Goal: Task Accomplishment & Management: Complete application form

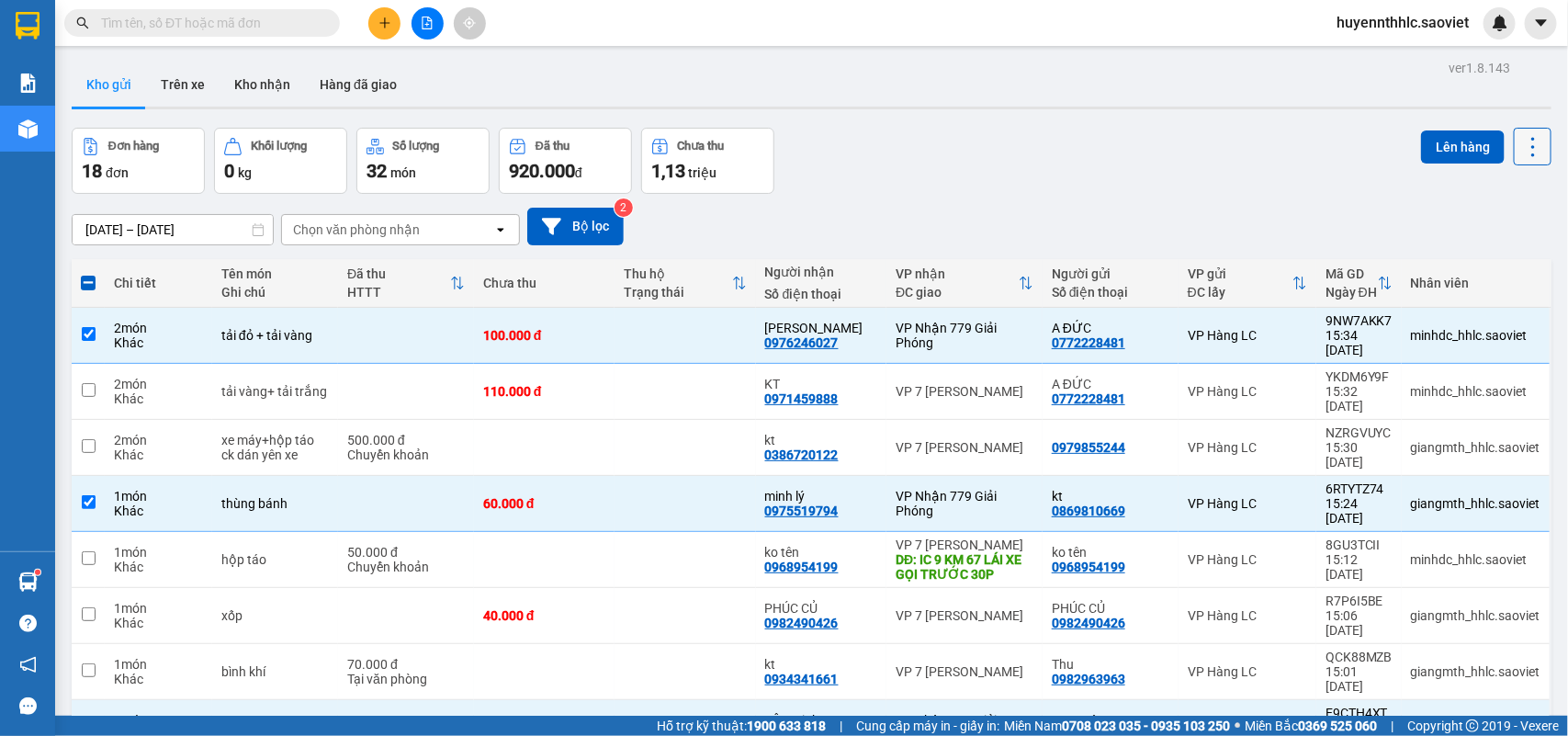
click at [1520, 141] on icon at bounding box center [1533, 147] width 25 height 25
click at [1491, 258] on span "Làm mới" at bounding box center [1490, 261] width 51 height 19
click at [0, 0] on div "Đang tải dữ liệu" at bounding box center [0, 0] width 0 height 0
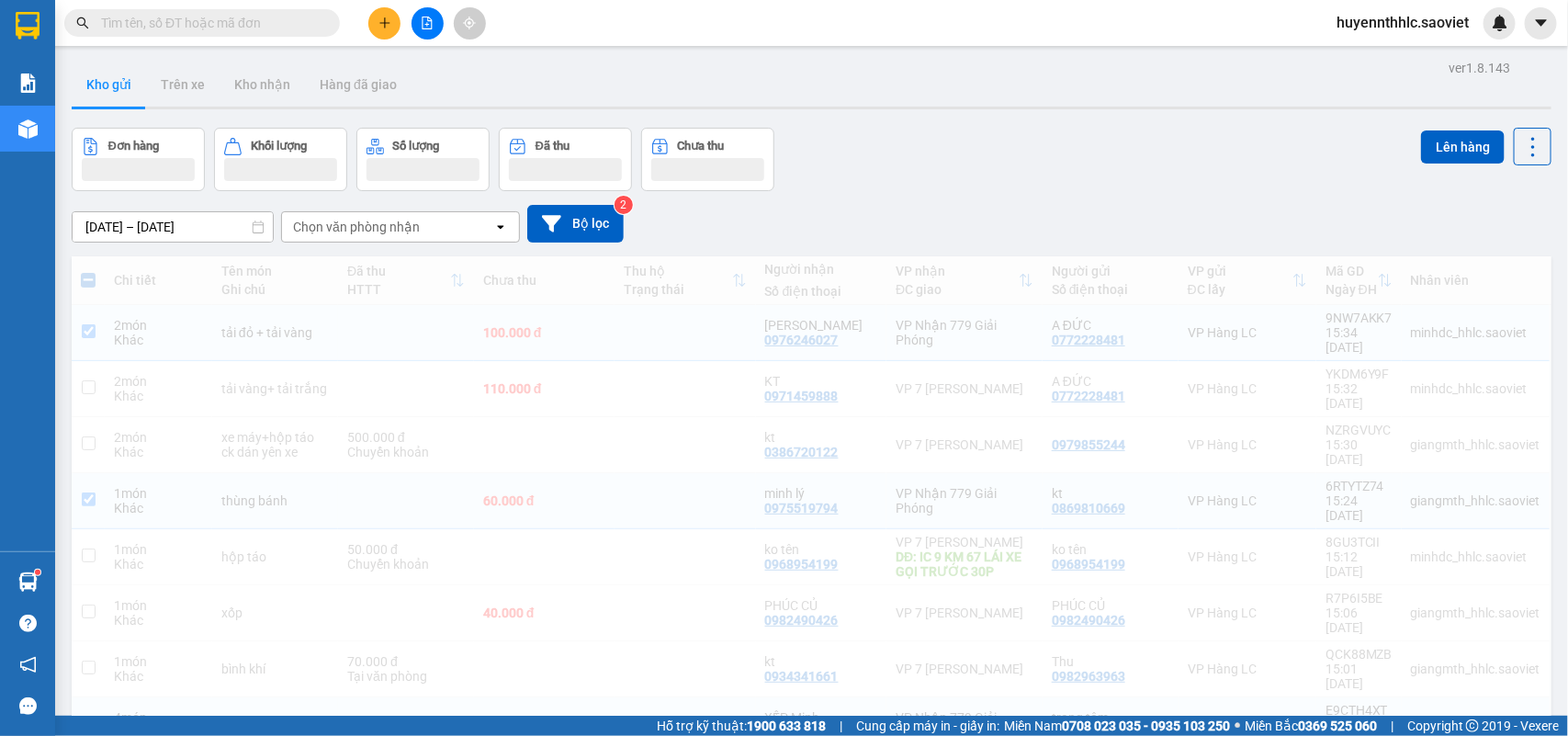
checkbox input "false"
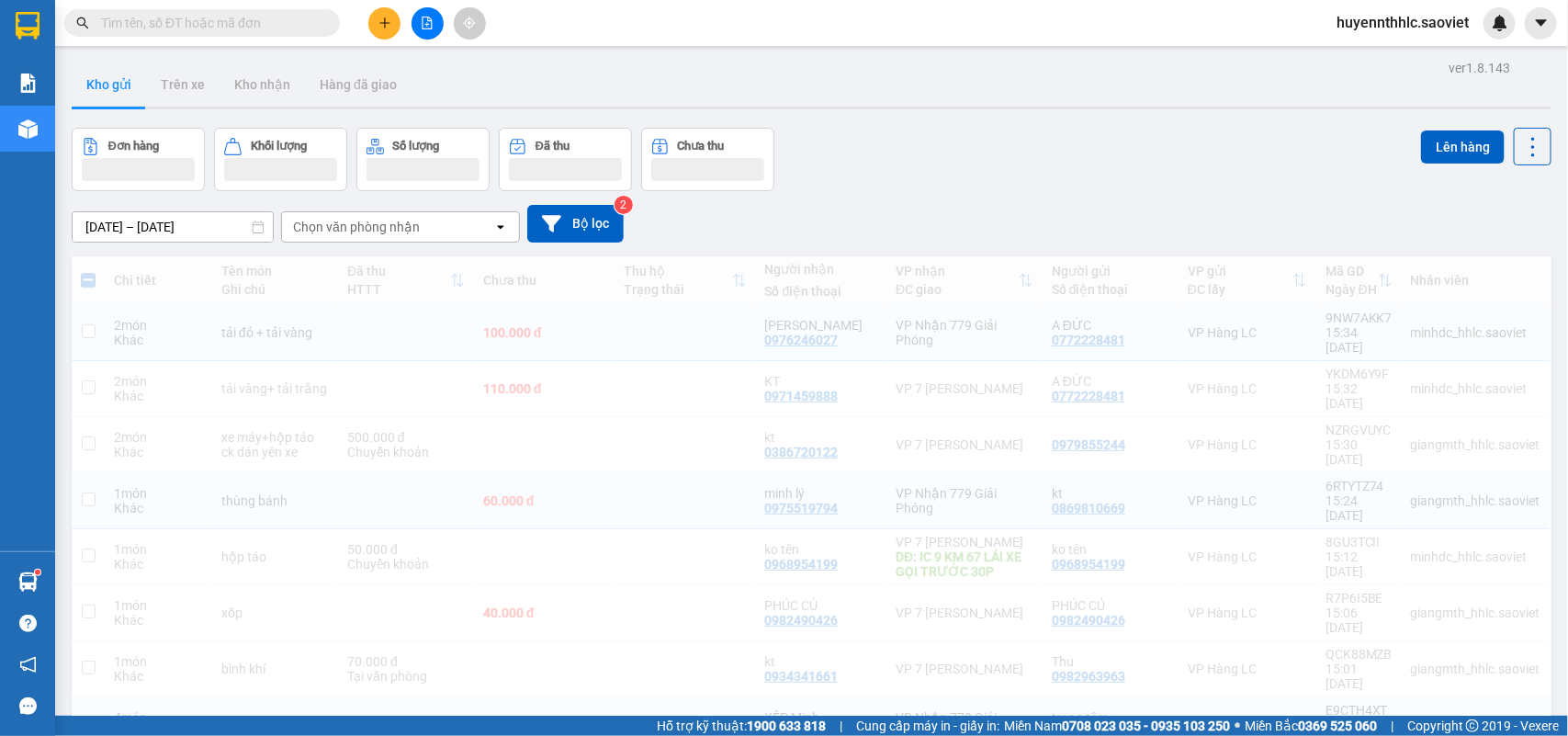
checkbox input "false"
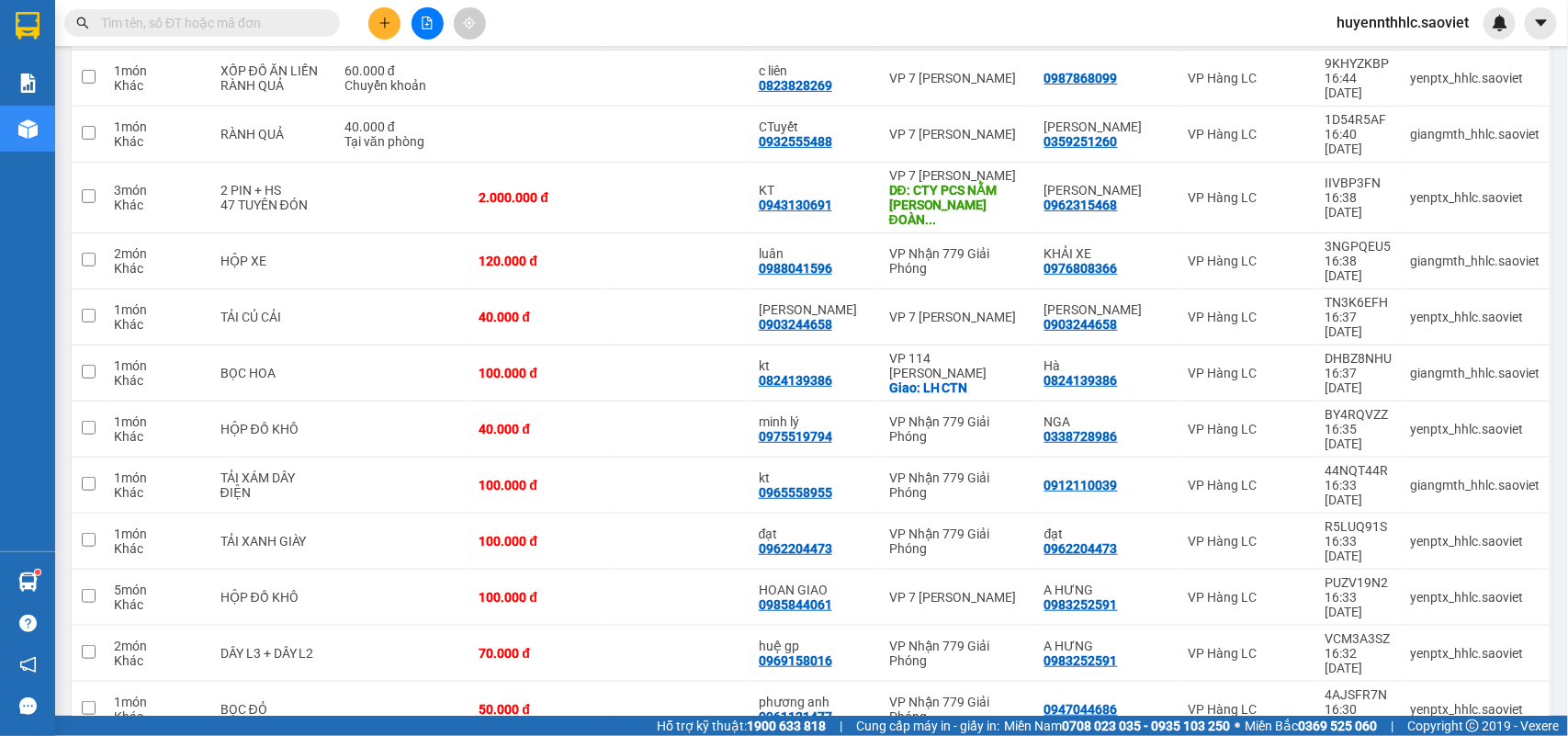
scroll to position [304, 0]
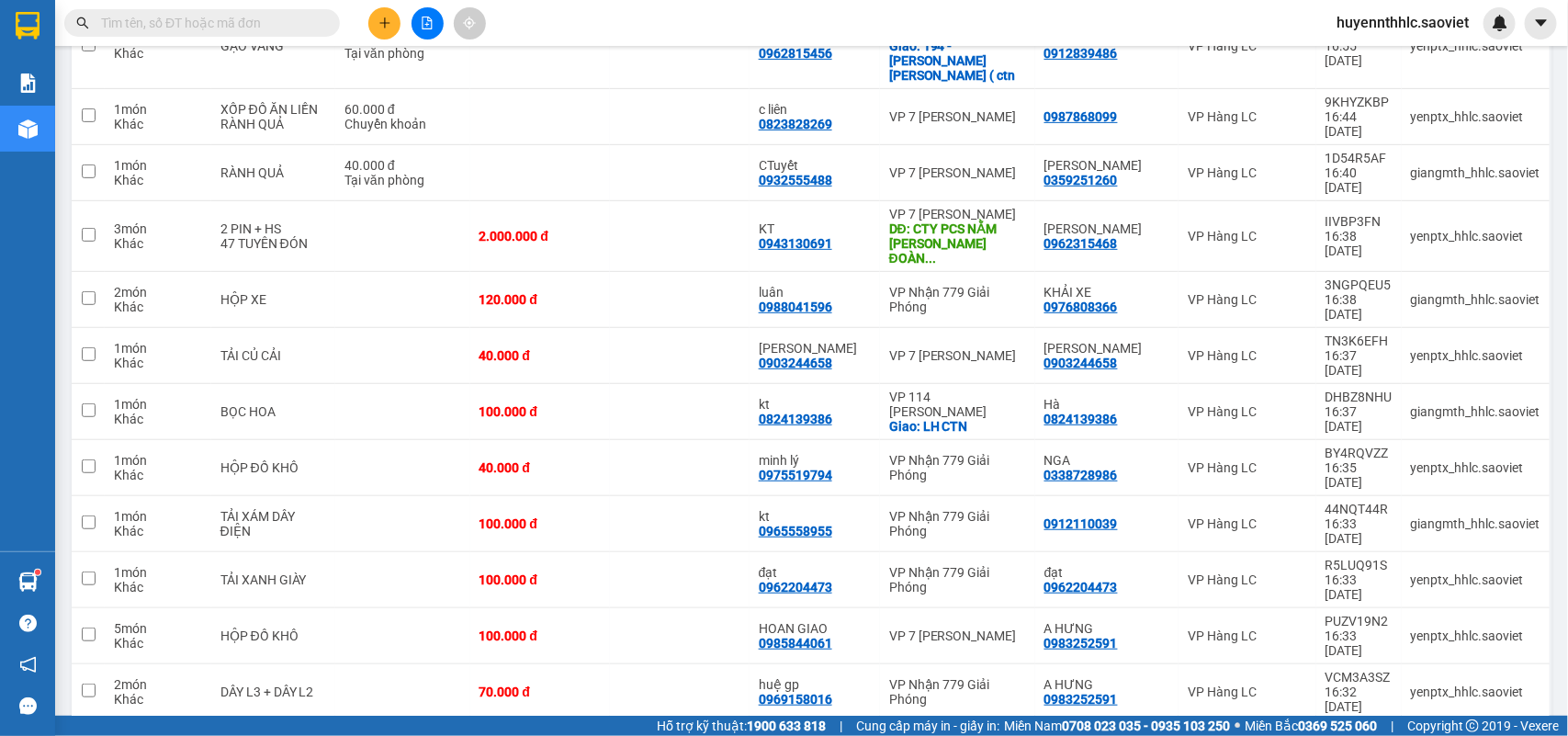
checkbox input "false"
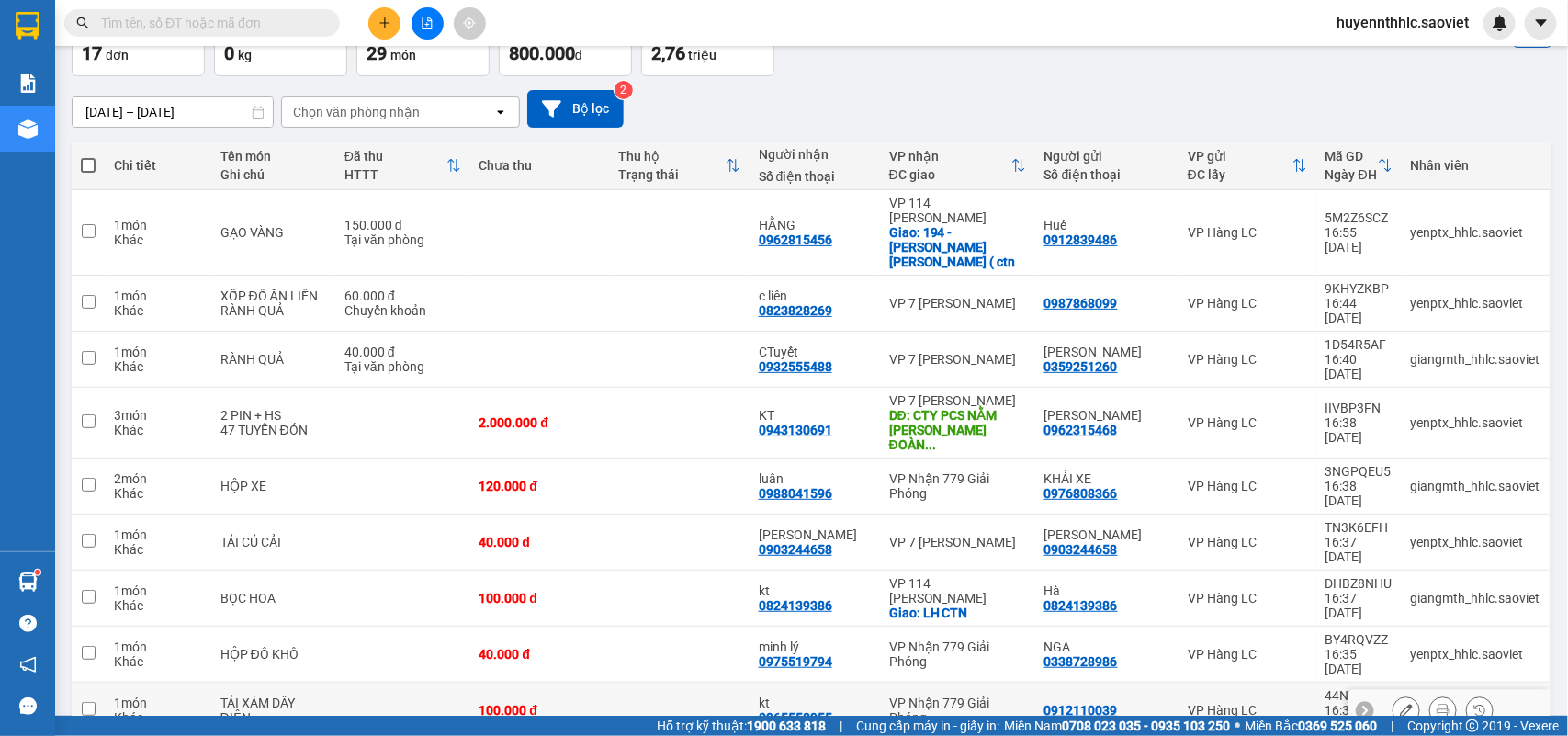
scroll to position [0, 0]
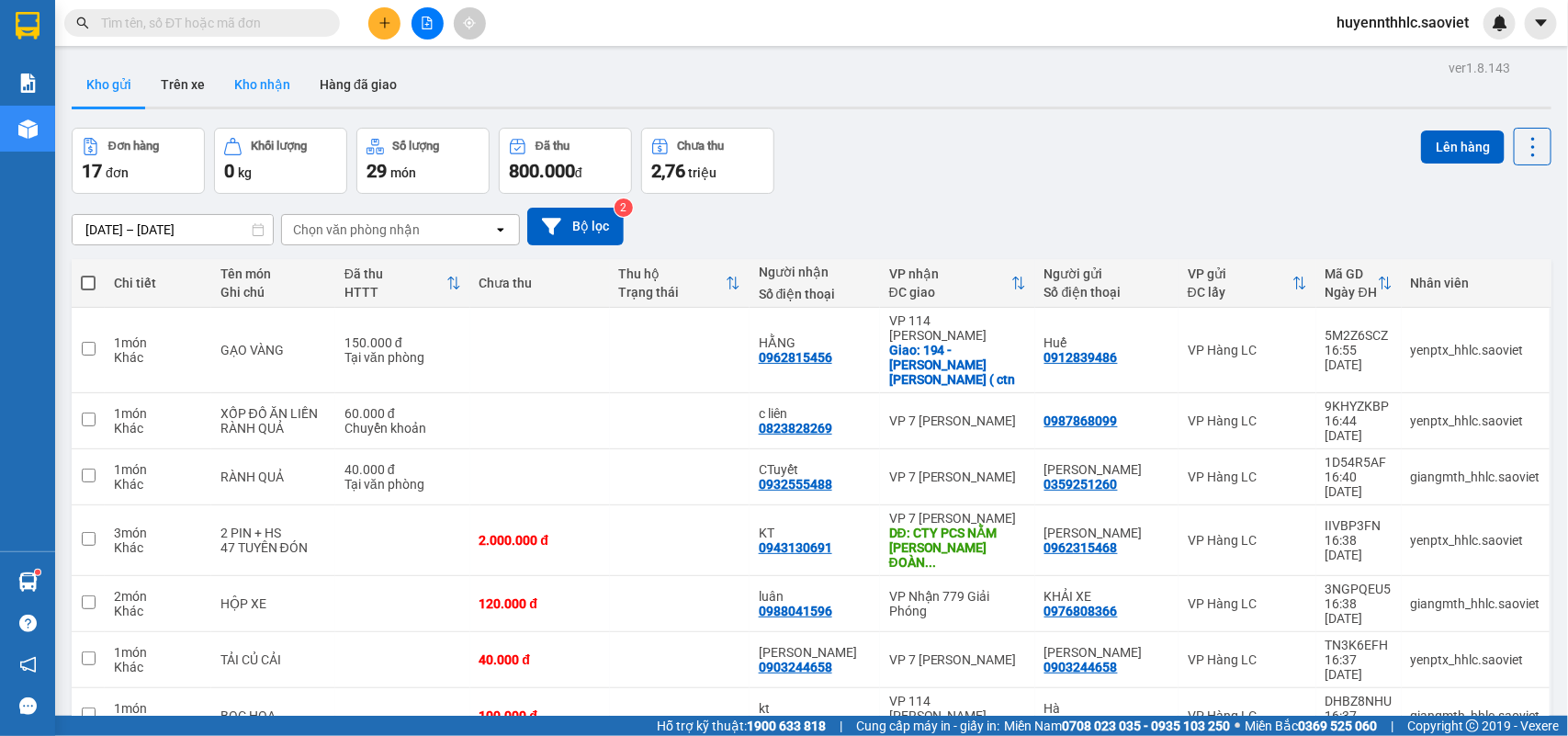
drag, startPoint x: 272, startPoint y: 81, endPoint x: 273, endPoint y: 92, distance: 11.0
click at [271, 81] on button "Kho nhận" at bounding box center [261, 84] width 85 height 44
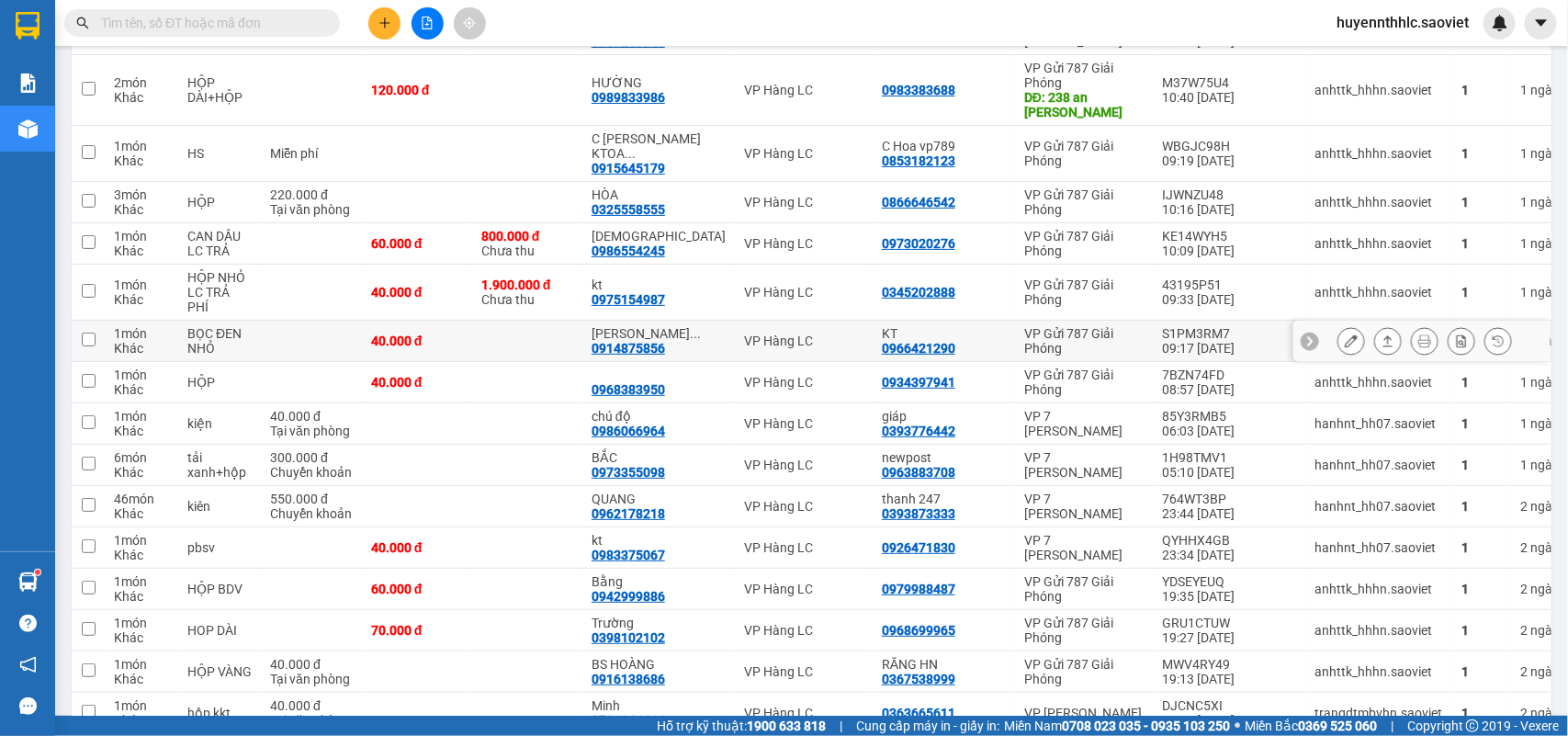
scroll to position [3215, 0]
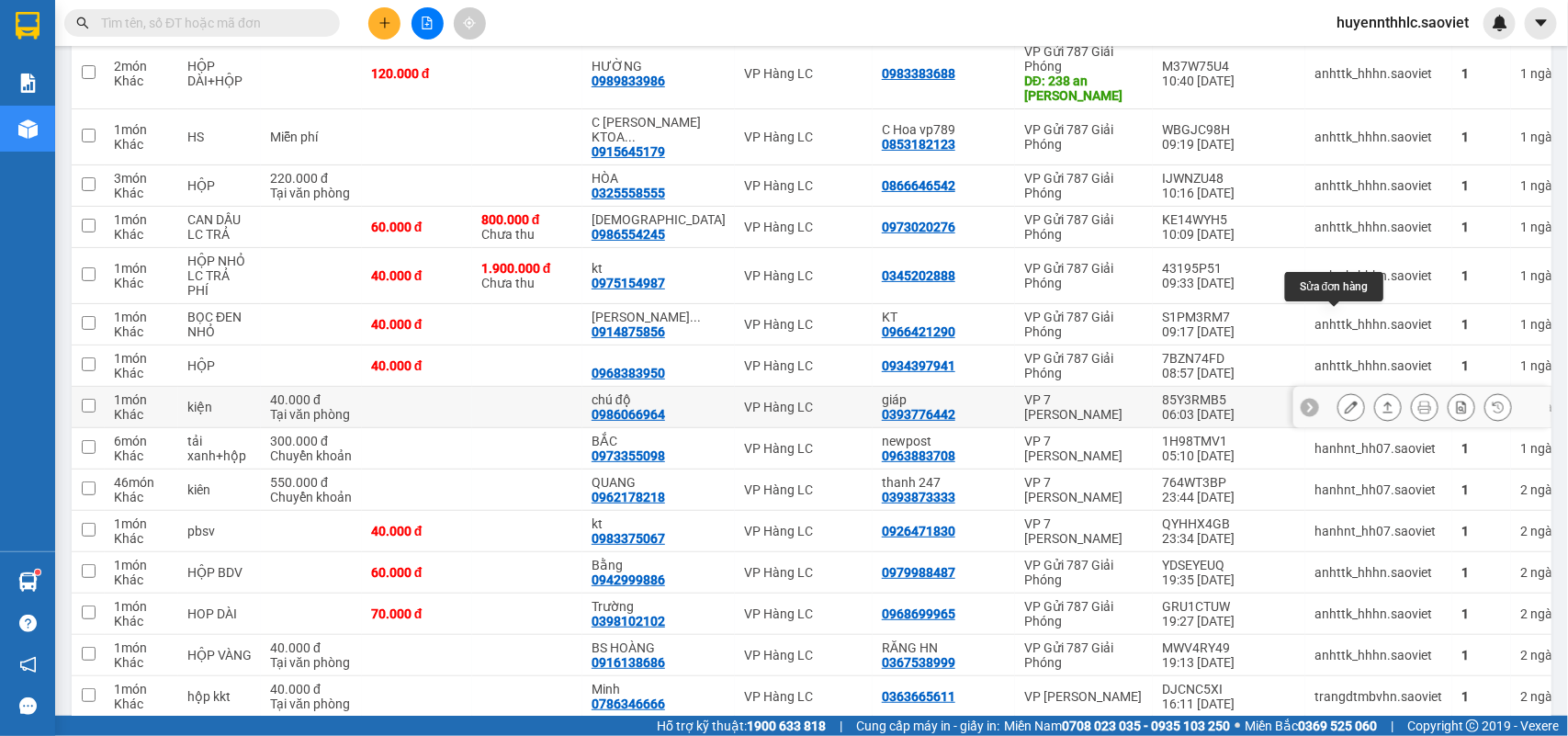
click at [1345, 400] on icon at bounding box center [1351, 406] width 13 height 13
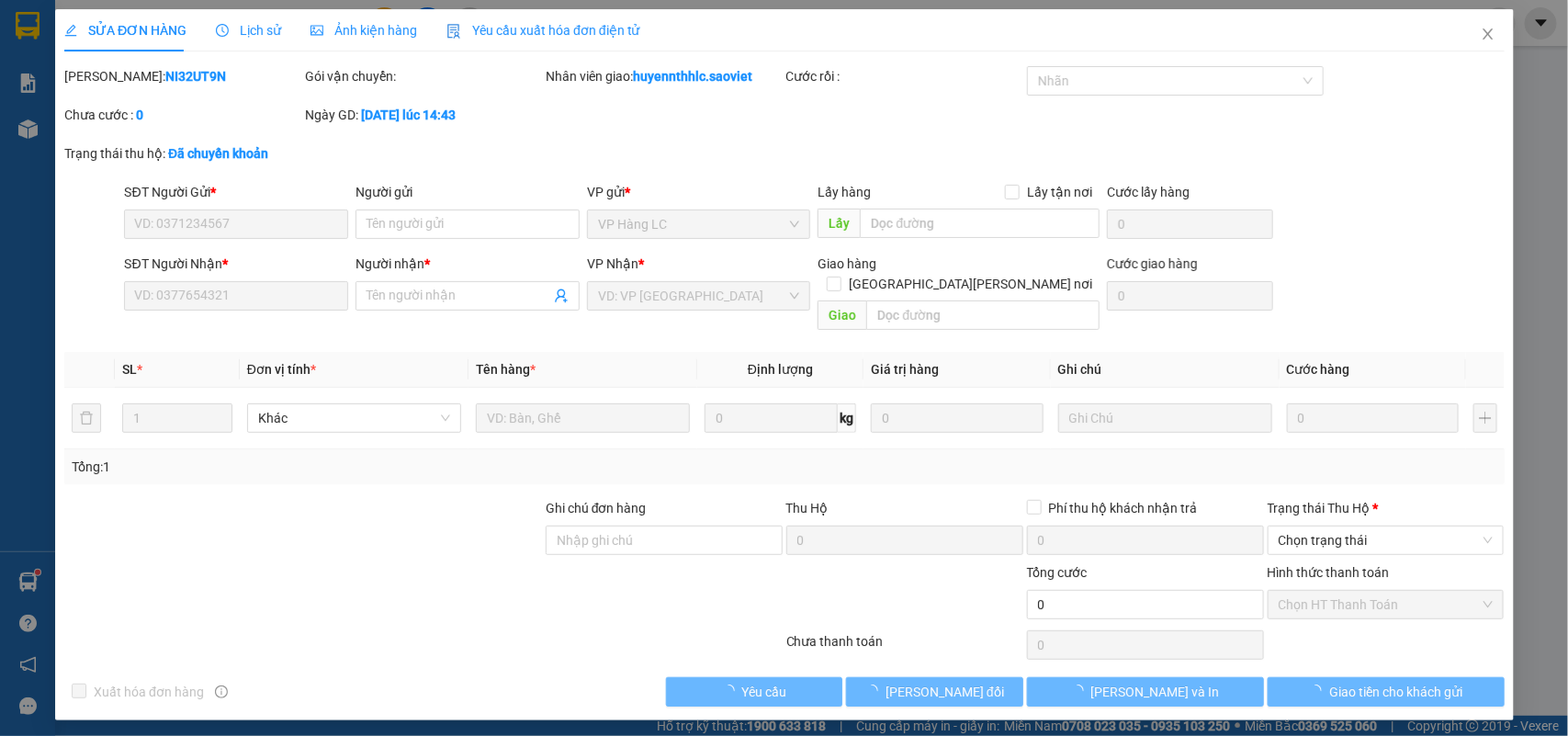
type input "0393776442"
type input "giáp"
type input "0986066964"
type input "chú độ"
type input "40.000"
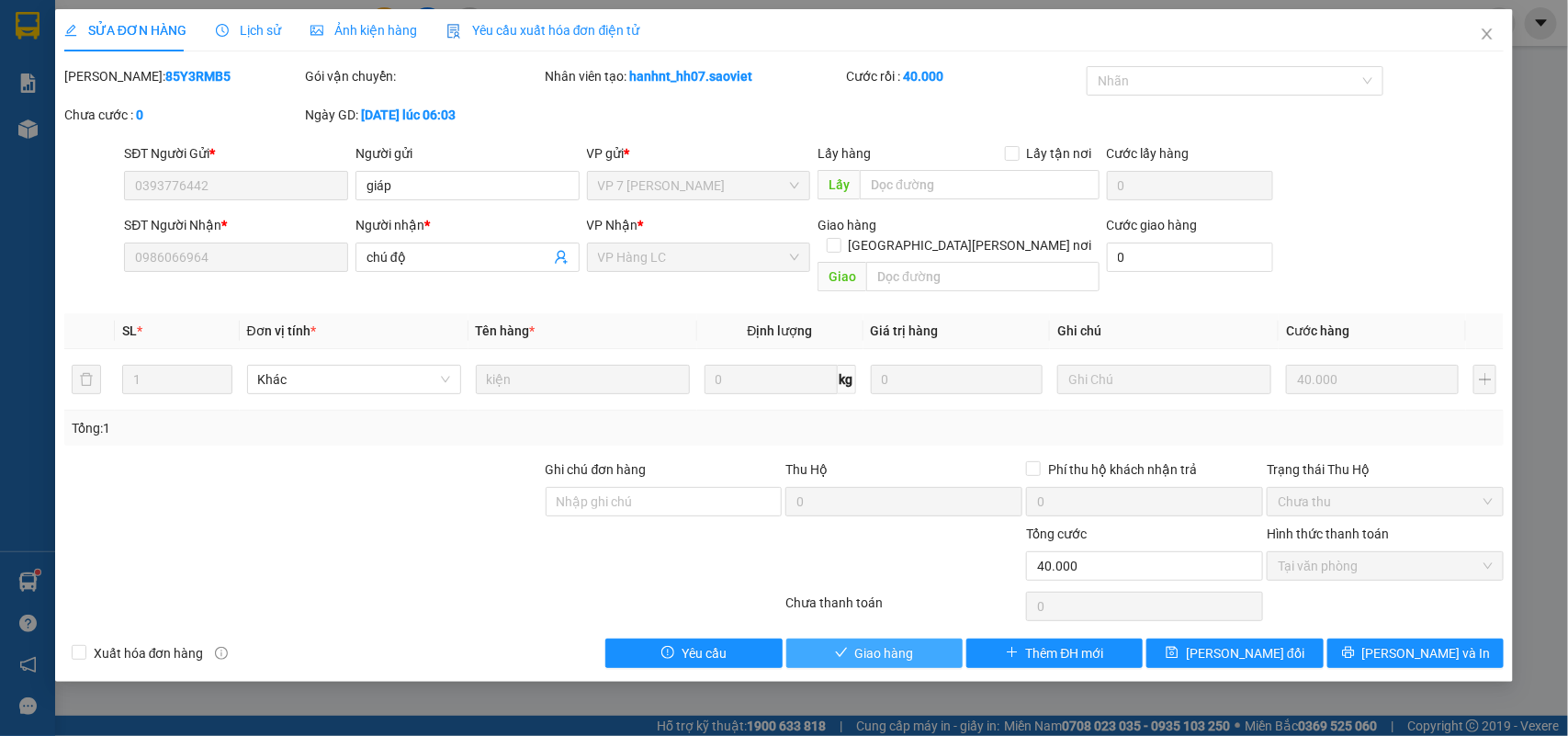
drag, startPoint x: 819, startPoint y: 635, endPoint x: 850, endPoint y: 621, distance: 34.0
click at [823, 638] on button "Giao hàng" at bounding box center [874, 653] width 176 height 29
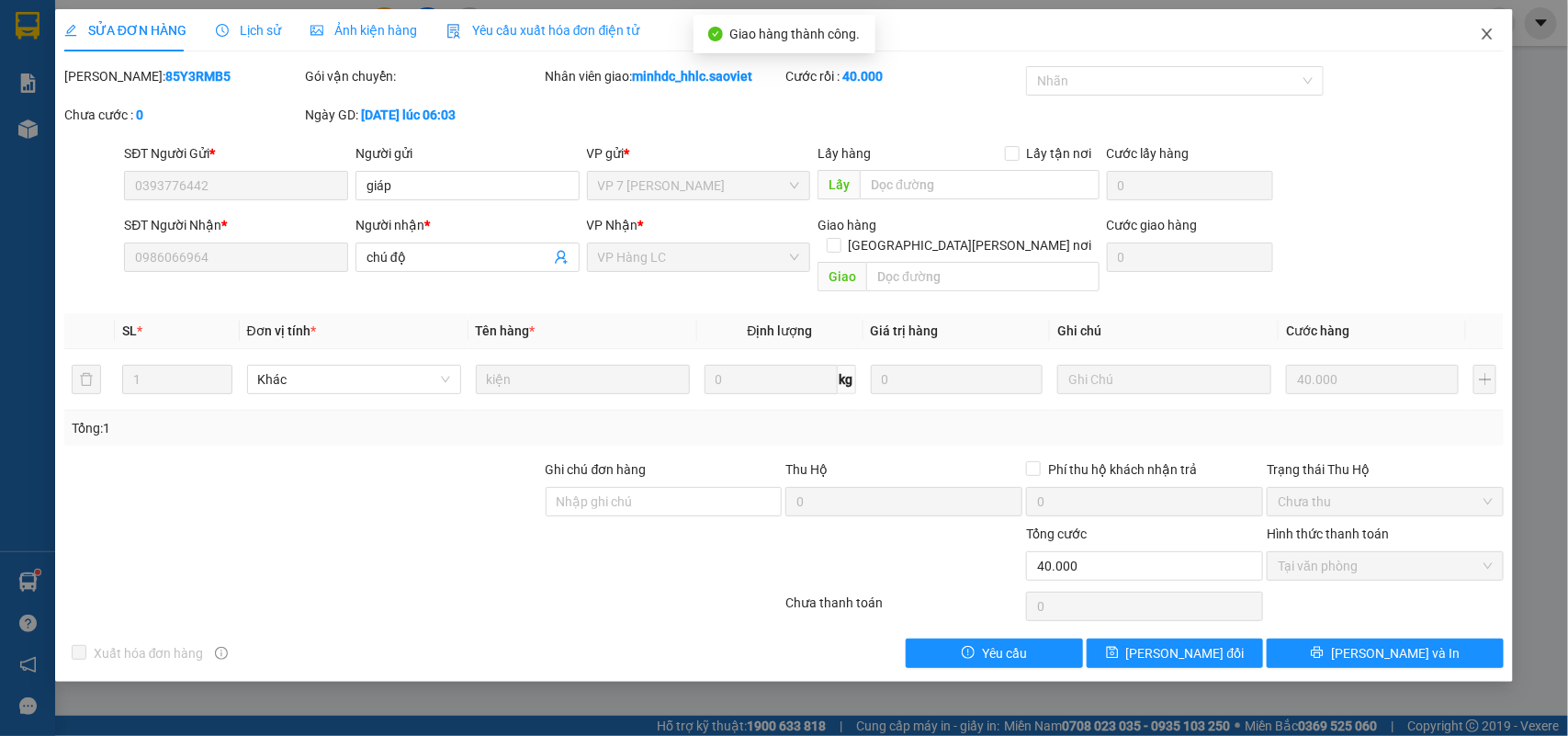
click at [1499, 37] on span "Close" at bounding box center [1487, 34] width 52 height 52
click at [1488, 34] on div at bounding box center [1499, 23] width 32 height 32
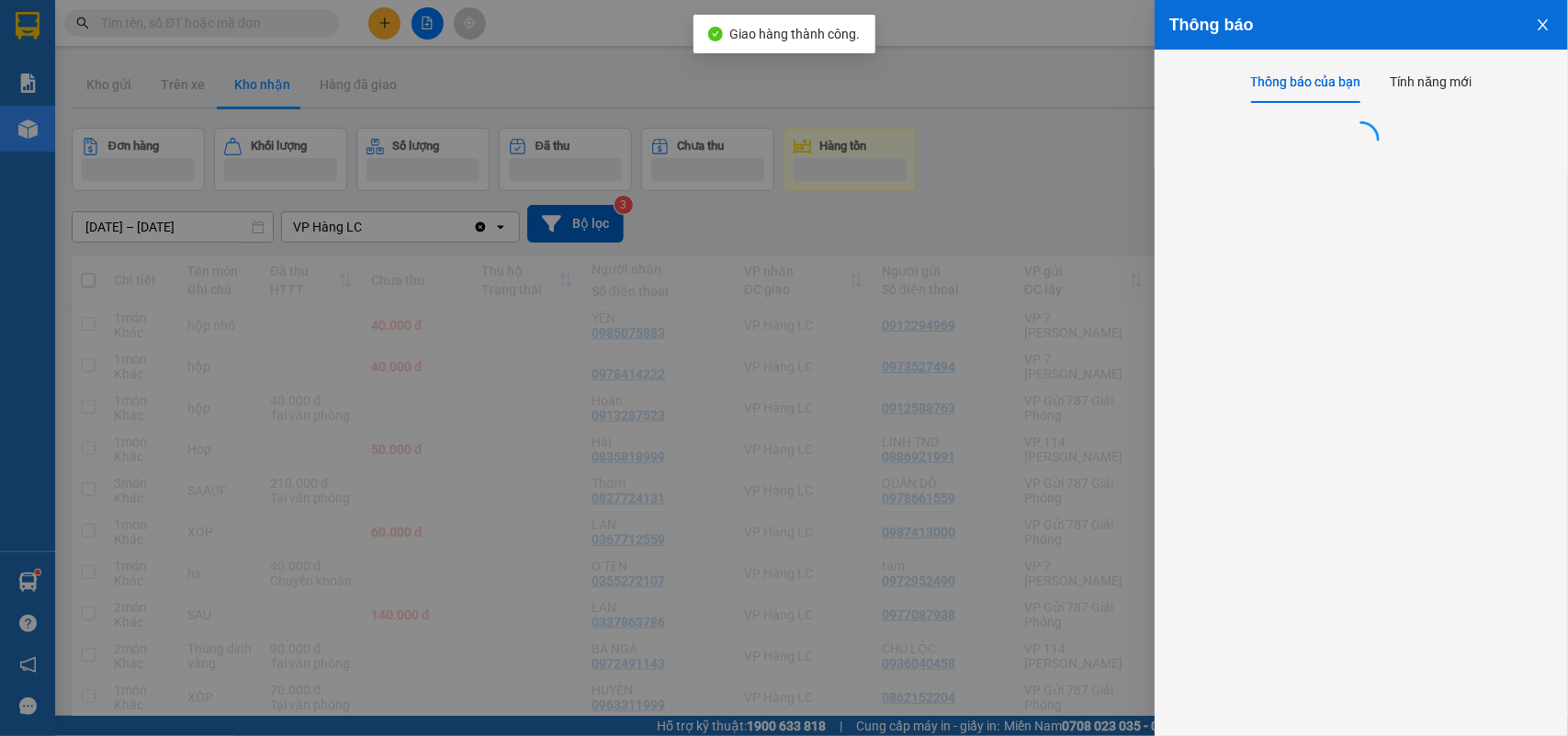
click at [1113, 131] on div at bounding box center [784, 368] width 1568 height 736
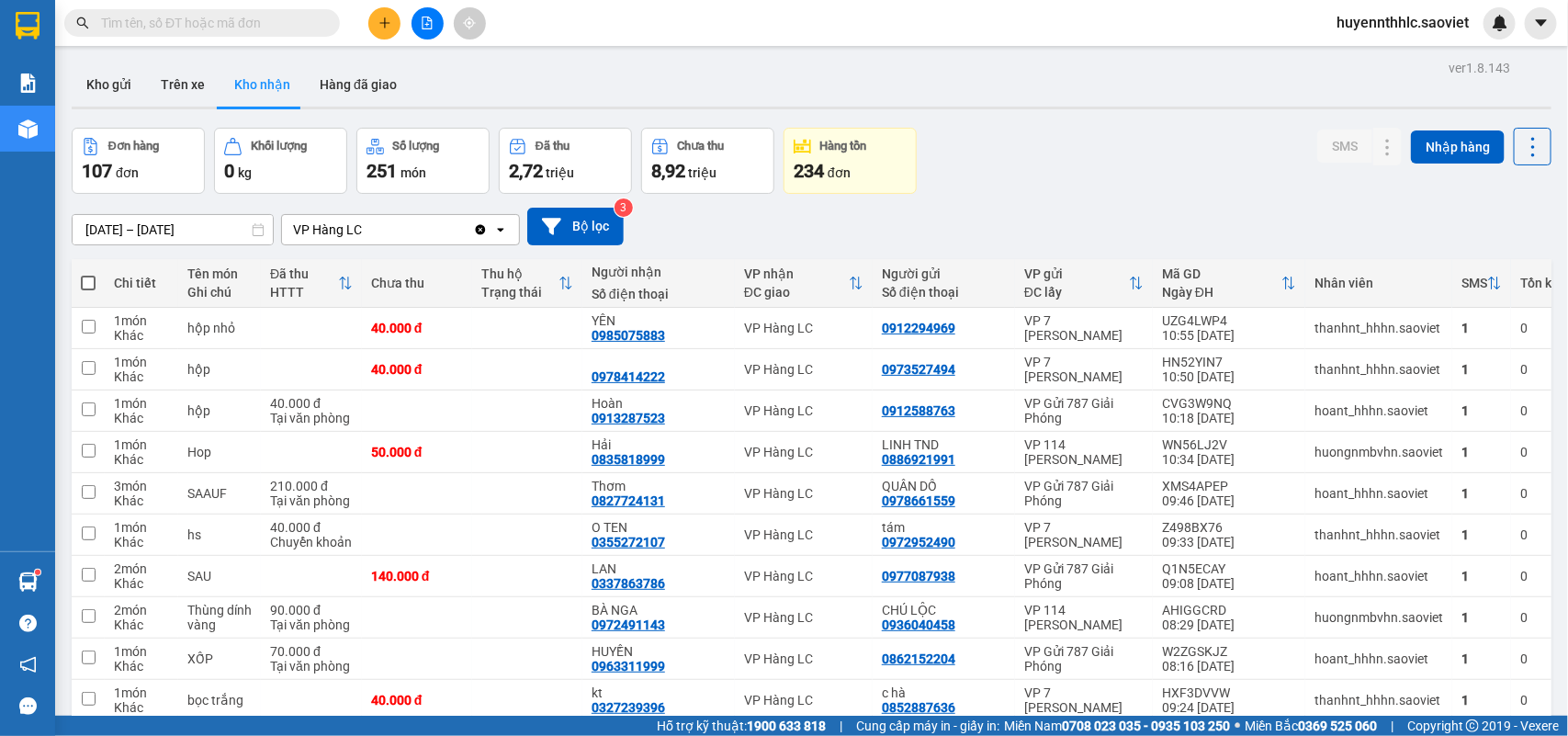
click at [150, 226] on input "[DATE] – [DATE]" at bounding box center [172, 230] width 201 height 29
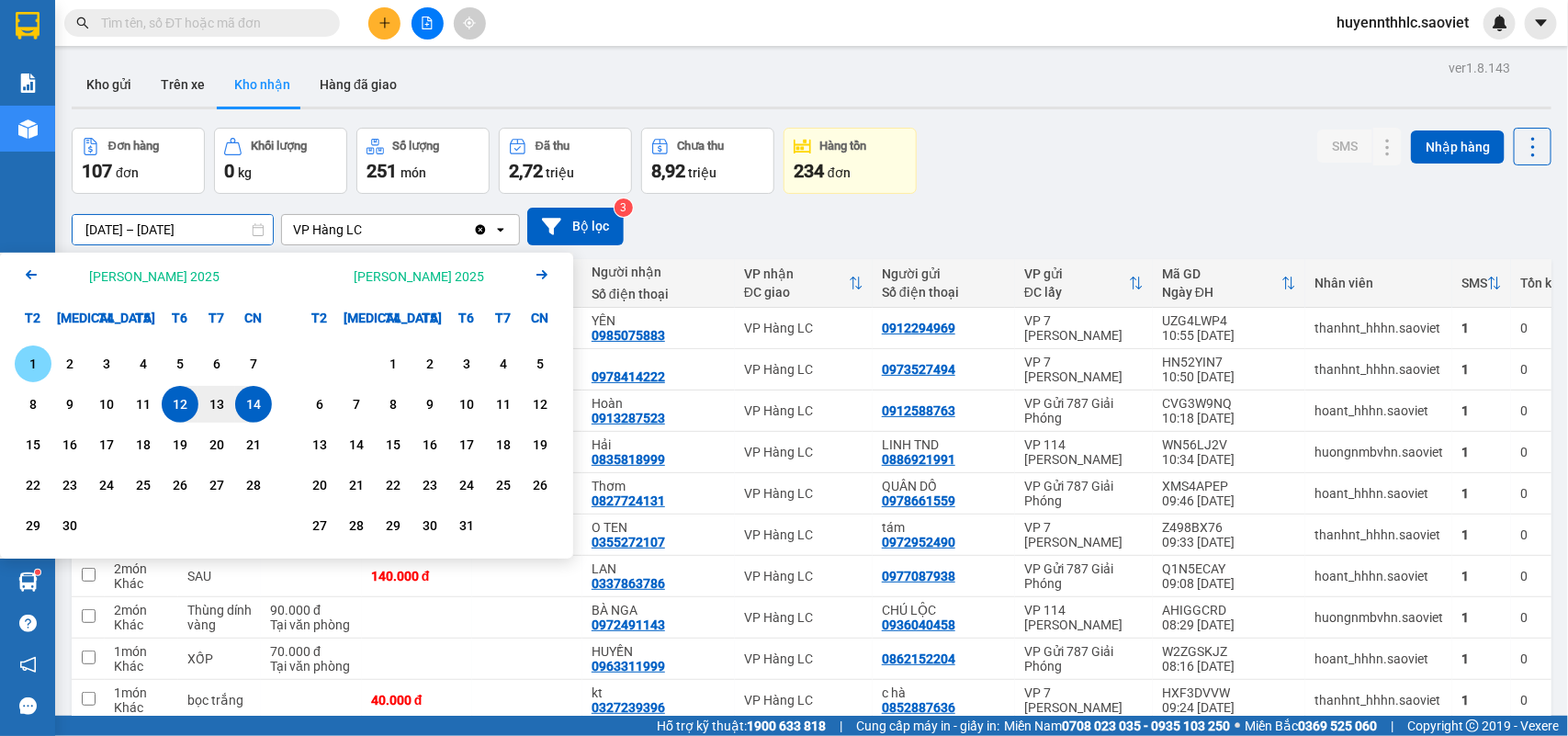
drag, startPoint x: 32, startPoint y: 361, endPoint x: 70, endPoint y: 363, distance: 38.1
click at [34, 361] on div "1" at bounding box center [33, 363] width 25 height 23
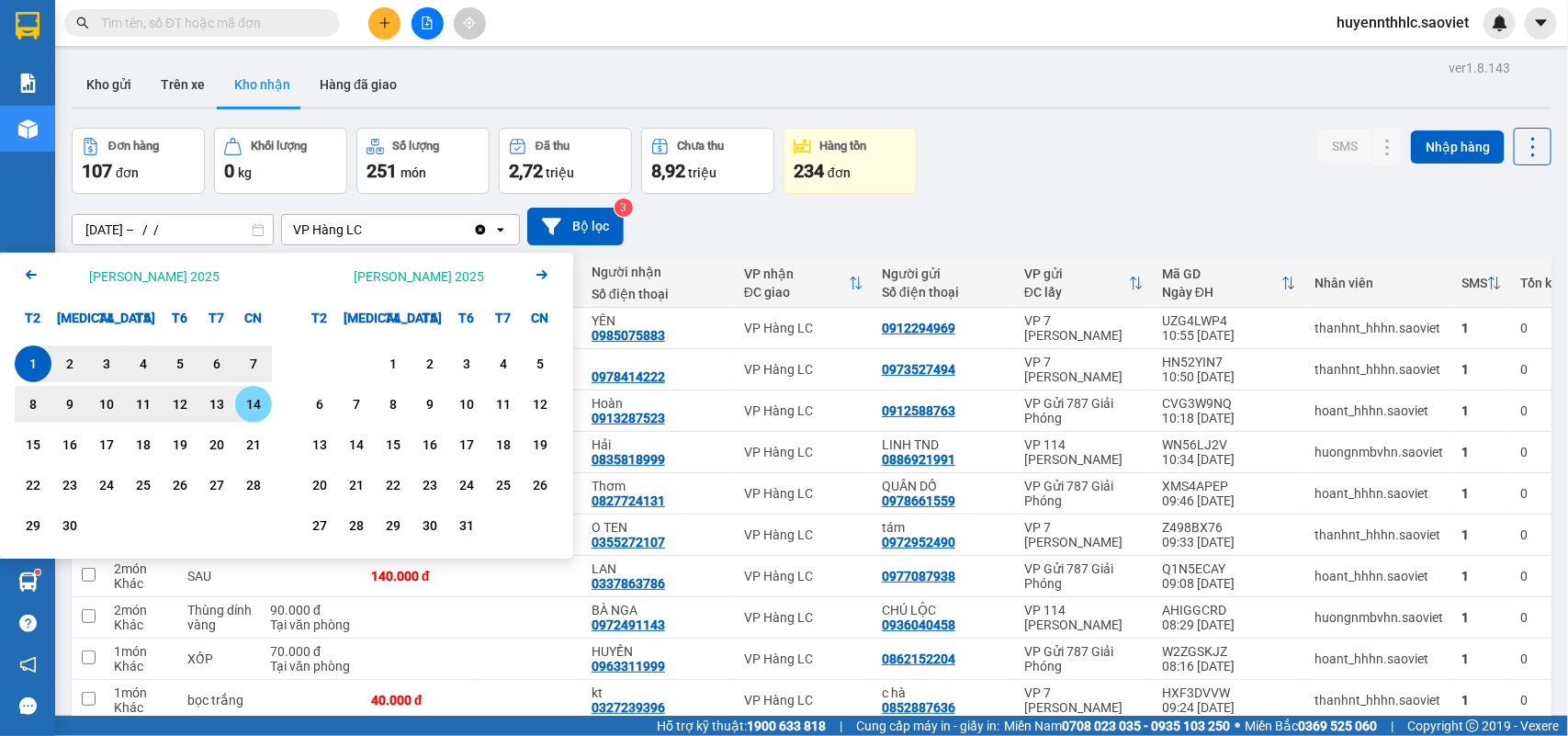
click at [254, 406] on div "14" at bounding box center [254, 404] width 25 height 23
type input "01/09/2025 – 14/09/2025"
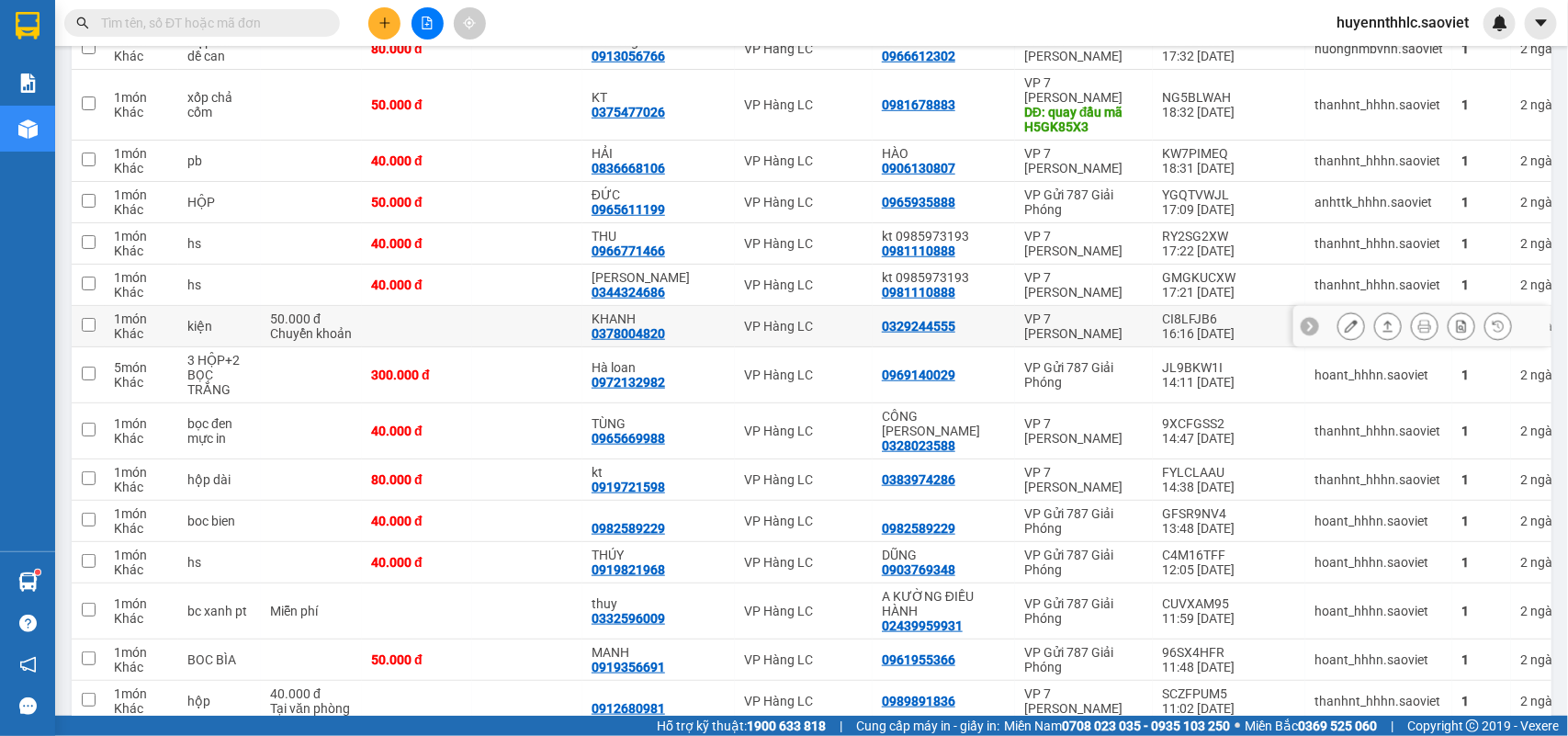
scroll to position [4015, 0]
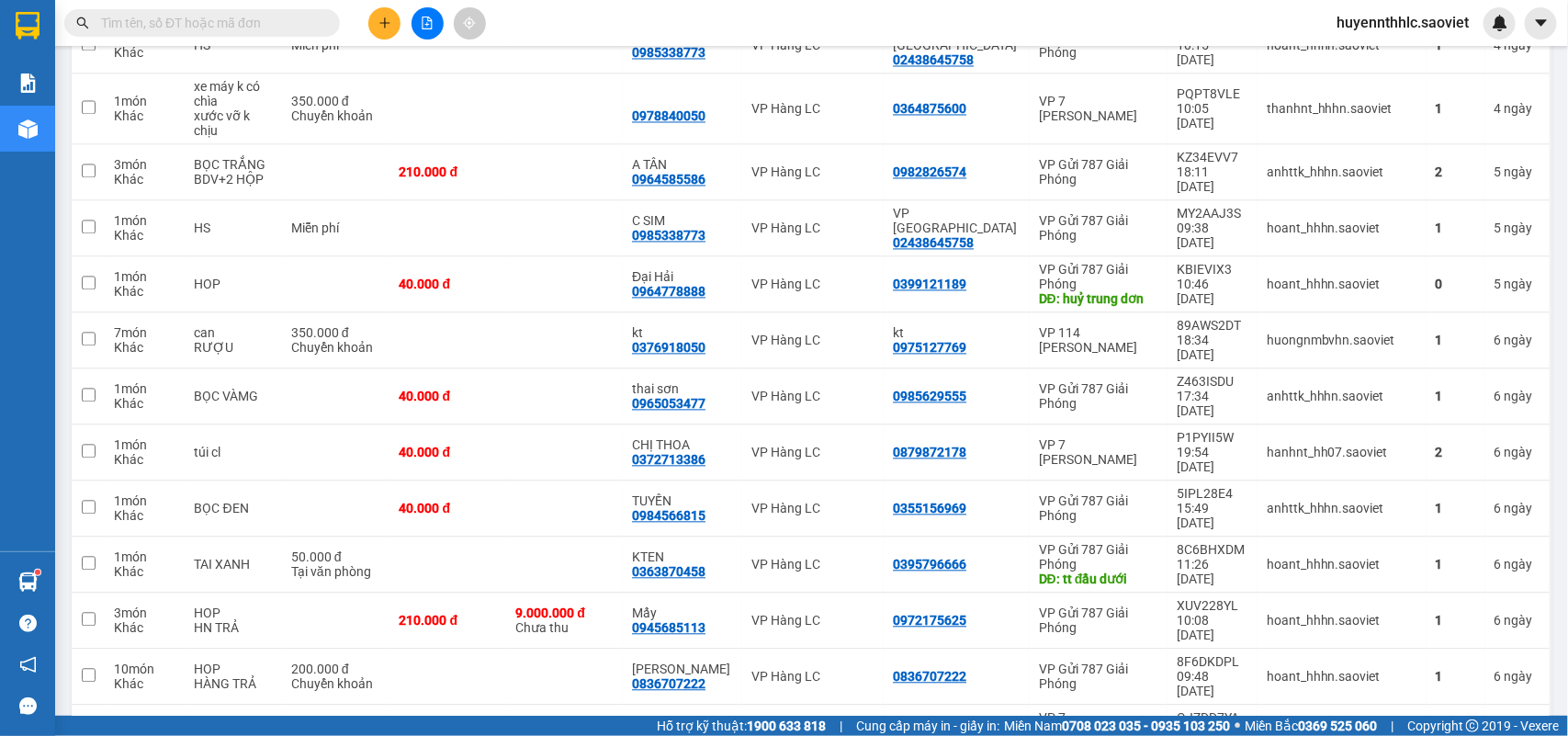
scroll to position [1586, 0]
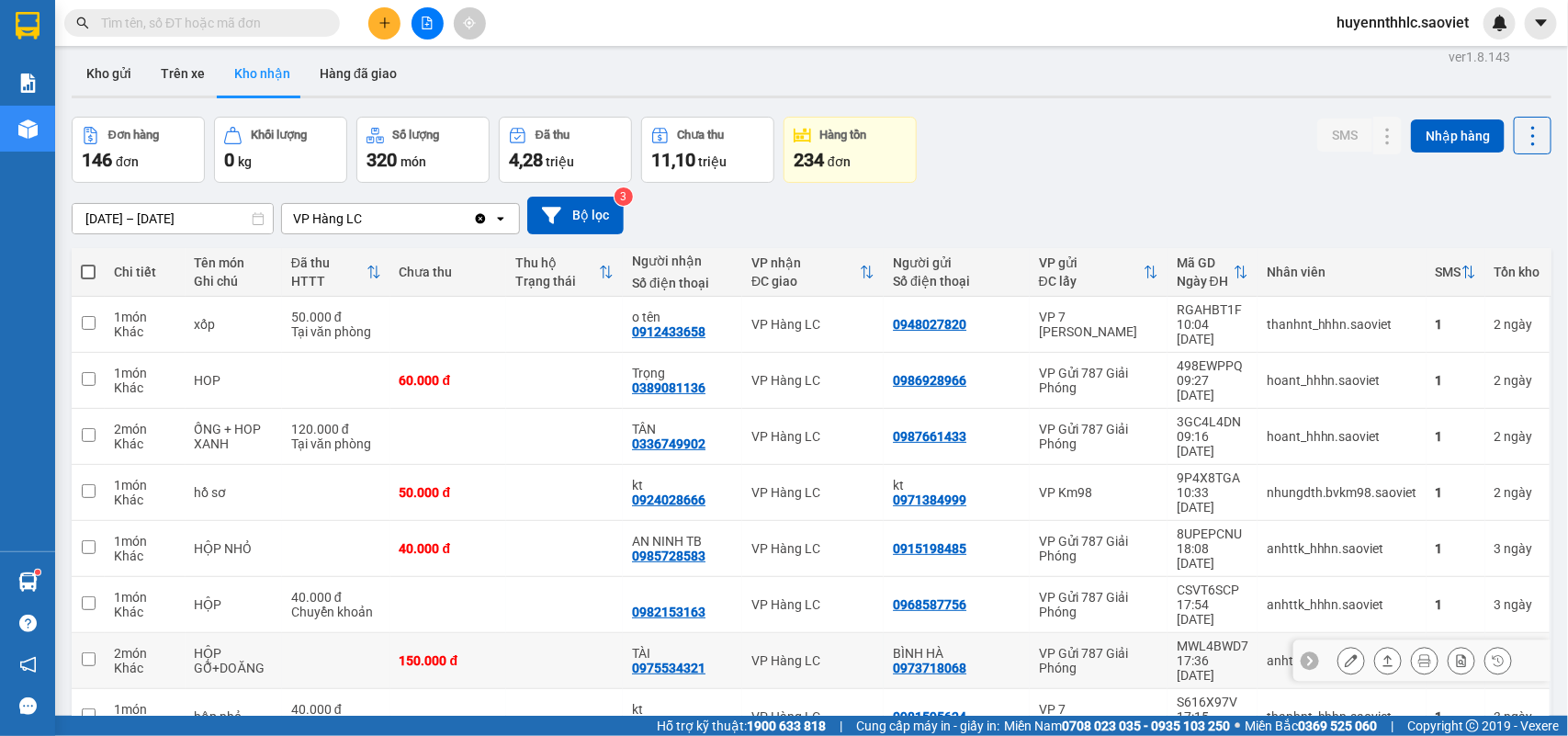
scroll to position [0, 0]
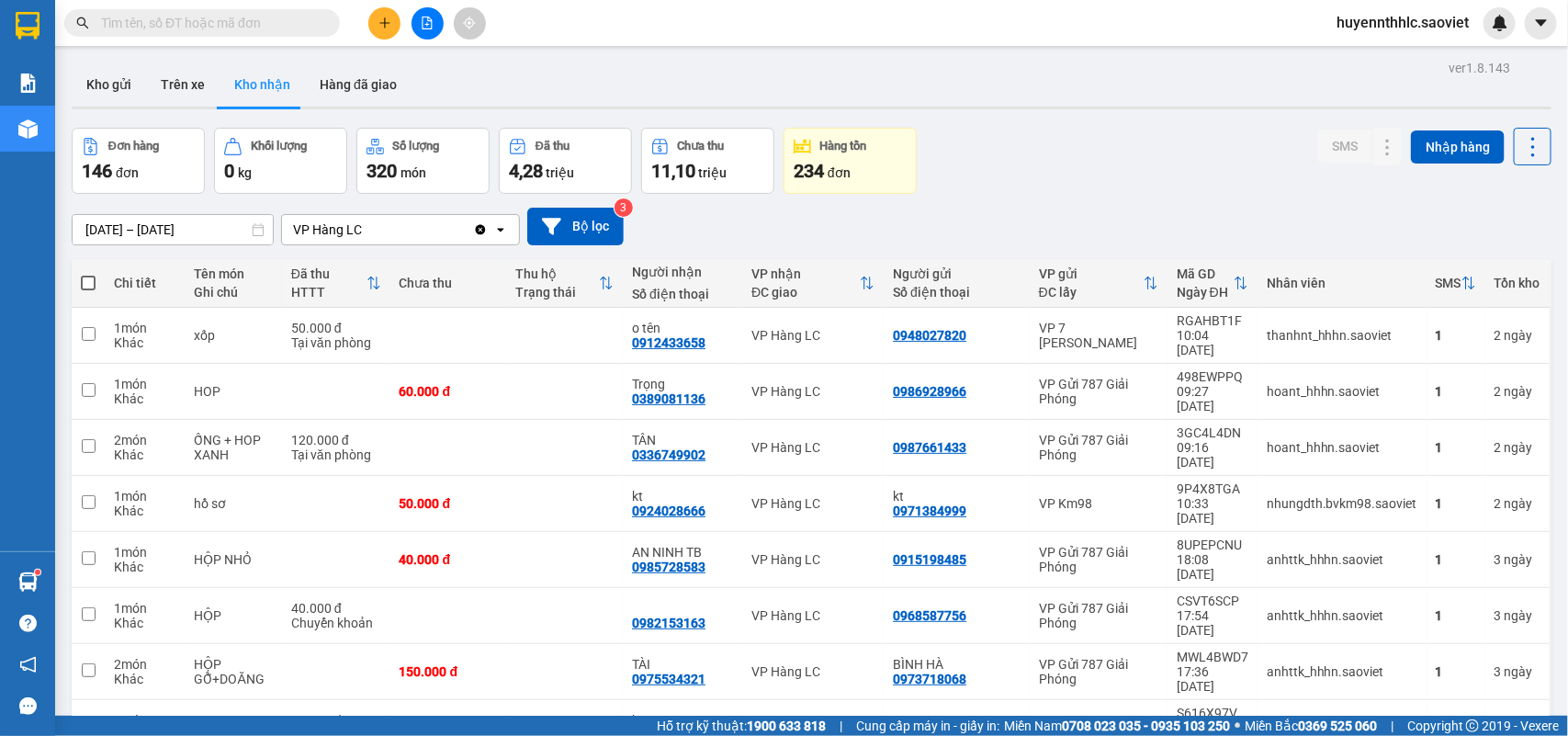
click at [205, 20] on input "text" at bounding box center [209, 23] width 217 height 21
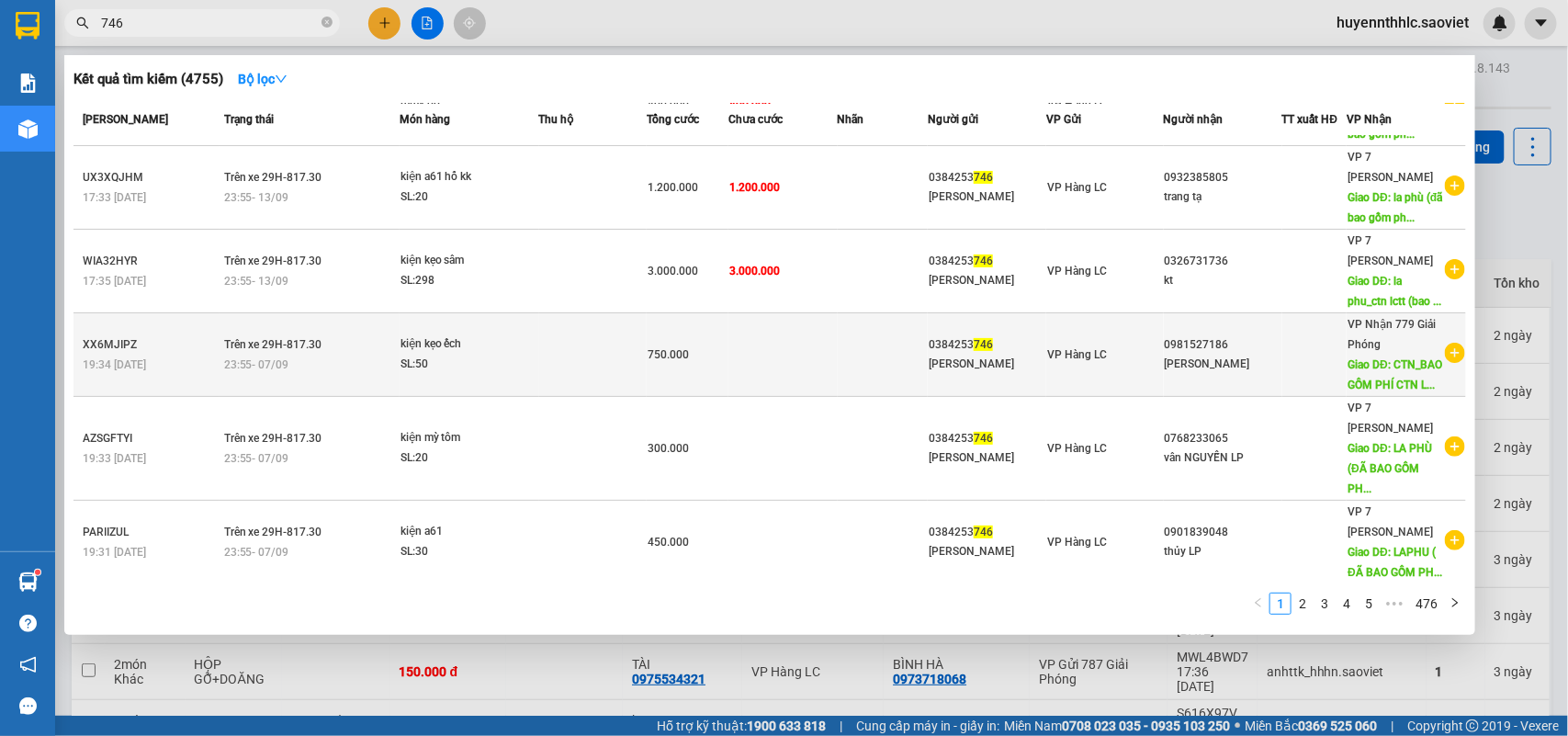
scroll to position [230, 0]
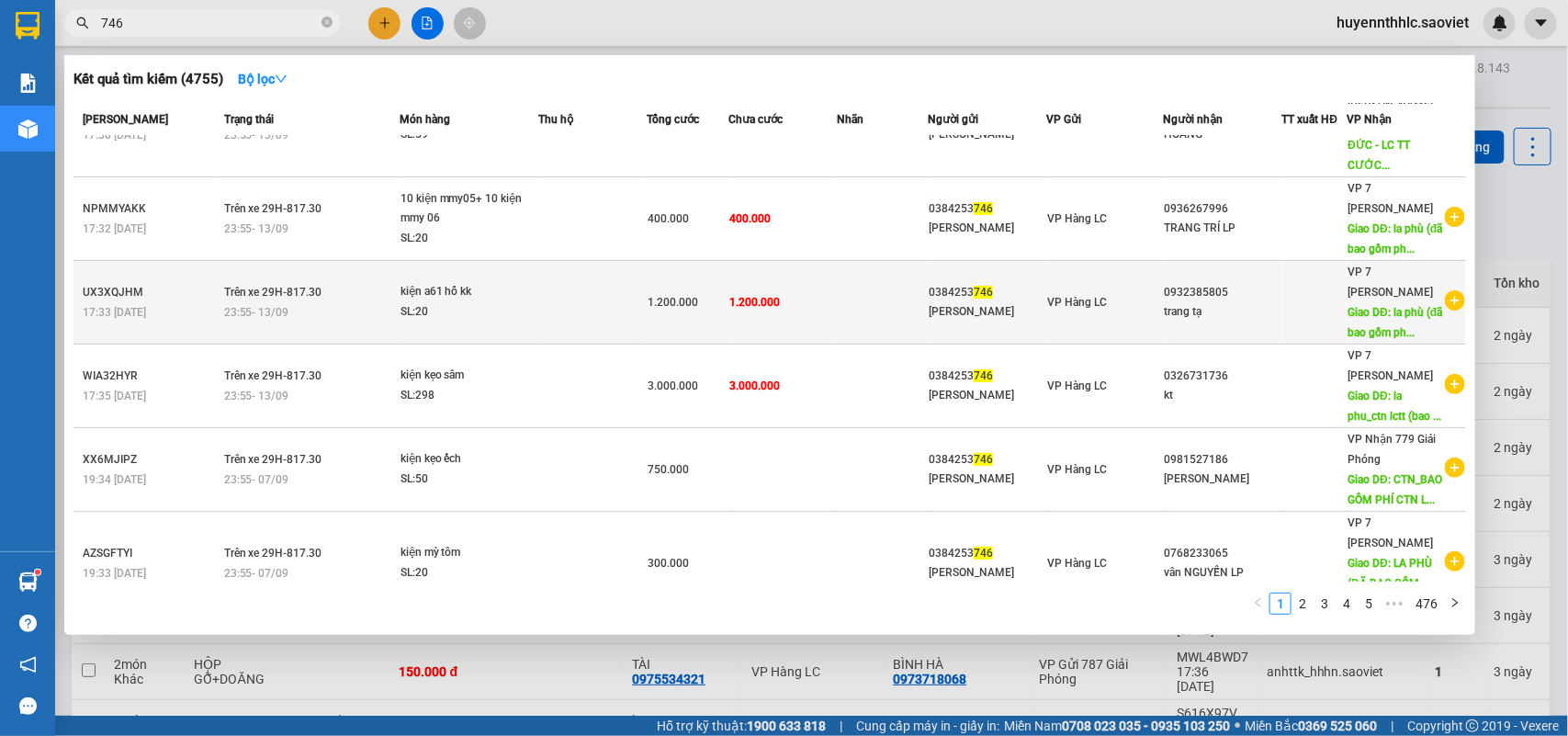
type input "746"
click at [998, 283] on div "0384253 746" at bounding box center [987, 293] width 116 height 20
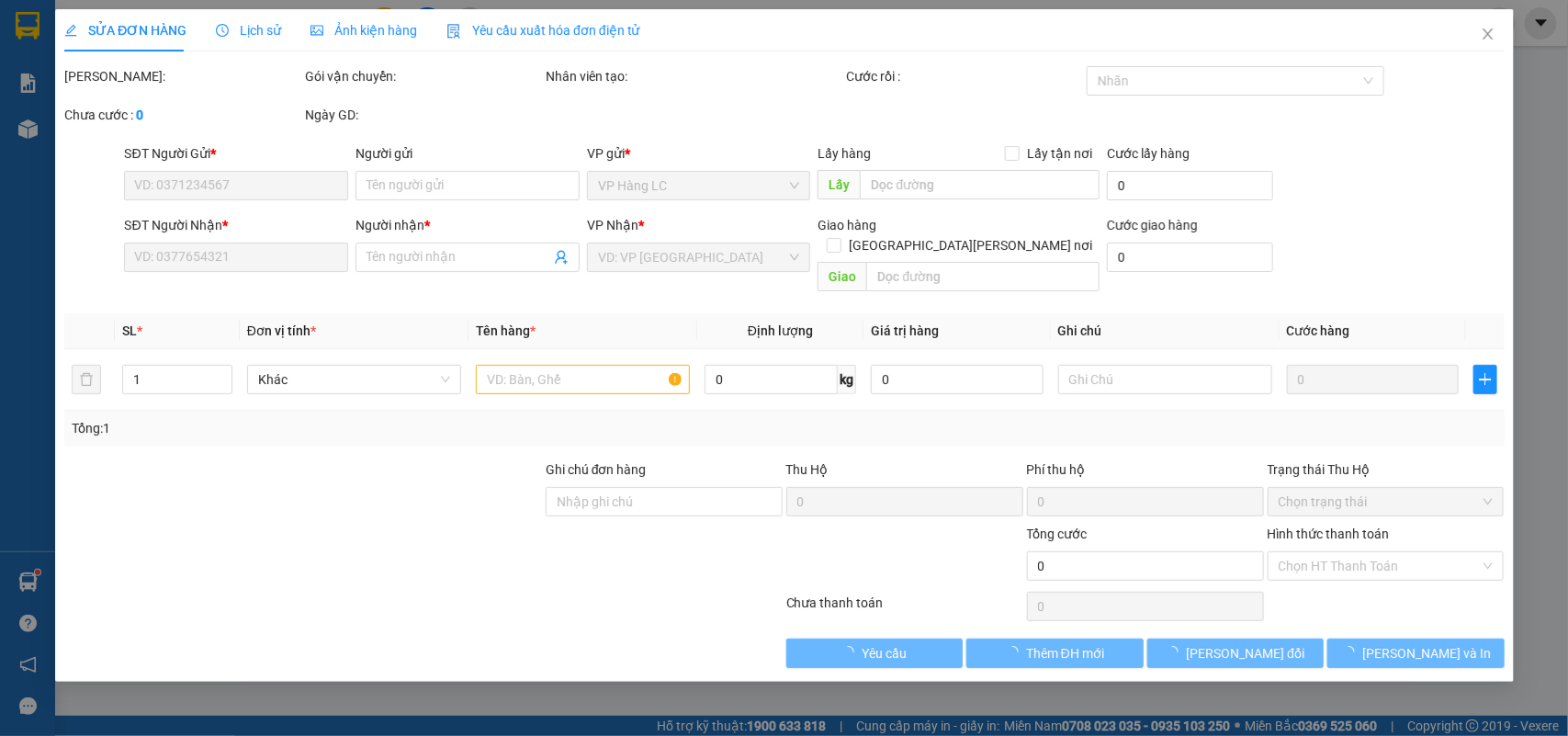
type input "0384253746"
type input "[PERSON_NAME]"
type input "0932385805"
type input "trang tạ"
type input "la phù (đã bao gồm phí ctn) LC TT CƯỚC"
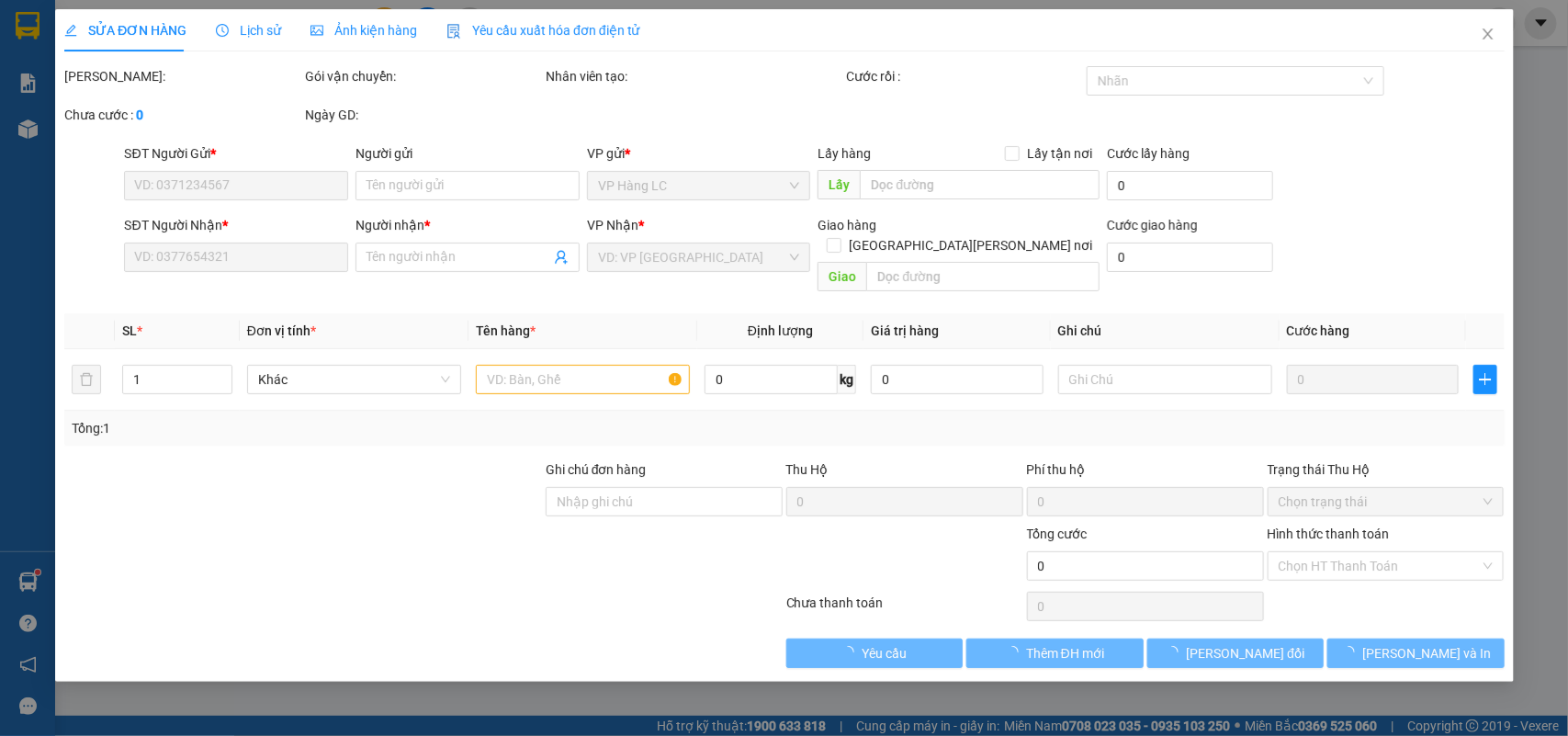
type input "300.000"
type input "1.200.000"
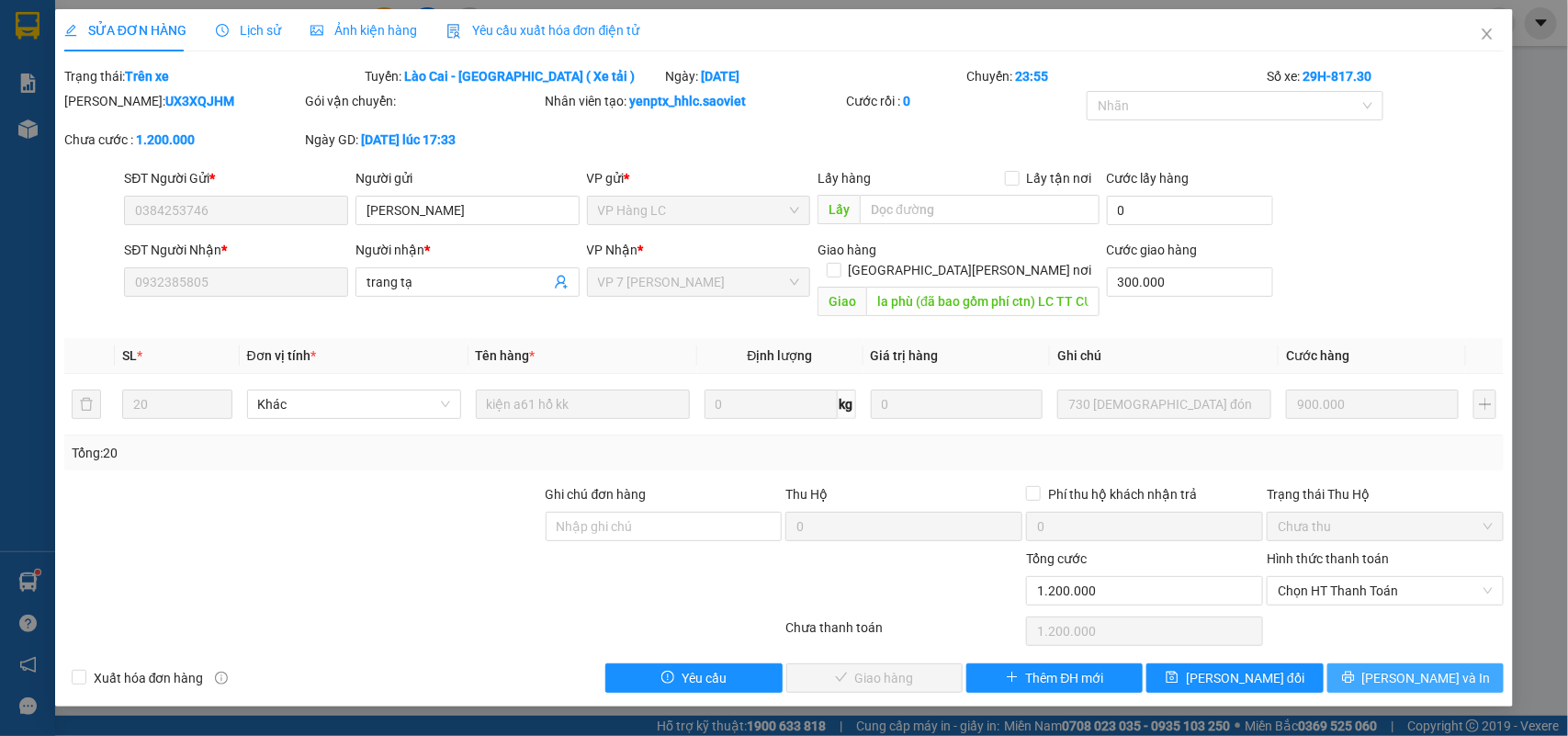
click at [1412, 667] on span "[PERSON_NAME] và In" at bounding box center [1426, 677] width 128 height 21
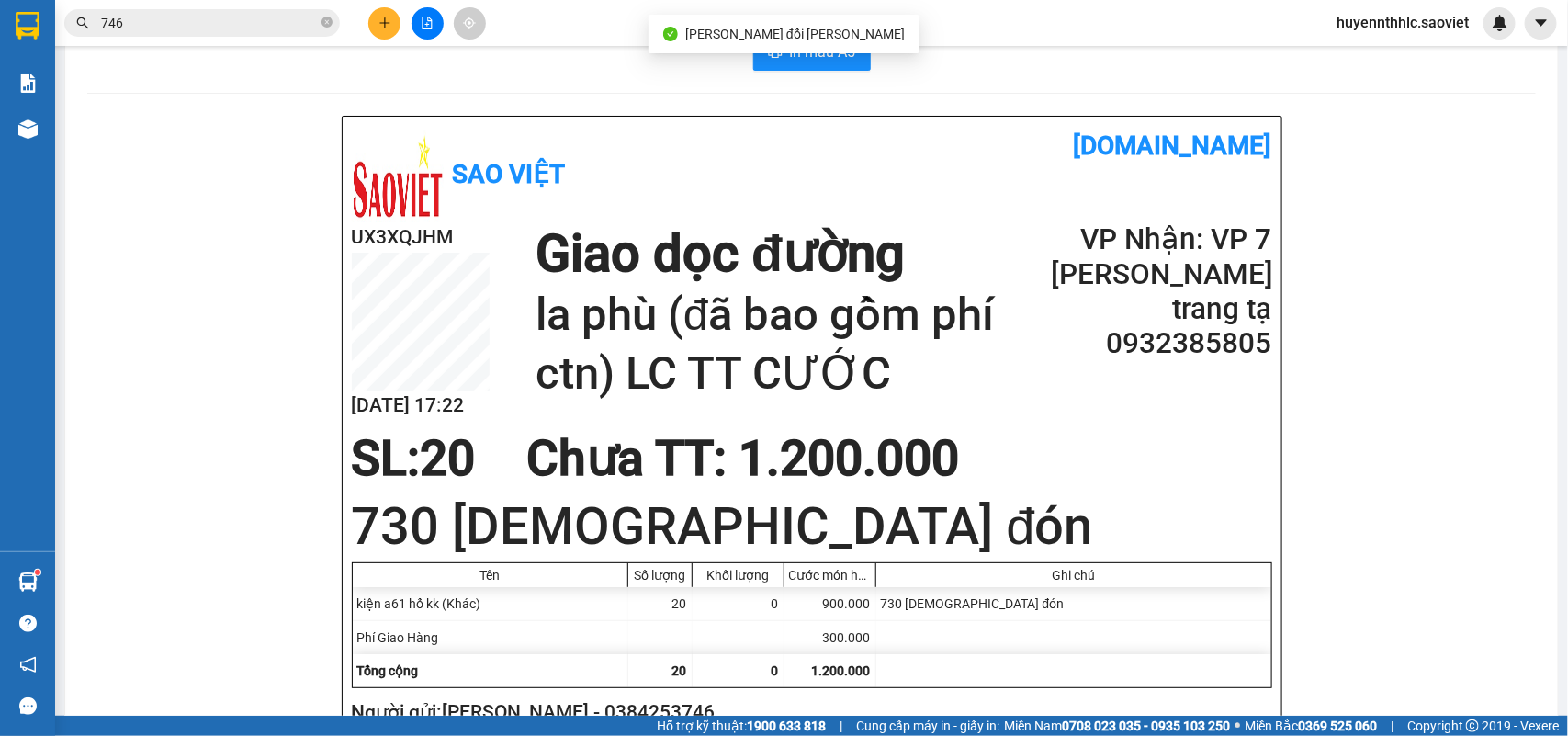
scroll to position [115, 0]
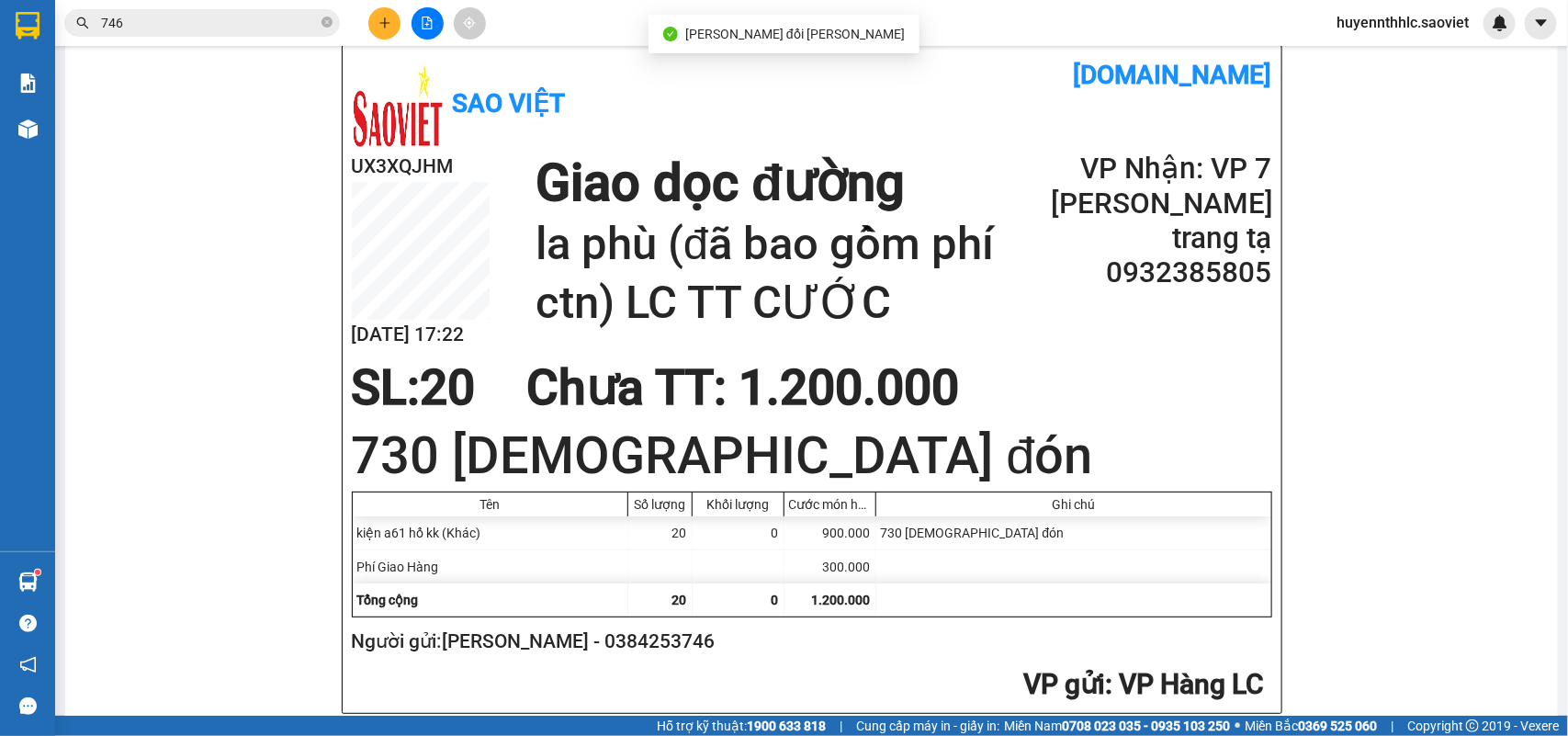
click at [673, 641] on h2 "Người gửi: [PERSON_NAME] - 0384253746" at bounding box center [807, 641] width 913 height 30
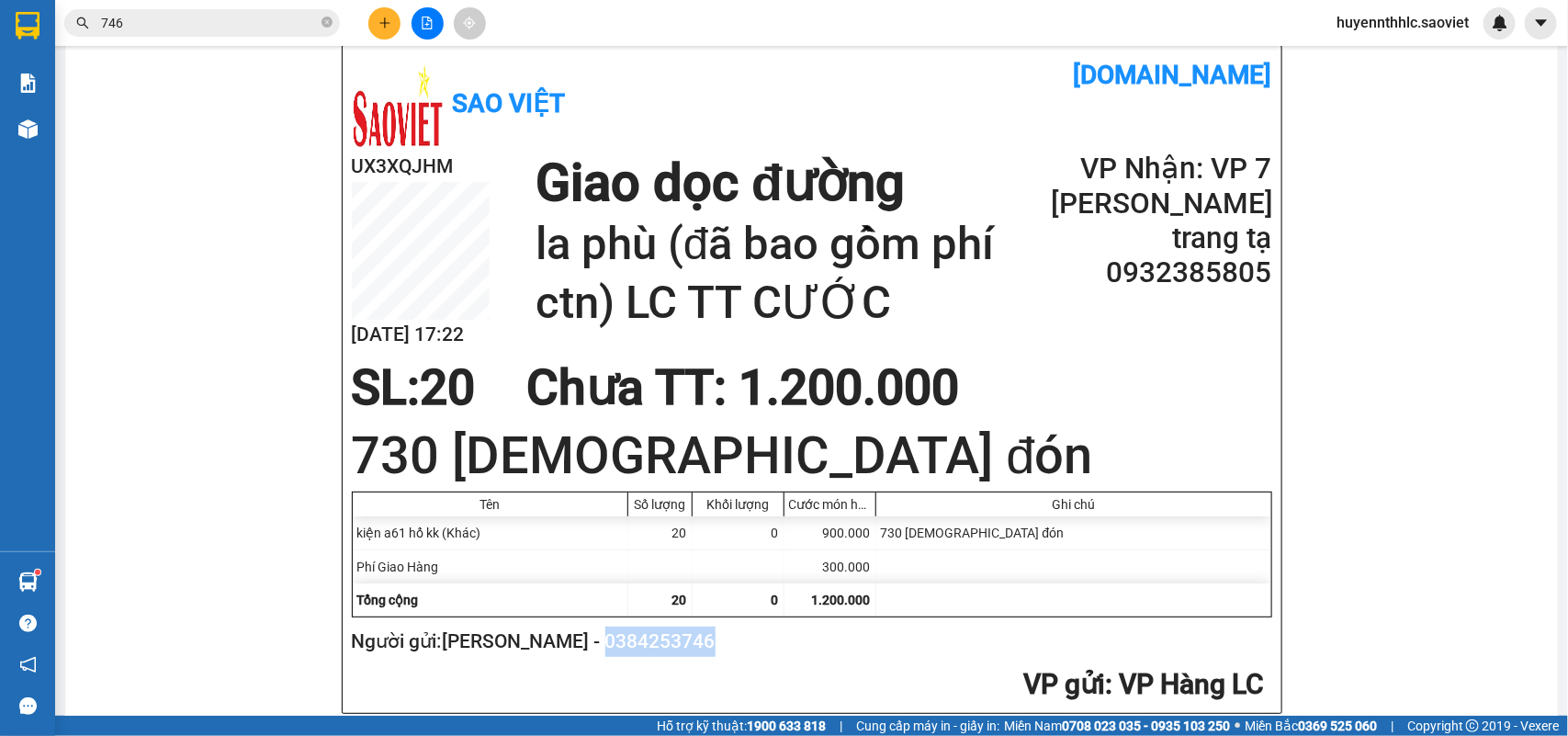
copy h2 "0384253746"
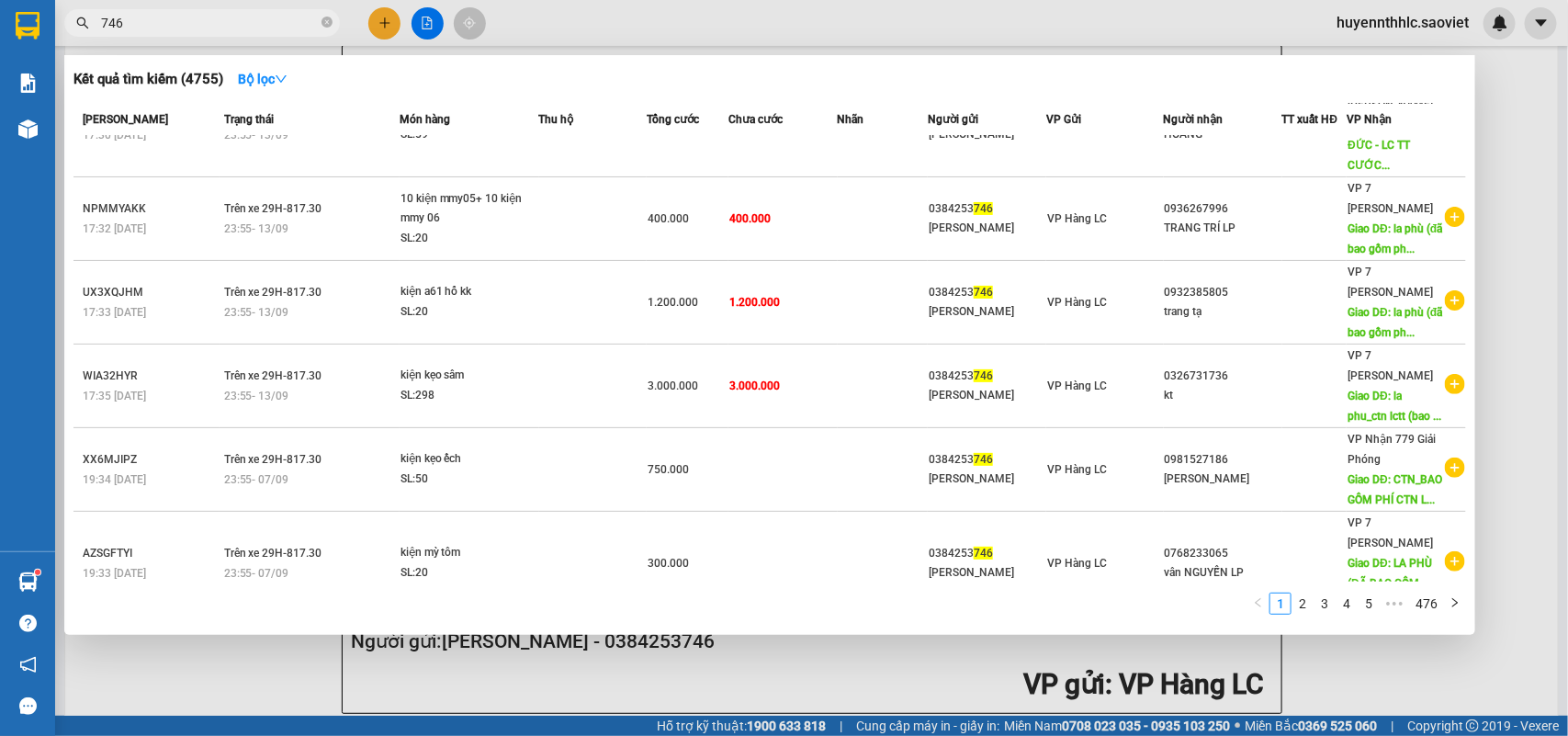
drag, startPoint x: 161, startPoint y: 24, endPoint x: 0, endPoint y: 33, distance: 161.3
click at [0, 33] on section "Kết quả tìm kiếm ( 4755 ) Bộ lọc Mã ĐH Trạng thái Món hàng Thu hộ Tổng cước Chư…" at bounding box center [784, 368] width 1568 height 736
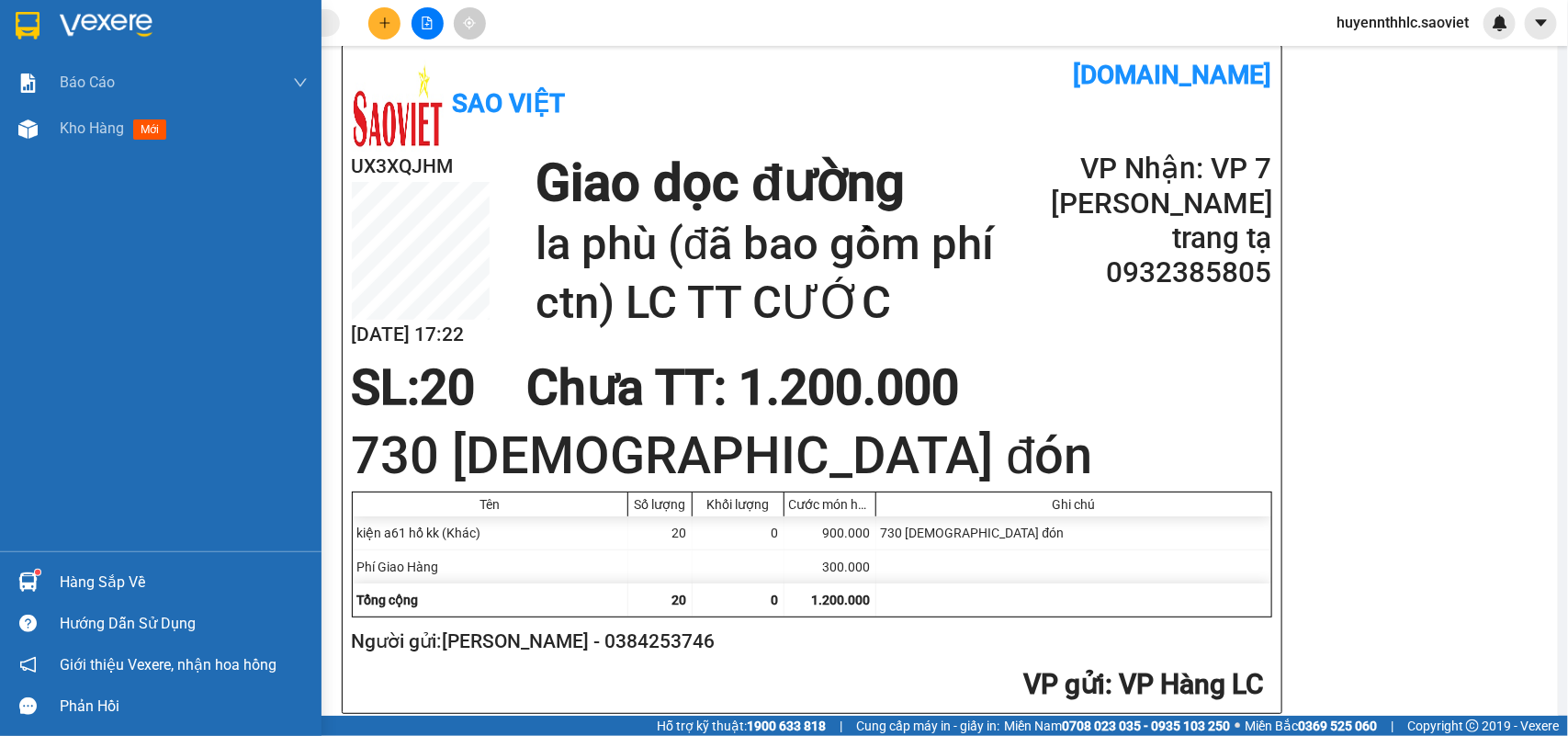
paste input "0384253746"
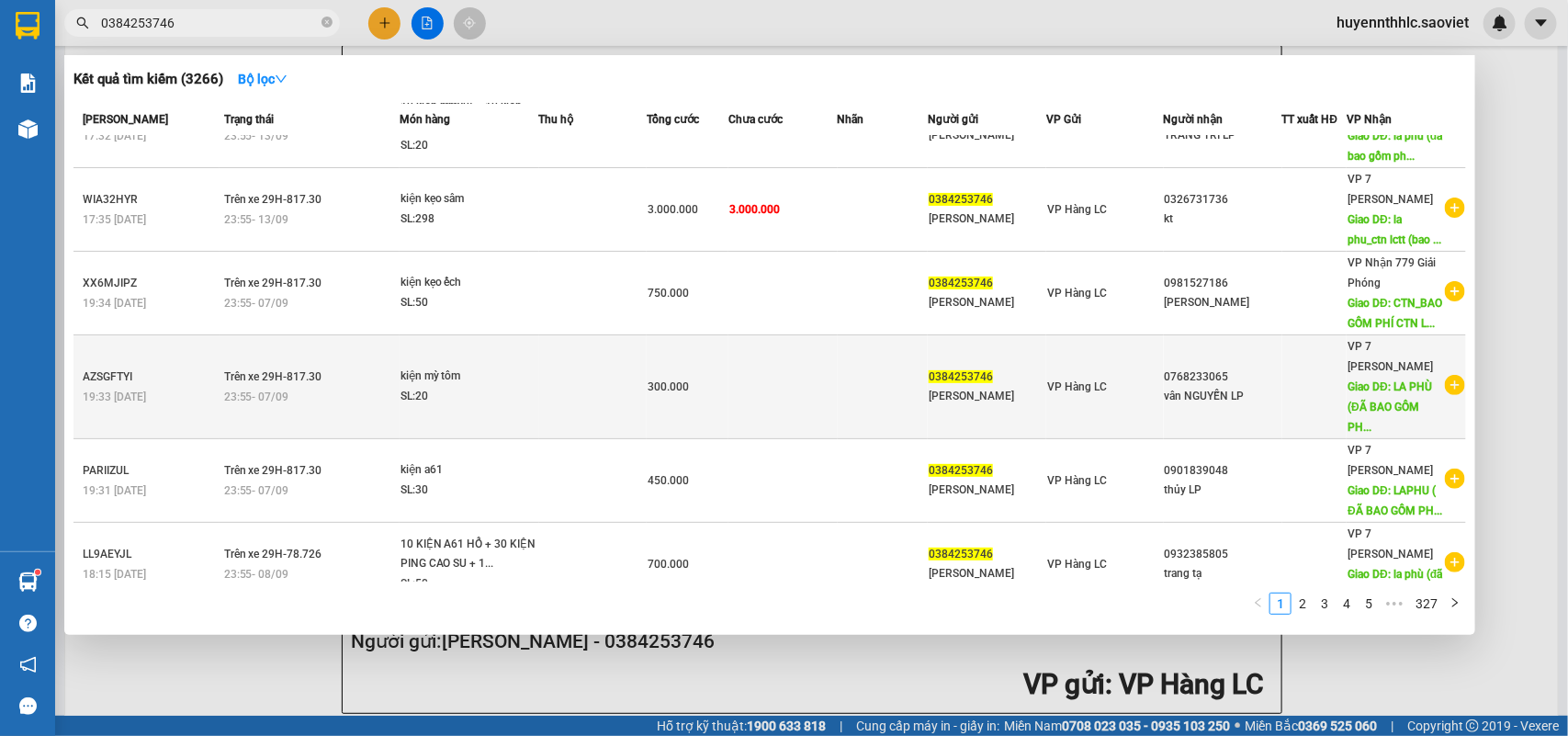
scroll to position [345, 0]
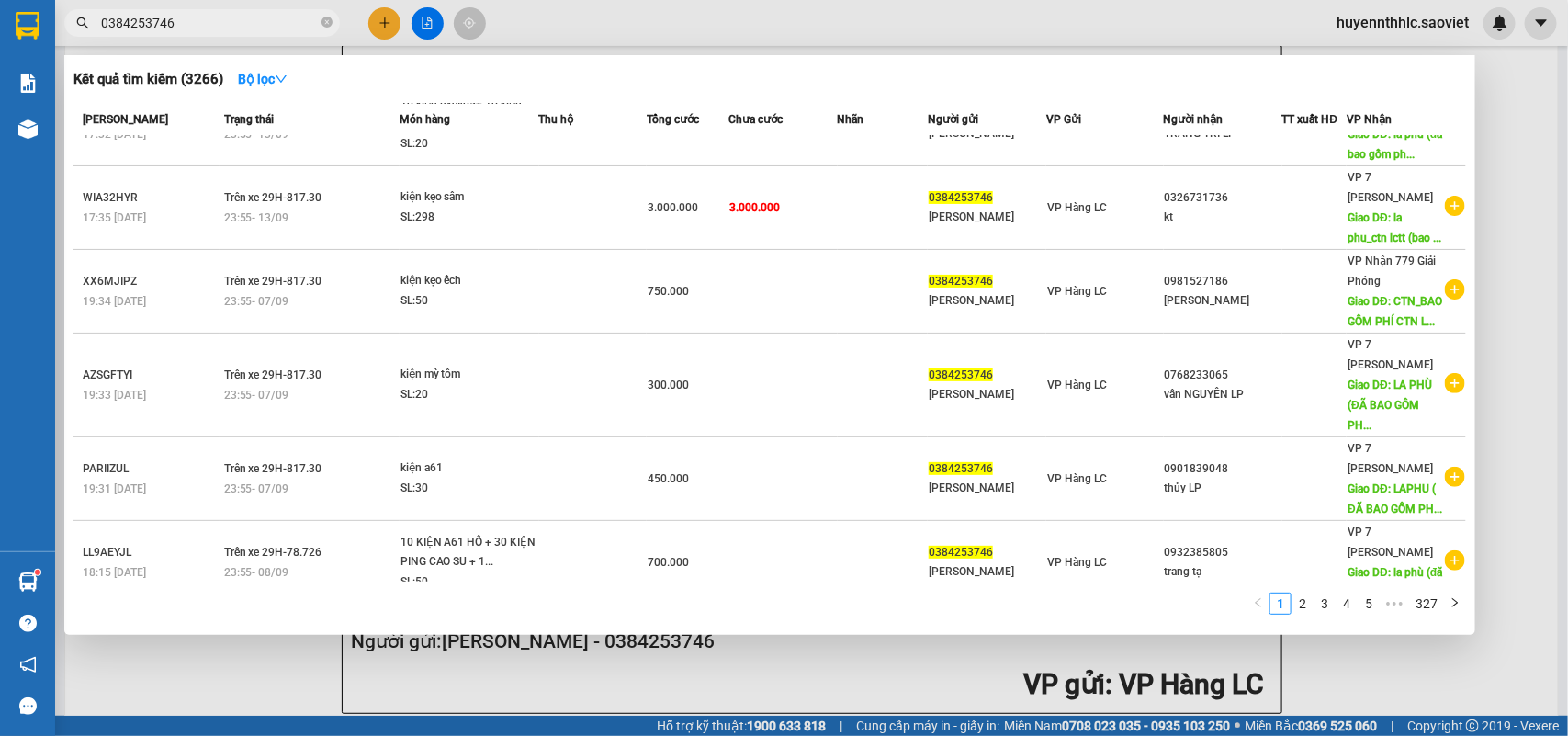
type input "0384253746"
drag, startPoint x: 1567, startPoint y: 140, endPoint x: 1362, endPoint y: 82, distance: 213.0
click at [1546, 139] on div at bounding box center [784, 368] width 1568 height 736
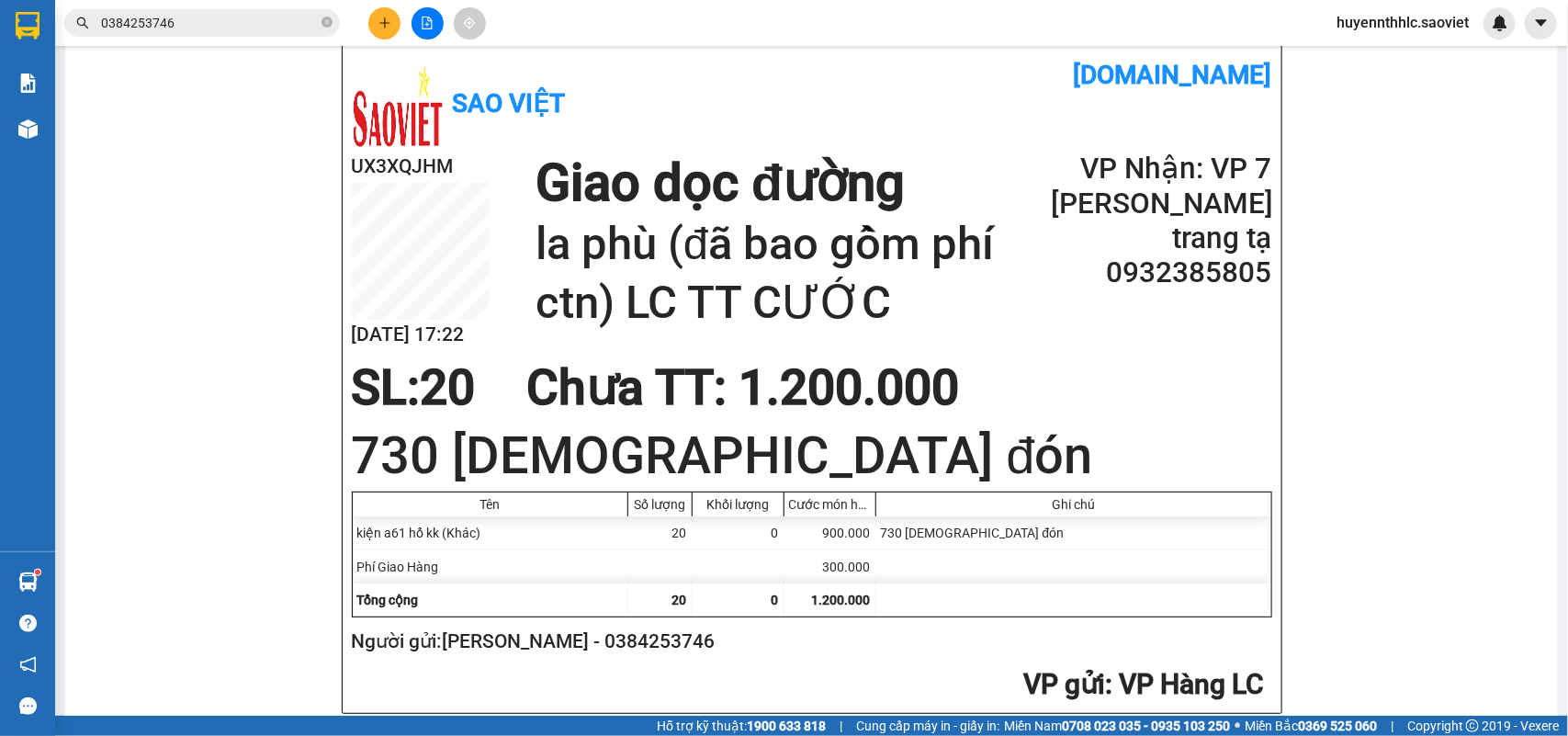
click at [1358, 25] on span "huyennthhlc.saoviet" at bounding box center [1403, 22] width 161 height 23
click at [1369, 60] on span "Đăng xuất" at bounding box center [1411, 57] width 122 height 21
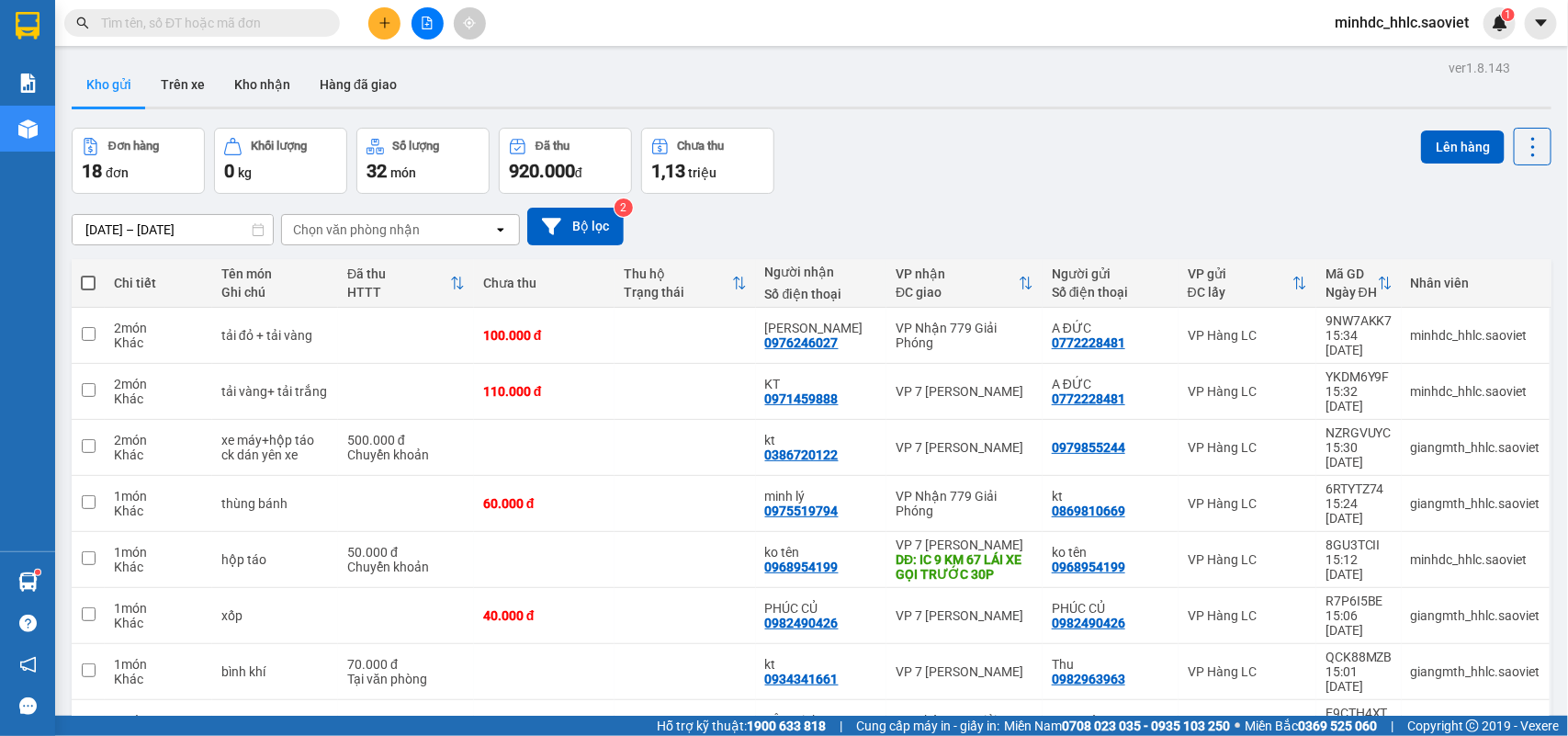
scroll to position [73, 0]
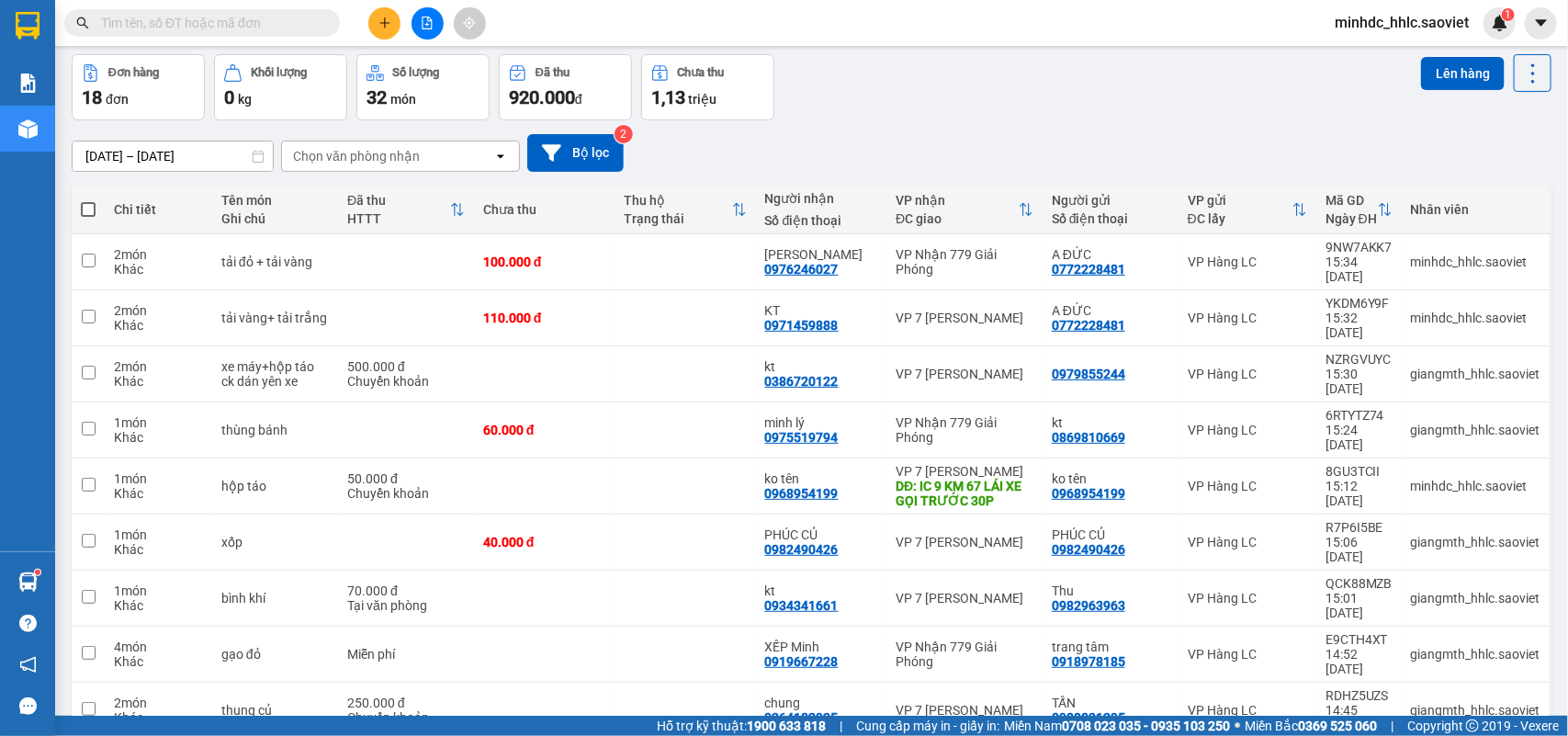
click at [1394, 29] on span "minhdc_hhlc.saoviet" at bounding box center [1402, 22] width 163 height 23
click at [1383, 53] on span "Đăng xuất" at bounding box center [1411, 57] width 123 height 21
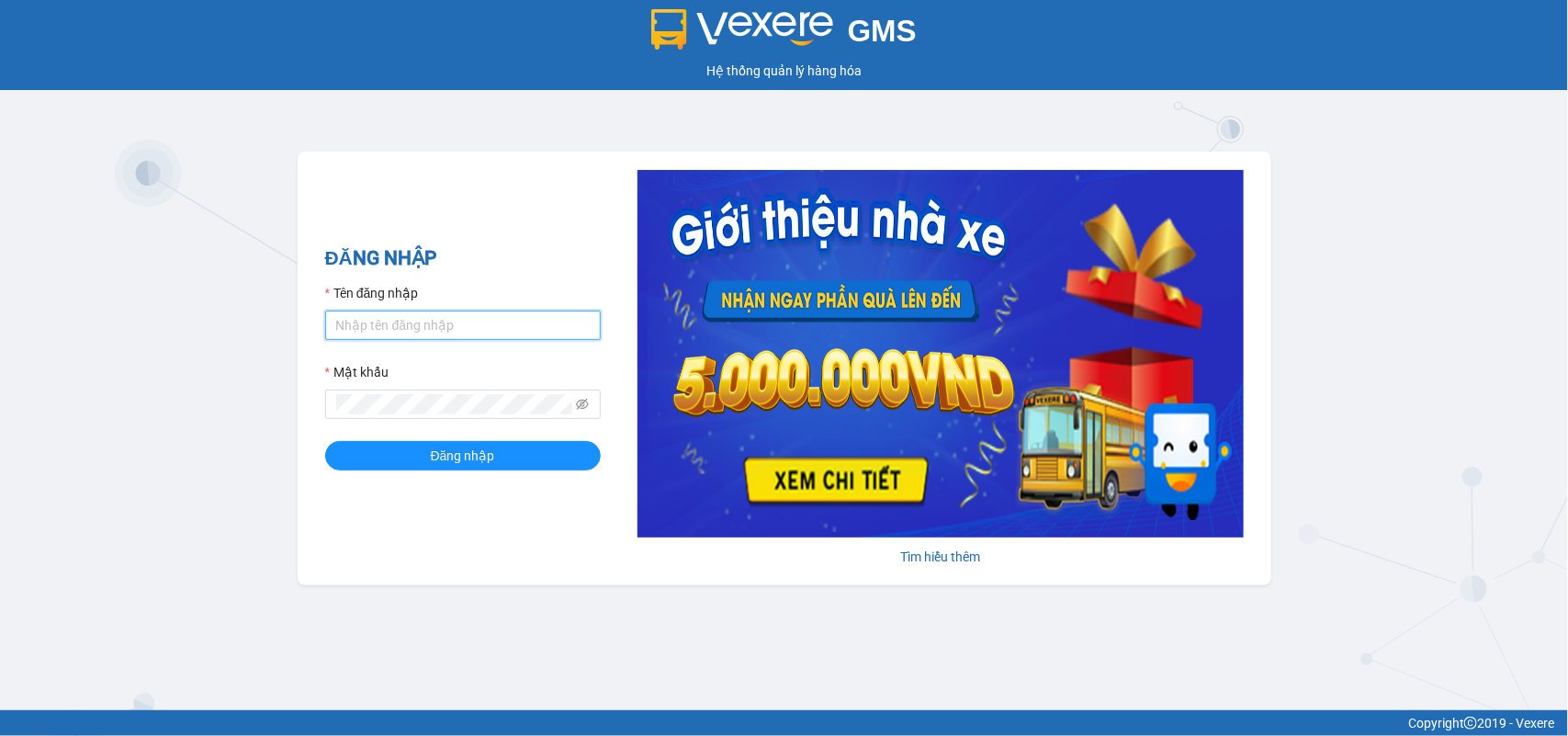
click at [507, 337] on input "Tên đăng nhập" at bounding box center [463, 325] width 276 height 29
type input "huyennt_congnohanglc.saoviet"
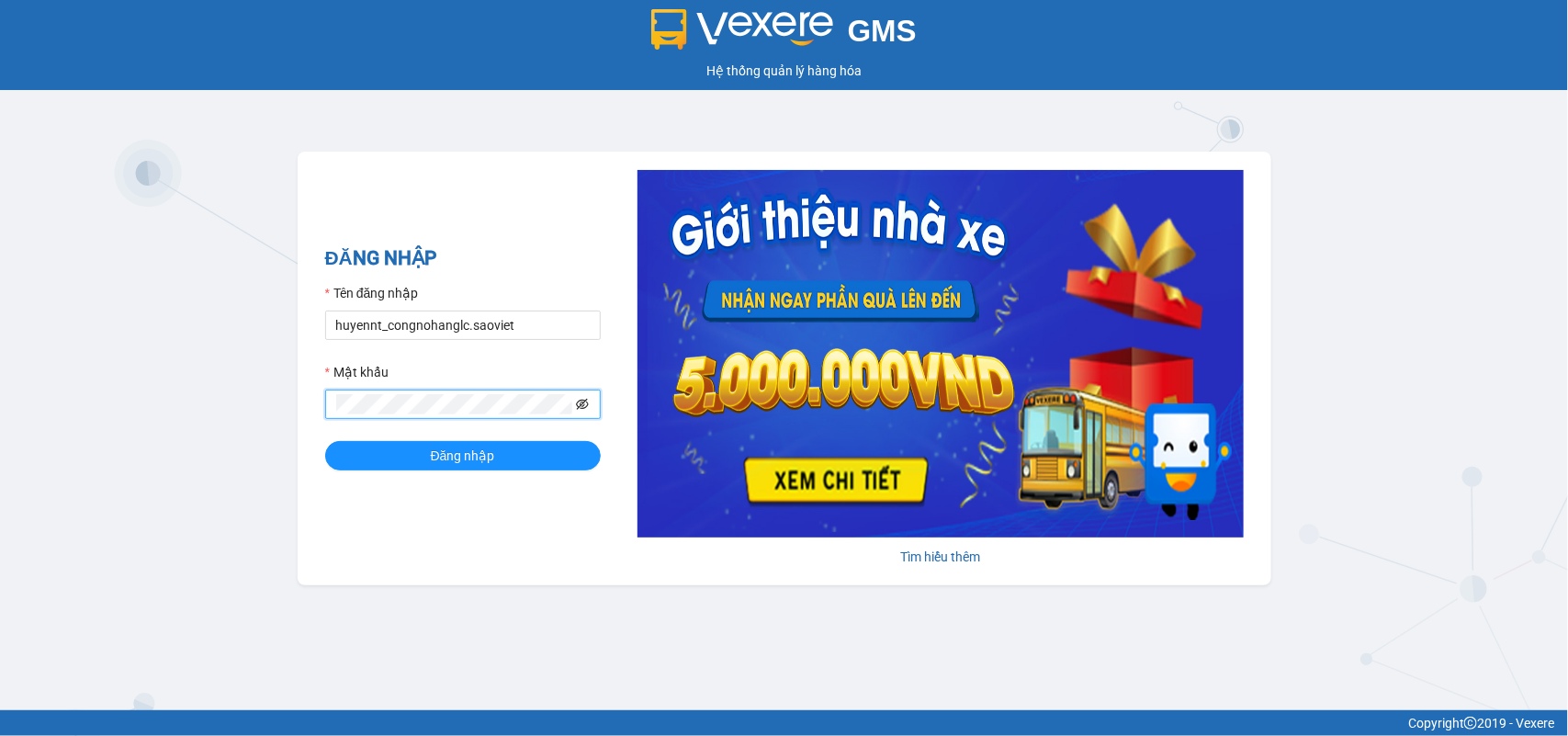
click at [589, 405] on icon "eye-invisible" at bounding box center [581, 403] width 13 height 11
click at [521, 453] on button "Đăng nhập" at bounding box center [463, 456] width 276 height 29
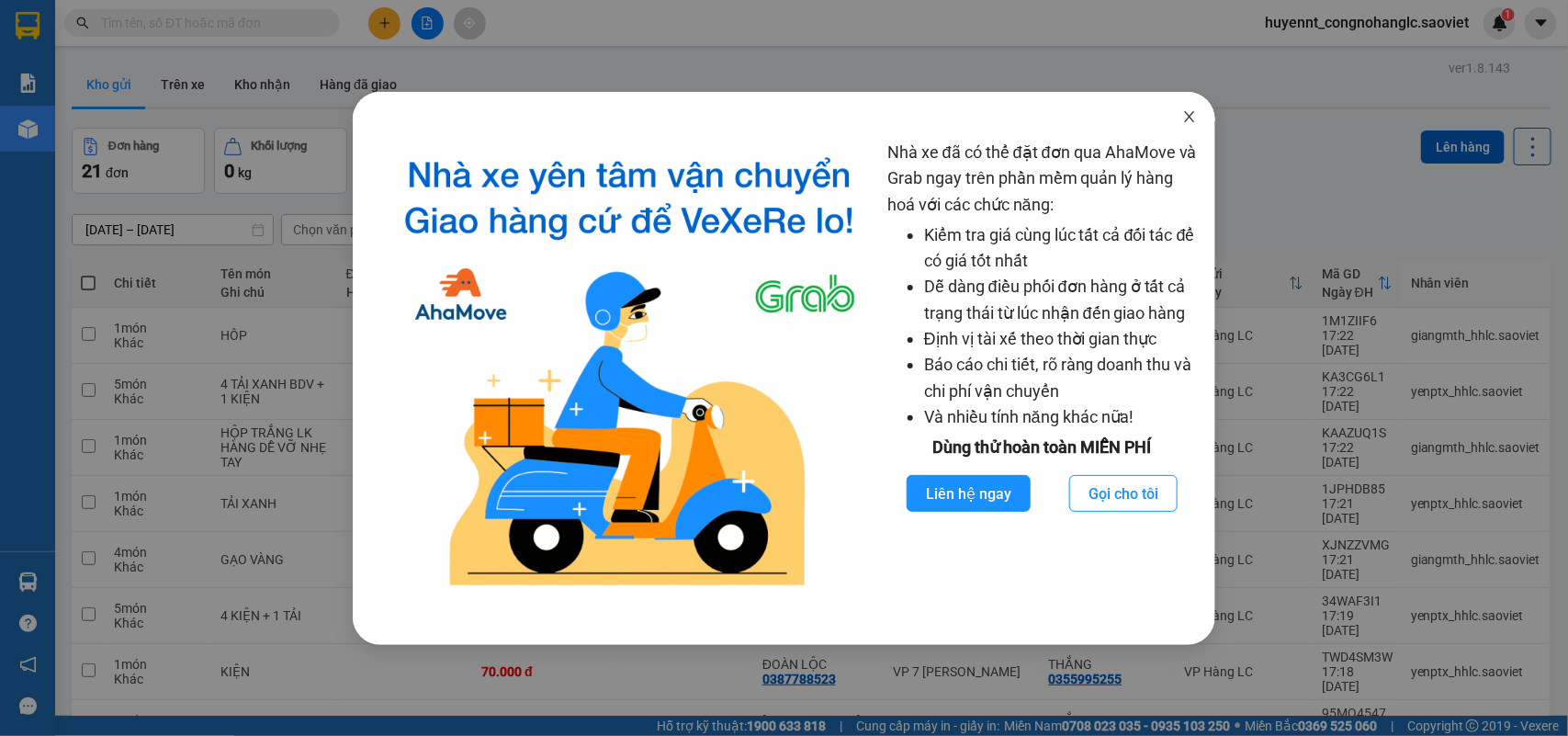
click at [1188, 115] on icon "close" at bounding box center [1189, 116] width 15 height 15
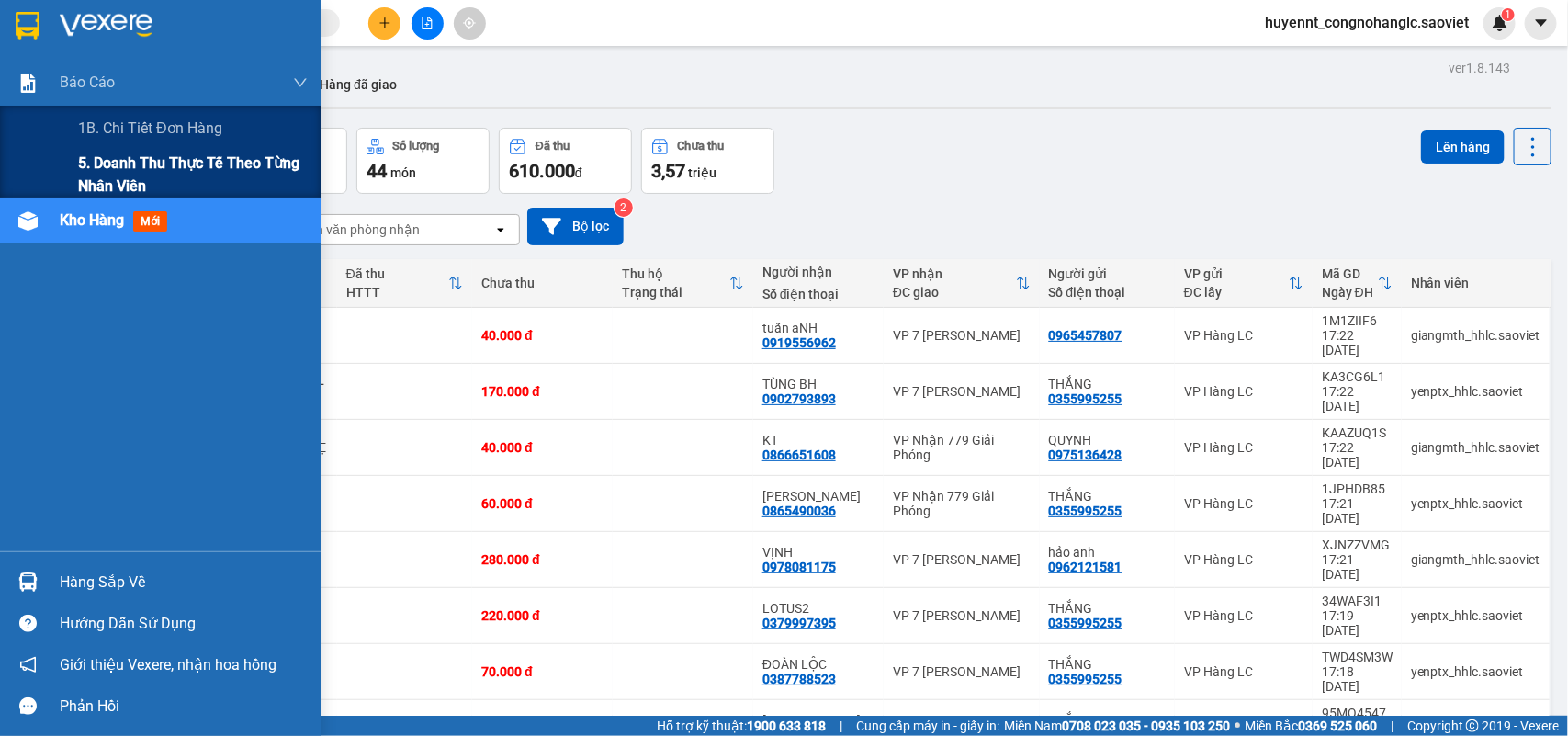
click at [116, 172] on span "5. Doanh thu thực tế theo từng nhân viên" at bounding box center [193, 174] width 230 height 46
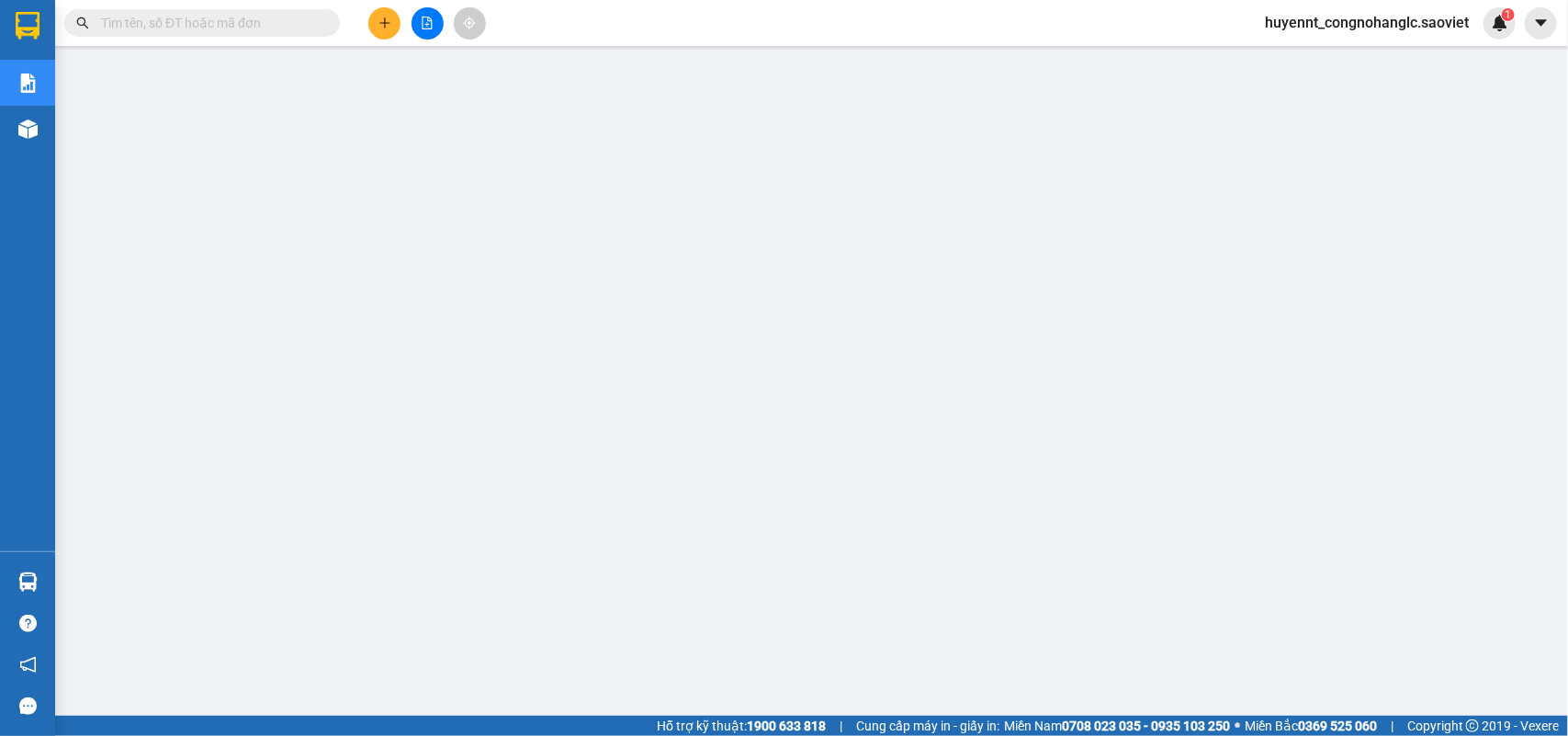
click at [257, 20] on input "text" at bounding box center [209, 23] width 217 height 21
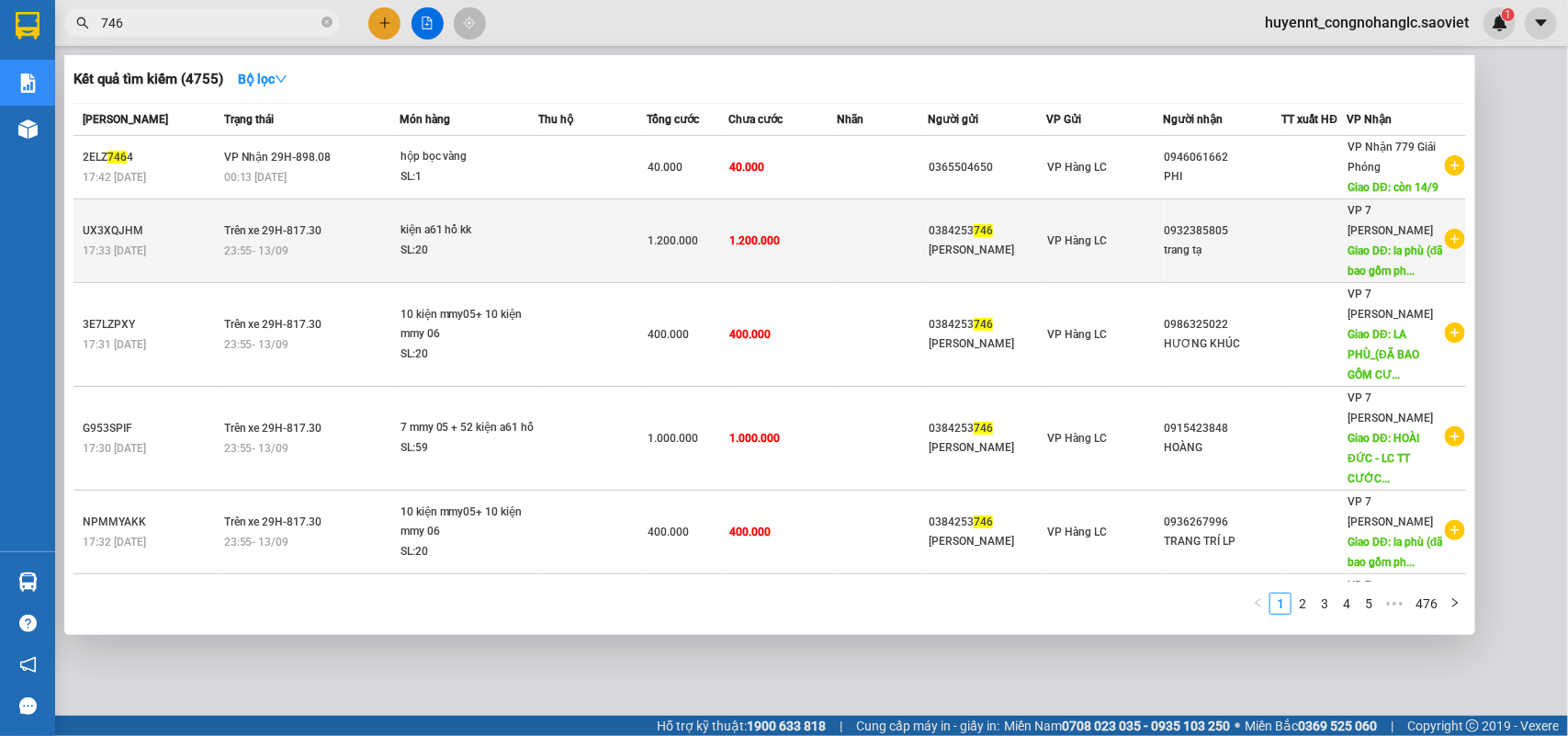
type input "746"
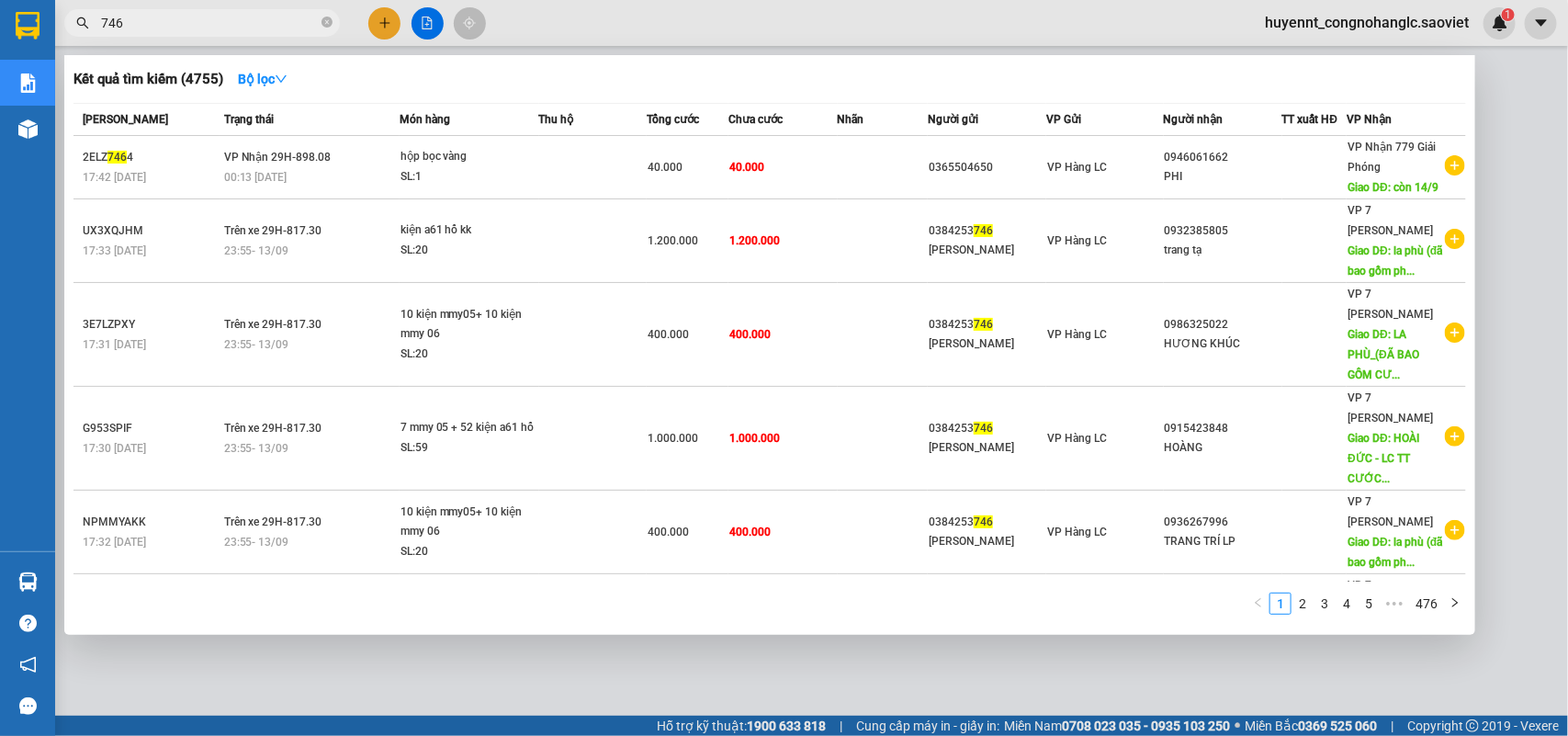
drag, startPoint x: 946, startPoint y: 249, endPoint x: 904, endPoint y: 228, distance: 47.0
click at [938, 250] on div "[PERSON_NAME]" at bounding box center [987, 251] width 116 height 20
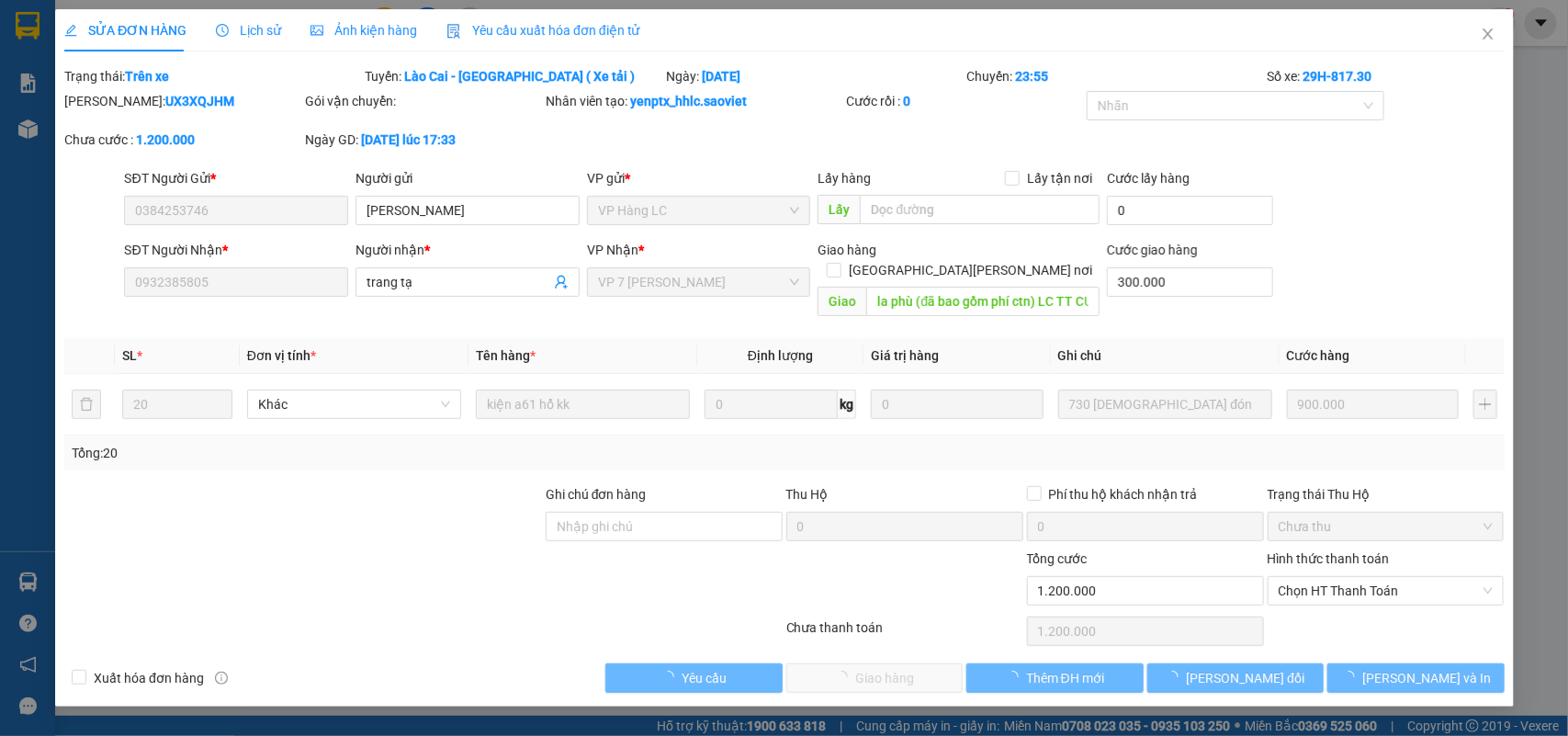
type input "0384253746"
type input "[PERSON_NAME]"
type input "0932385805"
type input "trang tạ"
type input "la phù (đã bao gồm phí ctn) LC TT CƯỚC"
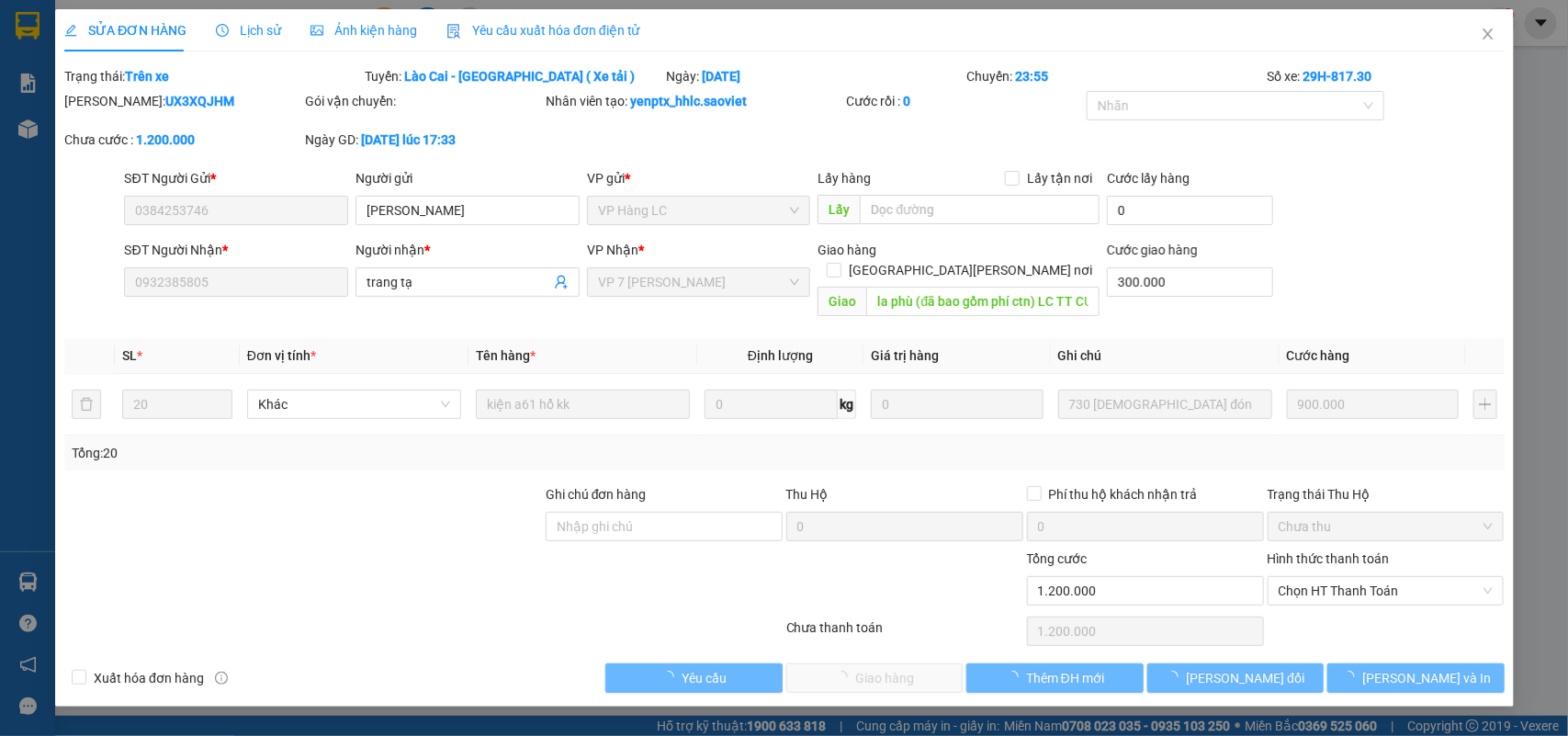
type input "300.000"
type input "1.200.000"
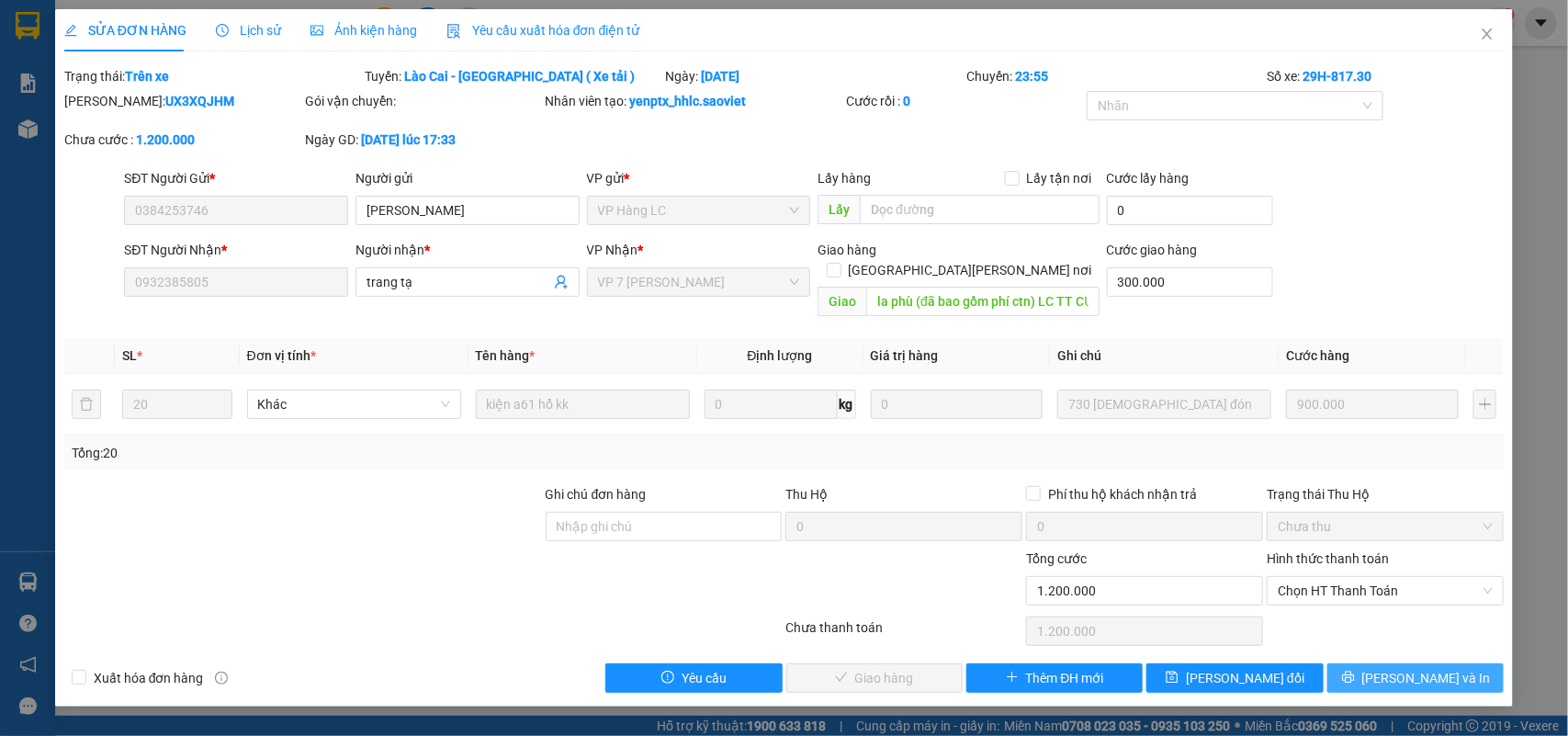
click at [1402, 667] on span "[PERSON_NAME] và In" at bounding box center [1426, 677] width 128 height 21
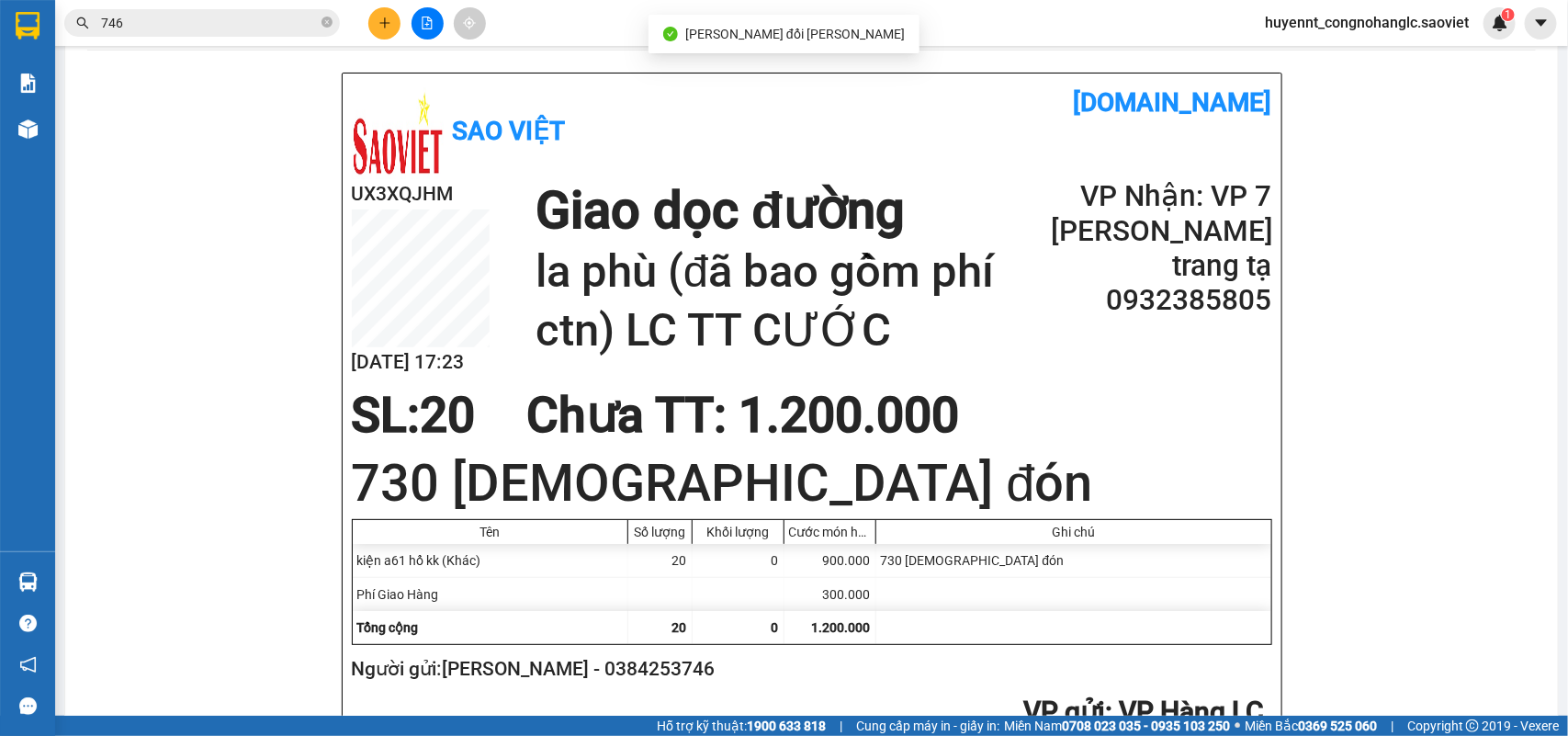
scroll to position [230, 0]
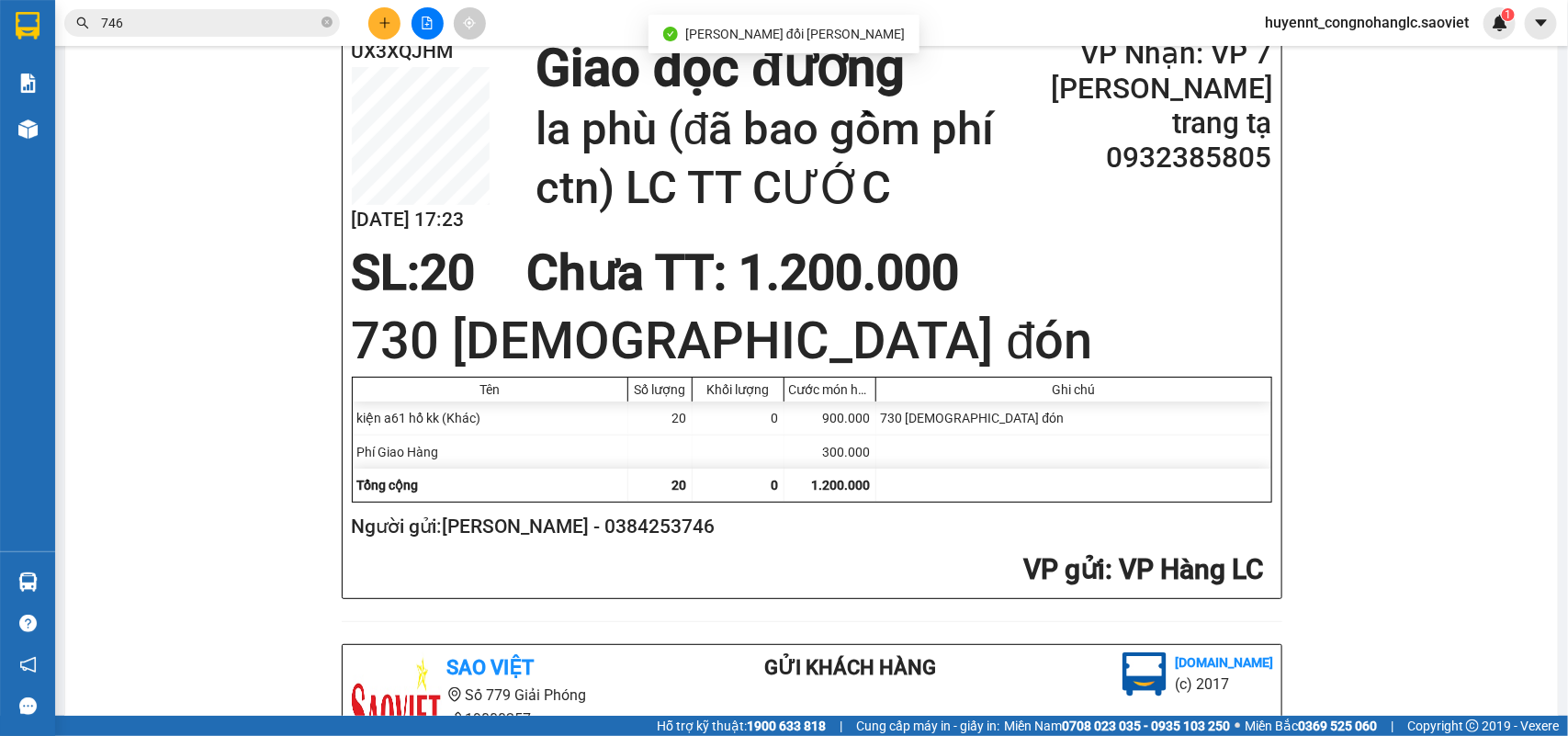
click at [631, 530] on h2 "Người gửi: [PERSON_NAME] - 0384253746" at bounding box center [807, 527] width 913 height 30
copy h2 "0384253746"
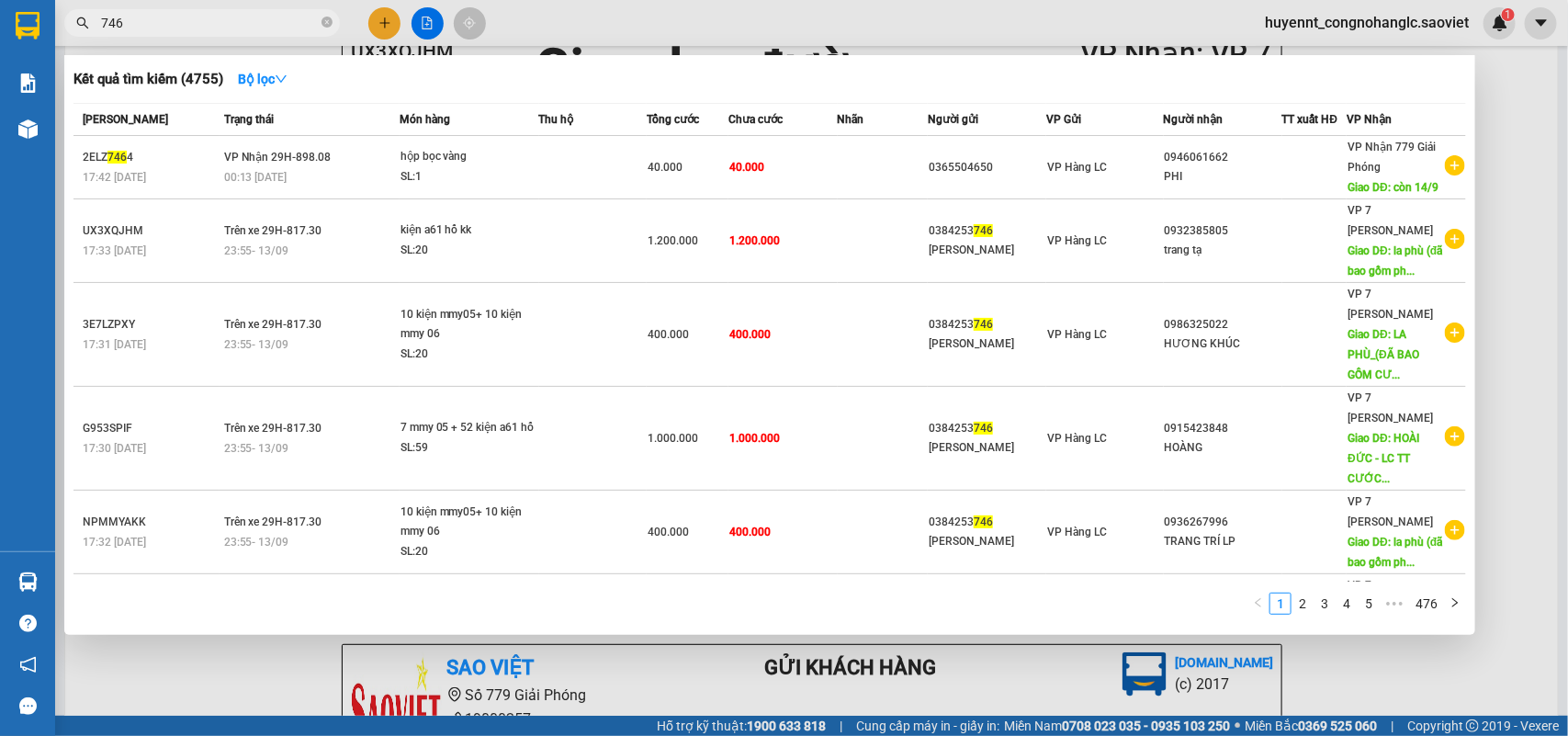
click at [145, 27] on input "746" at bounding box center [209, 23] width 217 height 21
type input "7"
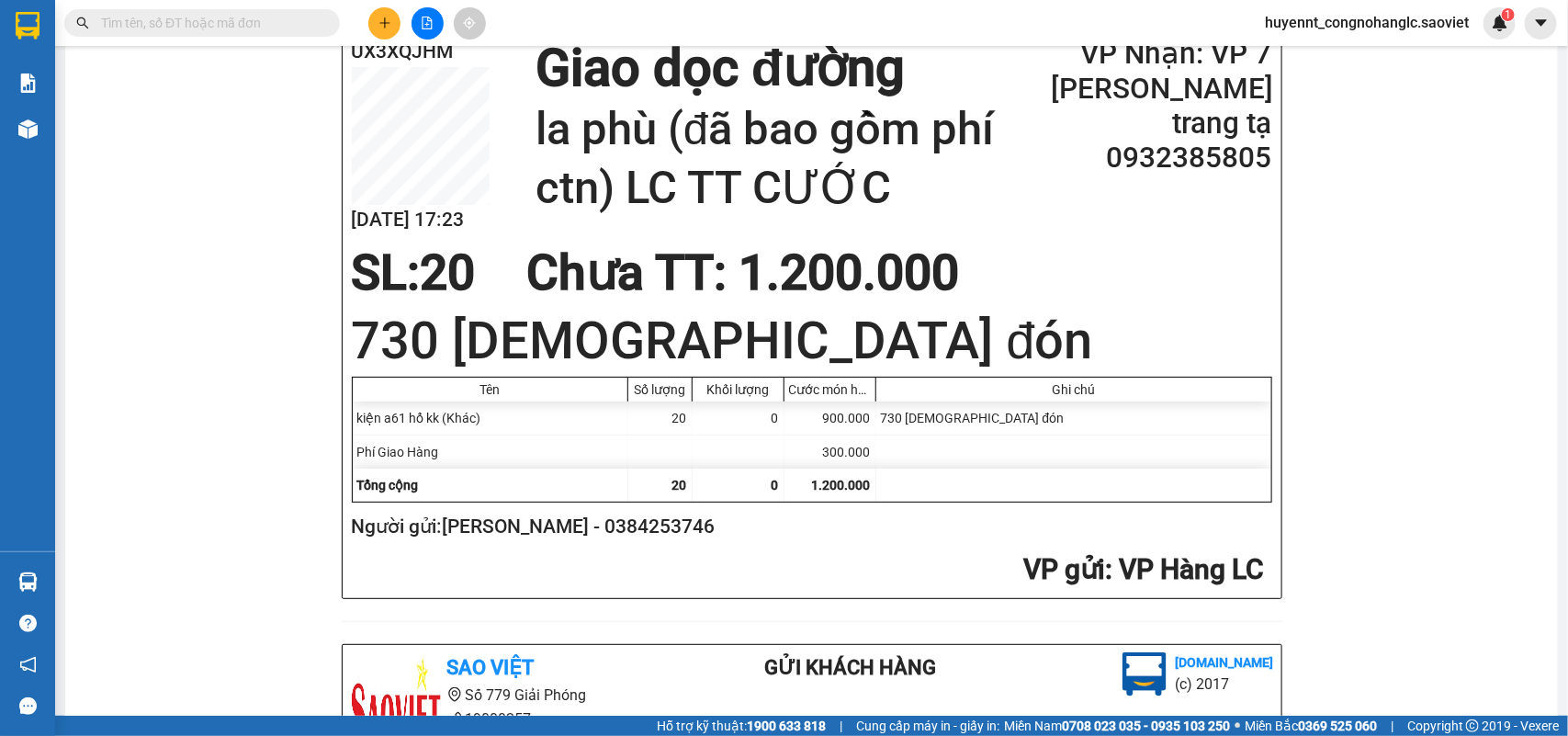
paste input "0384253746"
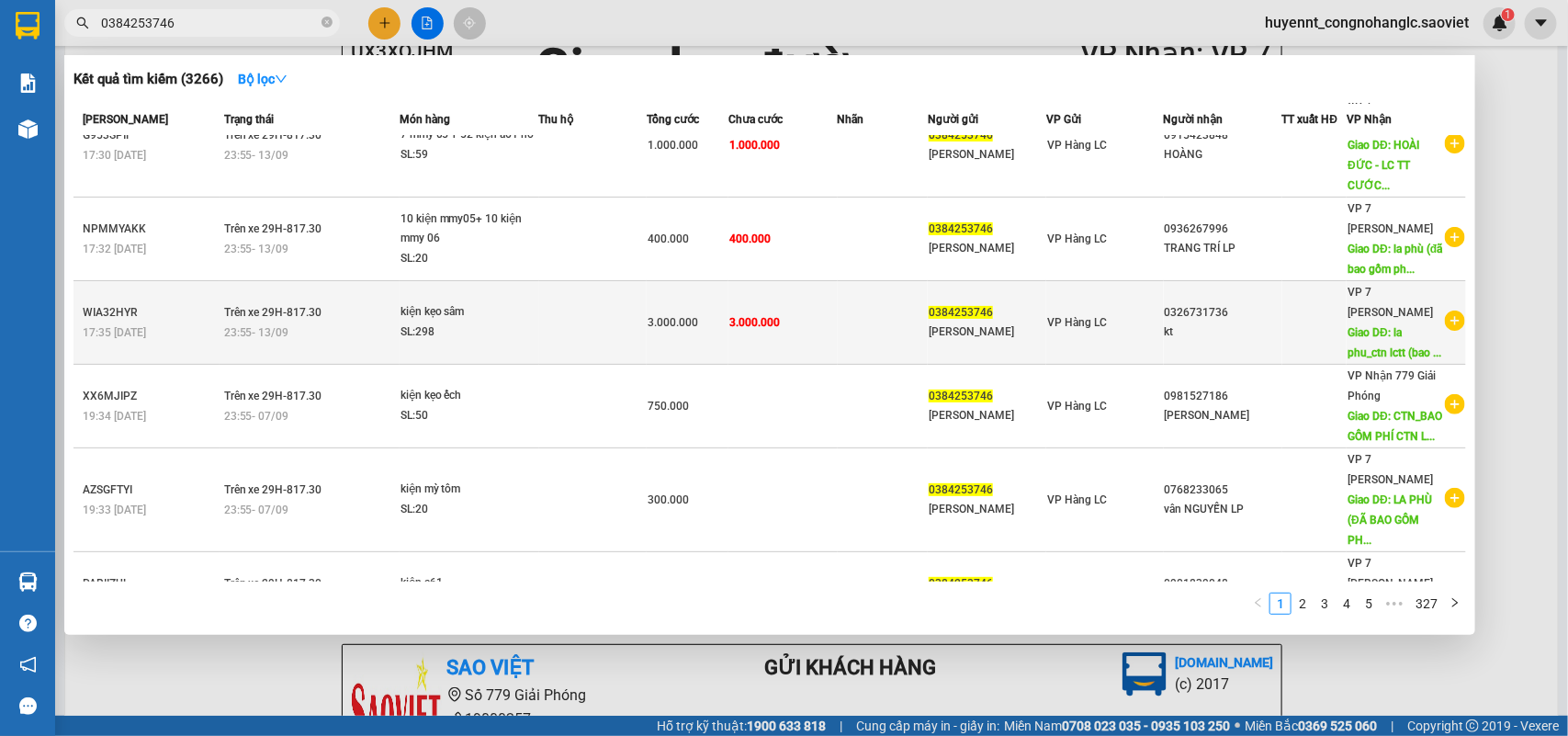
type input "0384253746"
click at [1037, 341] on td "0384253746 [PERSON_NAME]" at bounding box center [987, 322] width 118 height 83
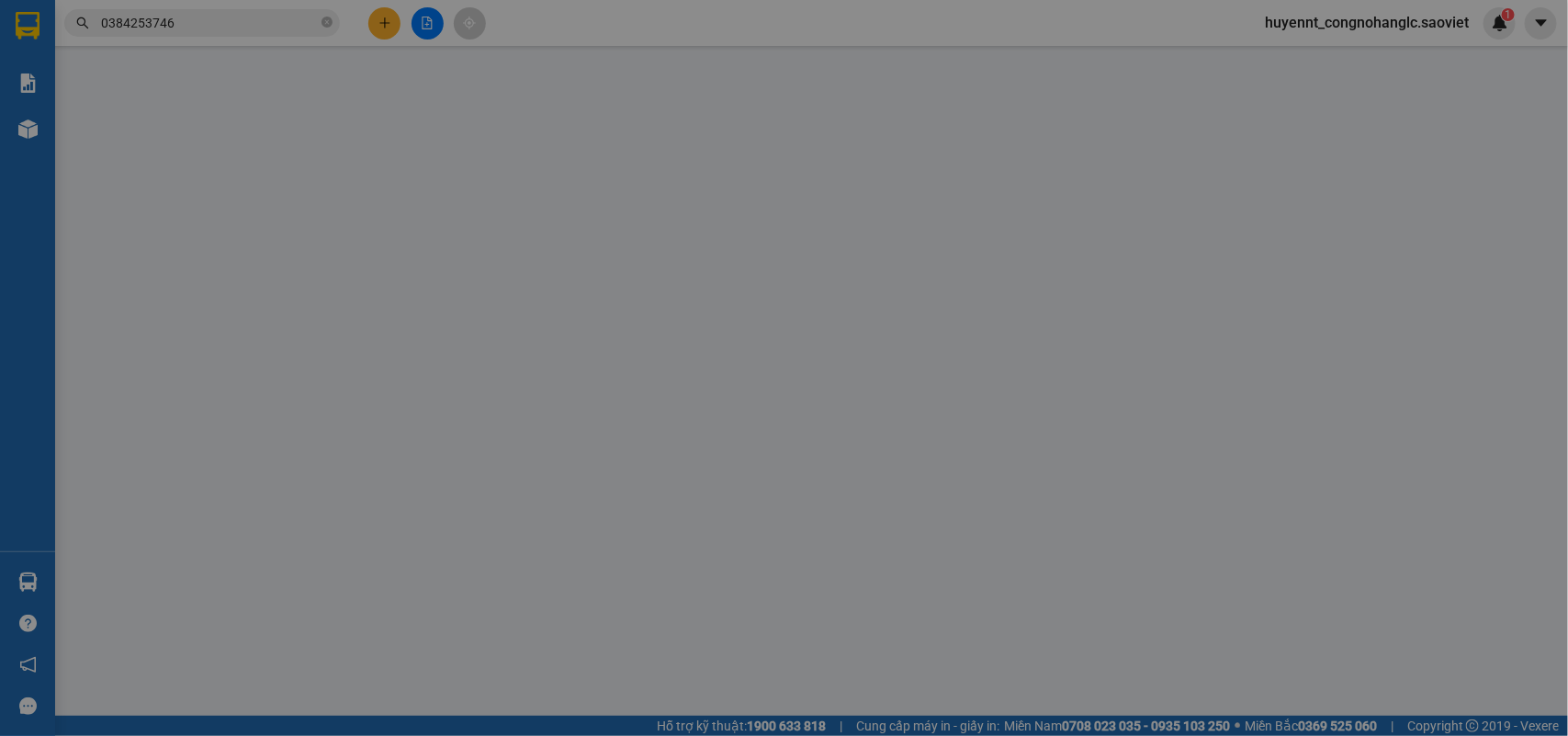
type input "0384253746"
type input "[PERSON_NAME]"
type input "0326731736"
type input "kt"
type input "la phu_ctn lctt (bao gồm phí ctn)"
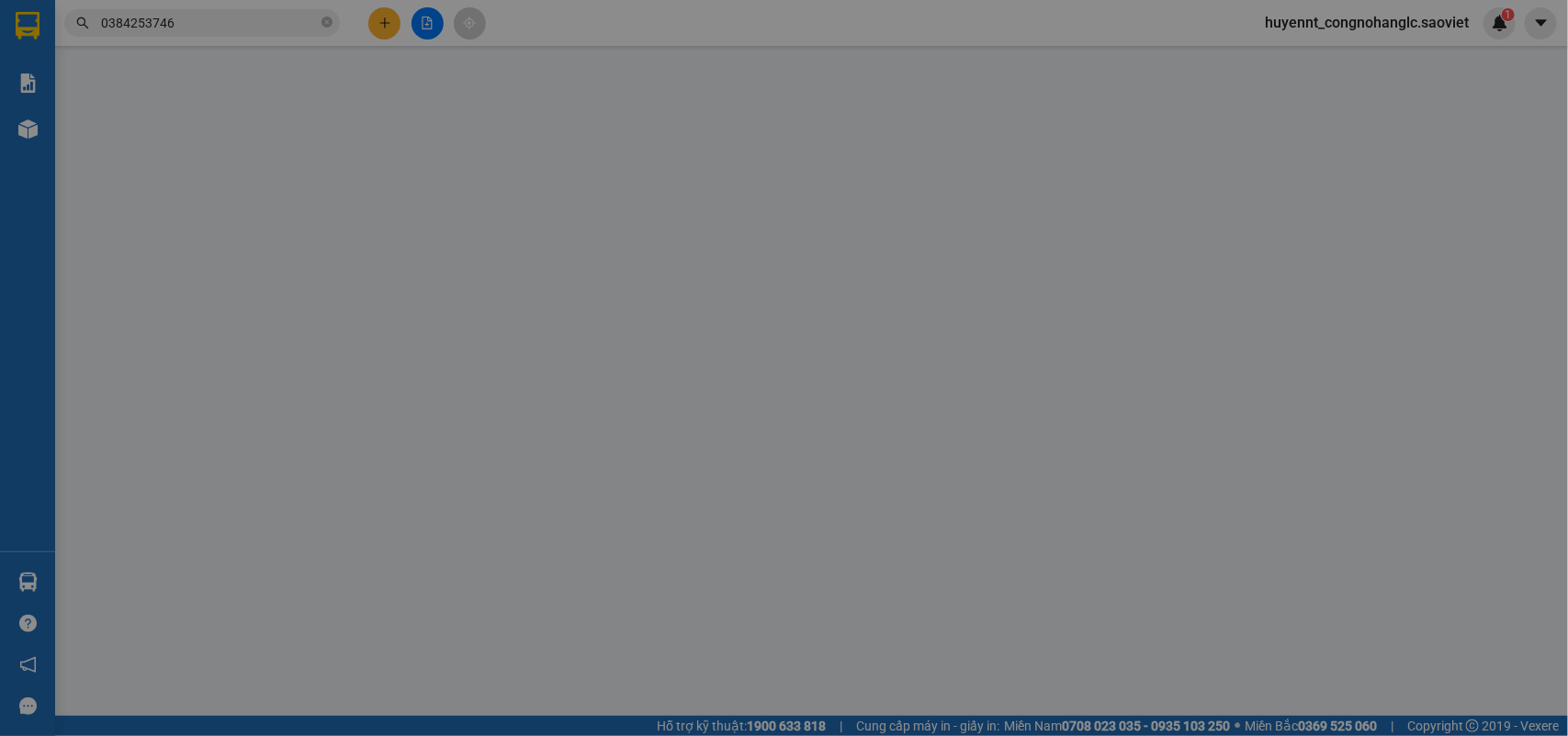
type input "1.000.000"
type input "3.000.000"
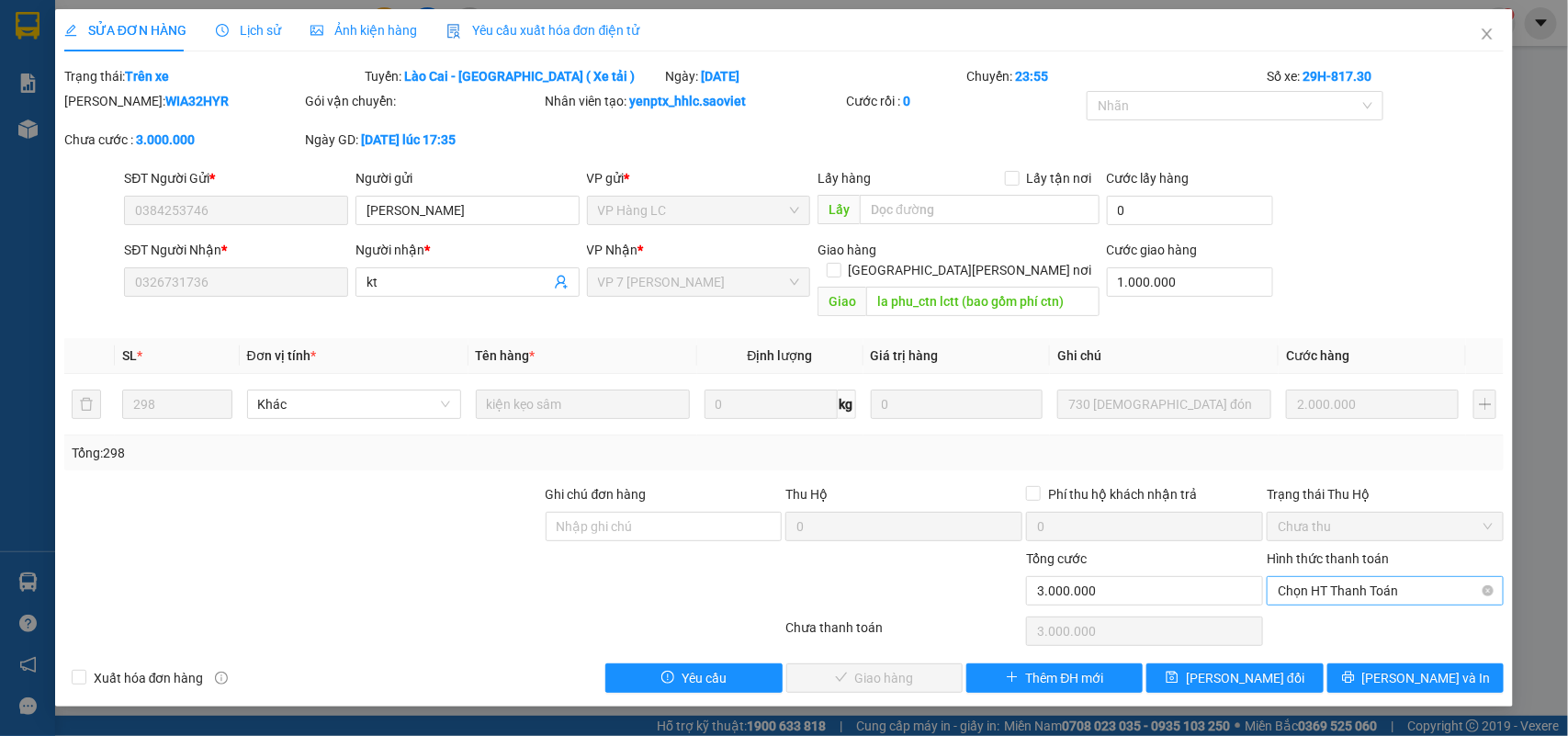
click at [1314, 576] on span "Chọn HT Thanh Toán" at bounding box center [1386, 590] width 215 height 27
click at [1332, 632] on div "Chuyển khoản" at bounding box center [1386, 637] width 215 height 21
type input "0"
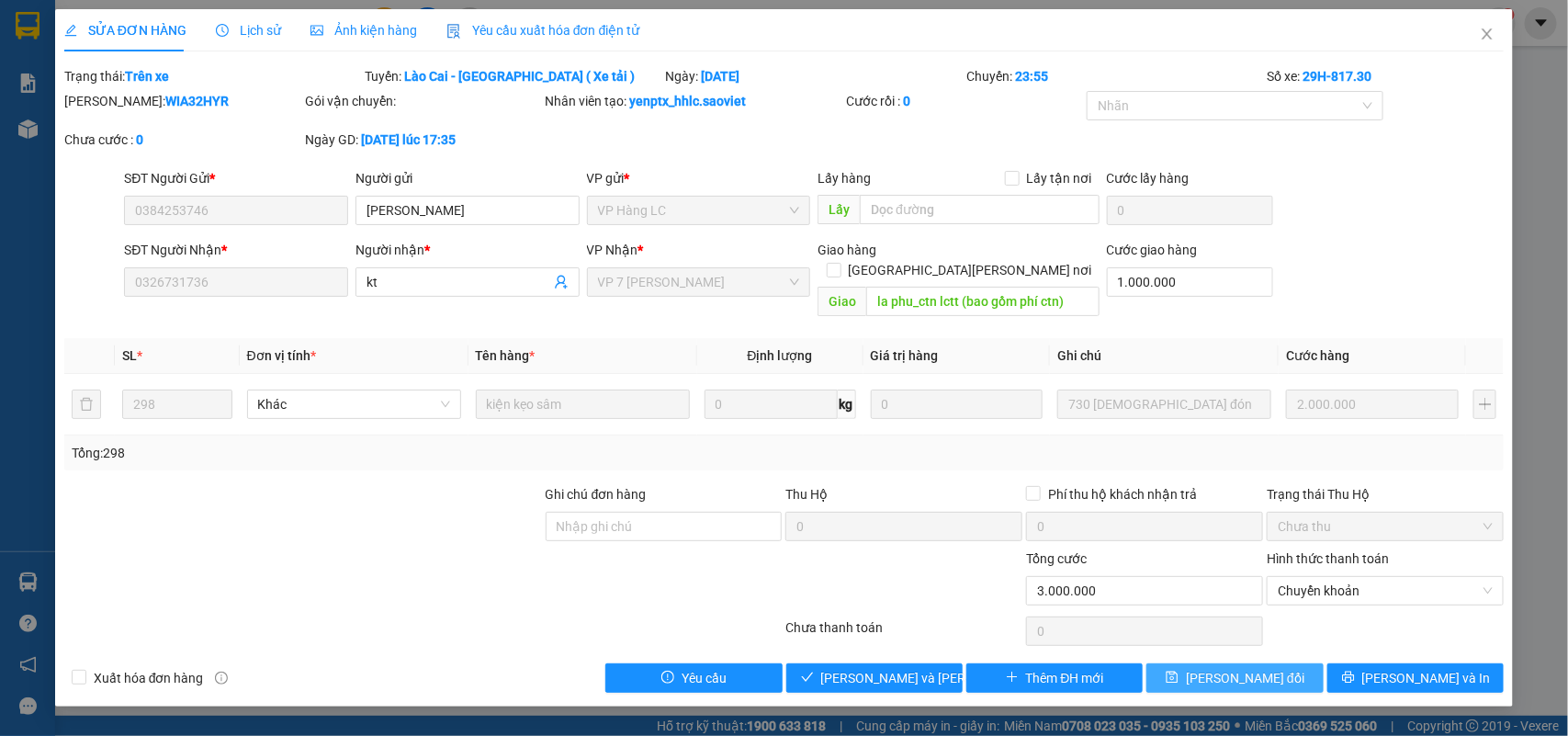
click at [1219, 667] on span "[PERSON_NAME] đổi" at bounding box center [1245, 677] width 118 height 21
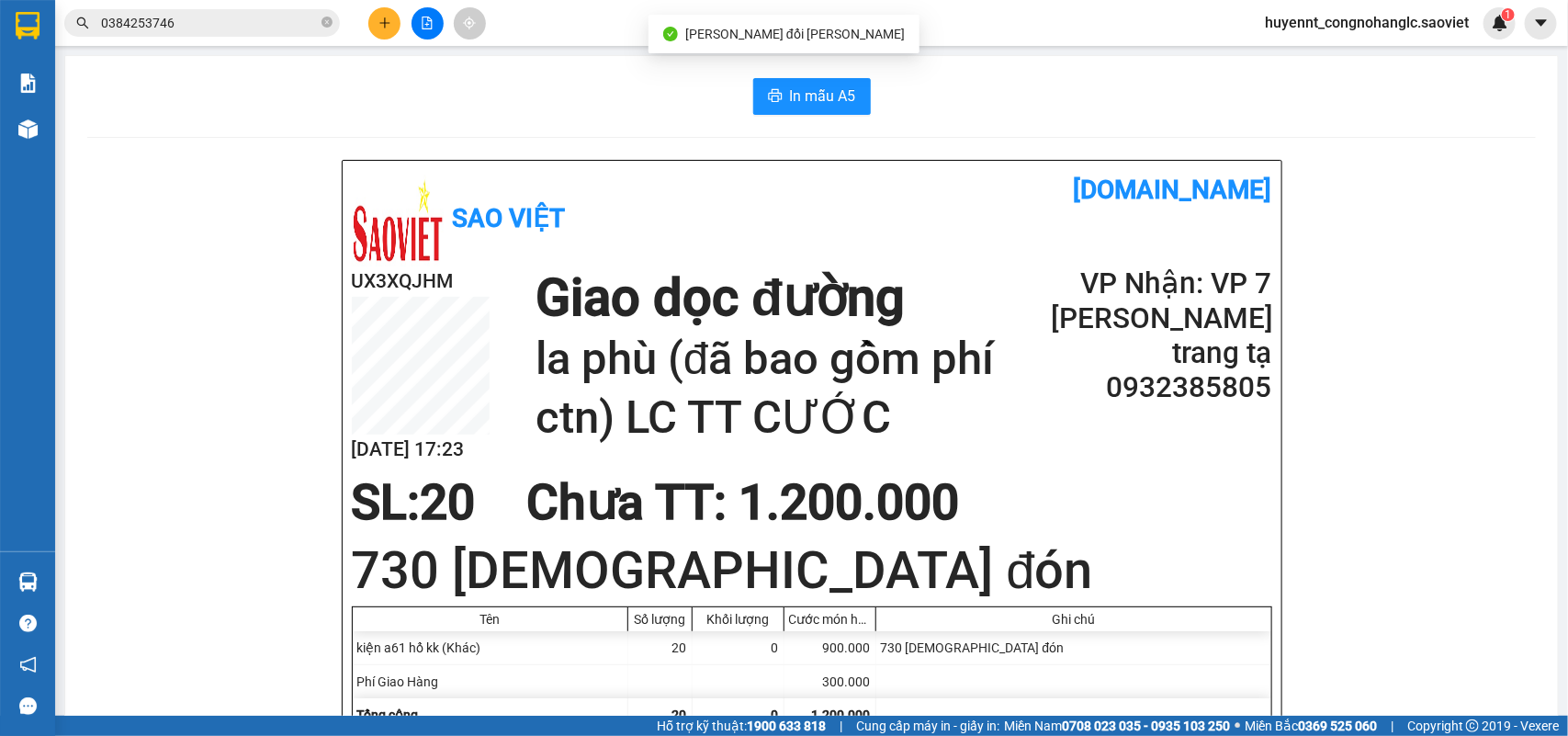
click at [227, 16] on input "0384253746" at bounding box center [209, 23] width 217 height 21
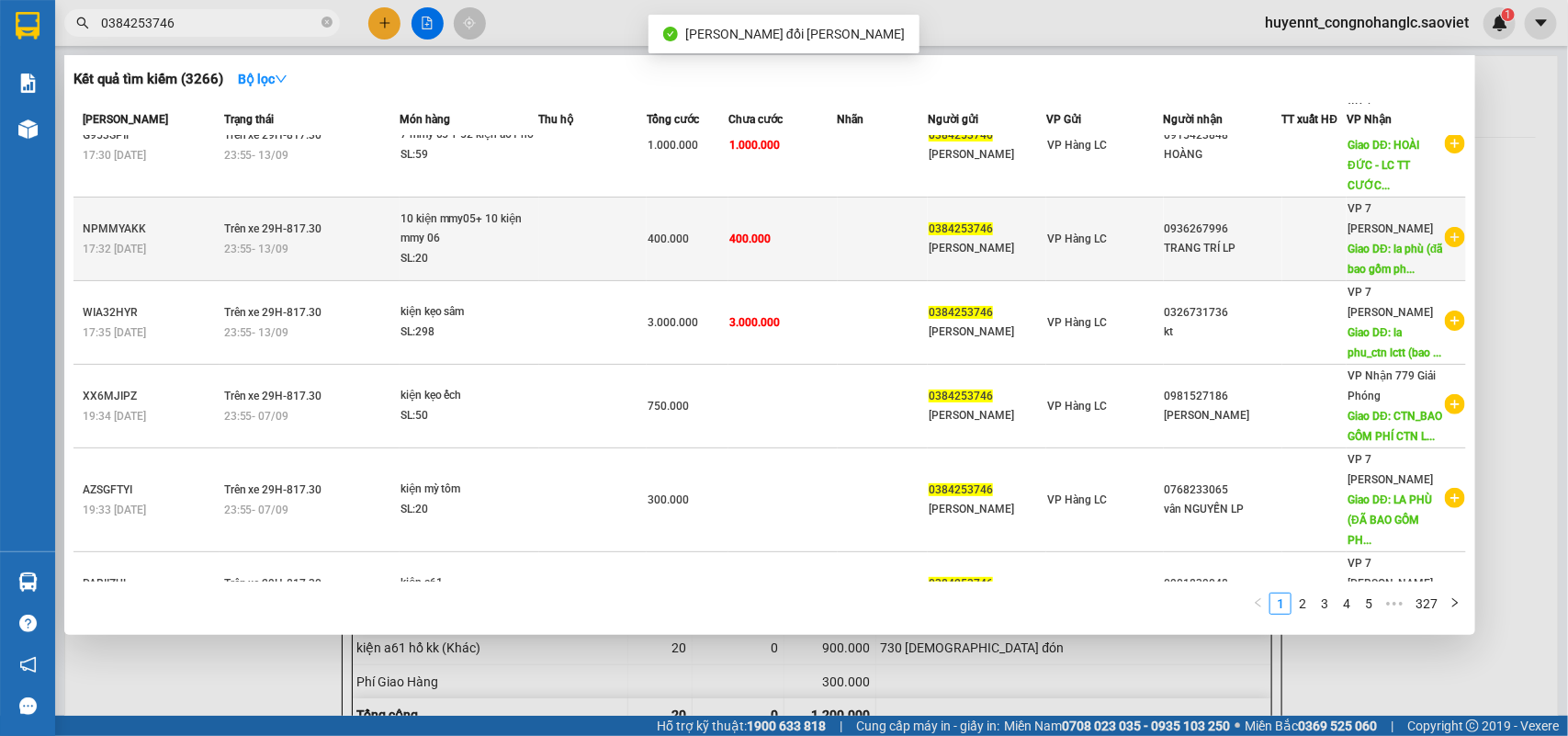
click at [730, 232] on span "400.000" at bounding box center [750, 238] width 41 height 13
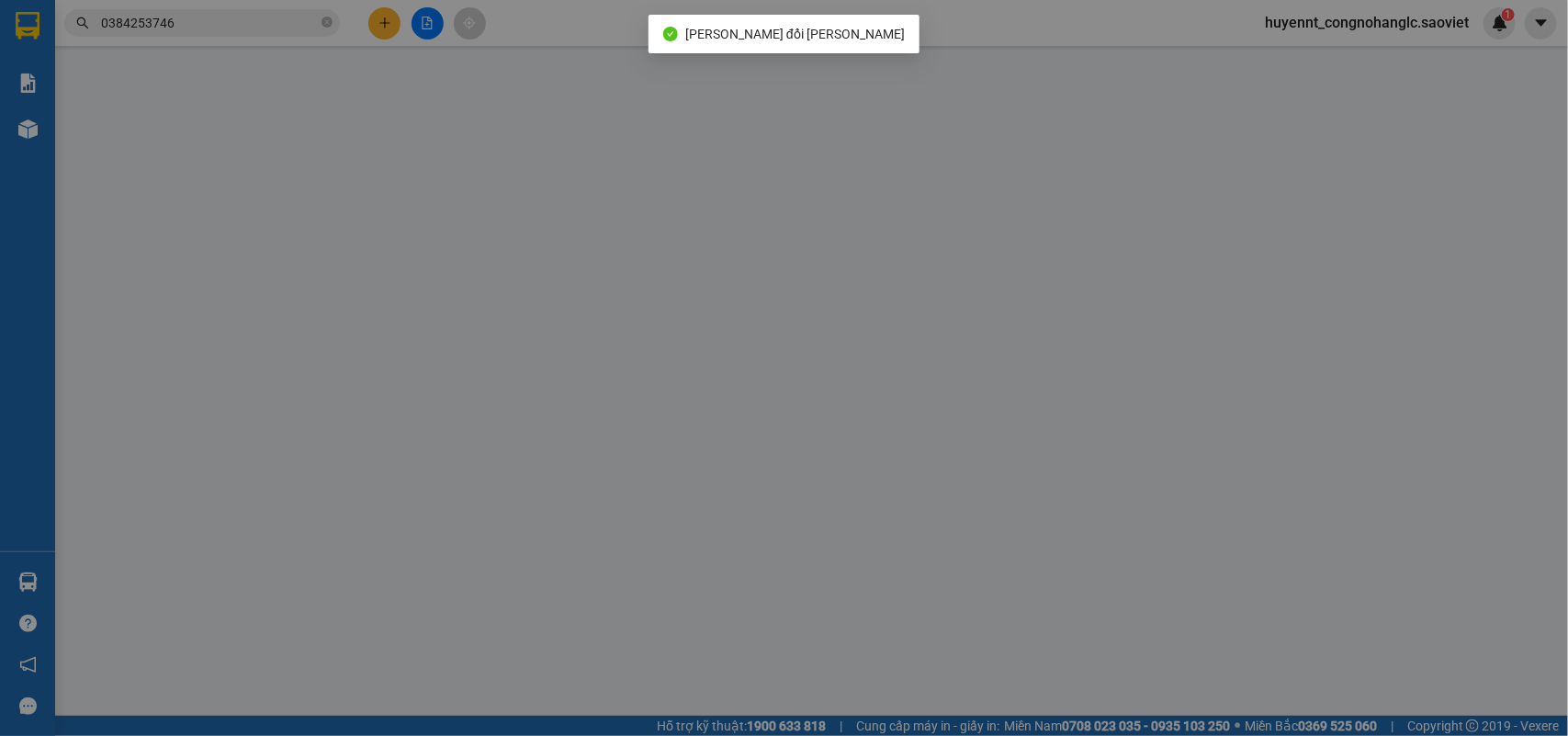
type input "0384253746"
type input "[PERSON_NAME]"
type input "0936267996"
type input "TRANG TRÍ LP"
type input "la phù (đã bao gồm phí ctN) LC TTC"
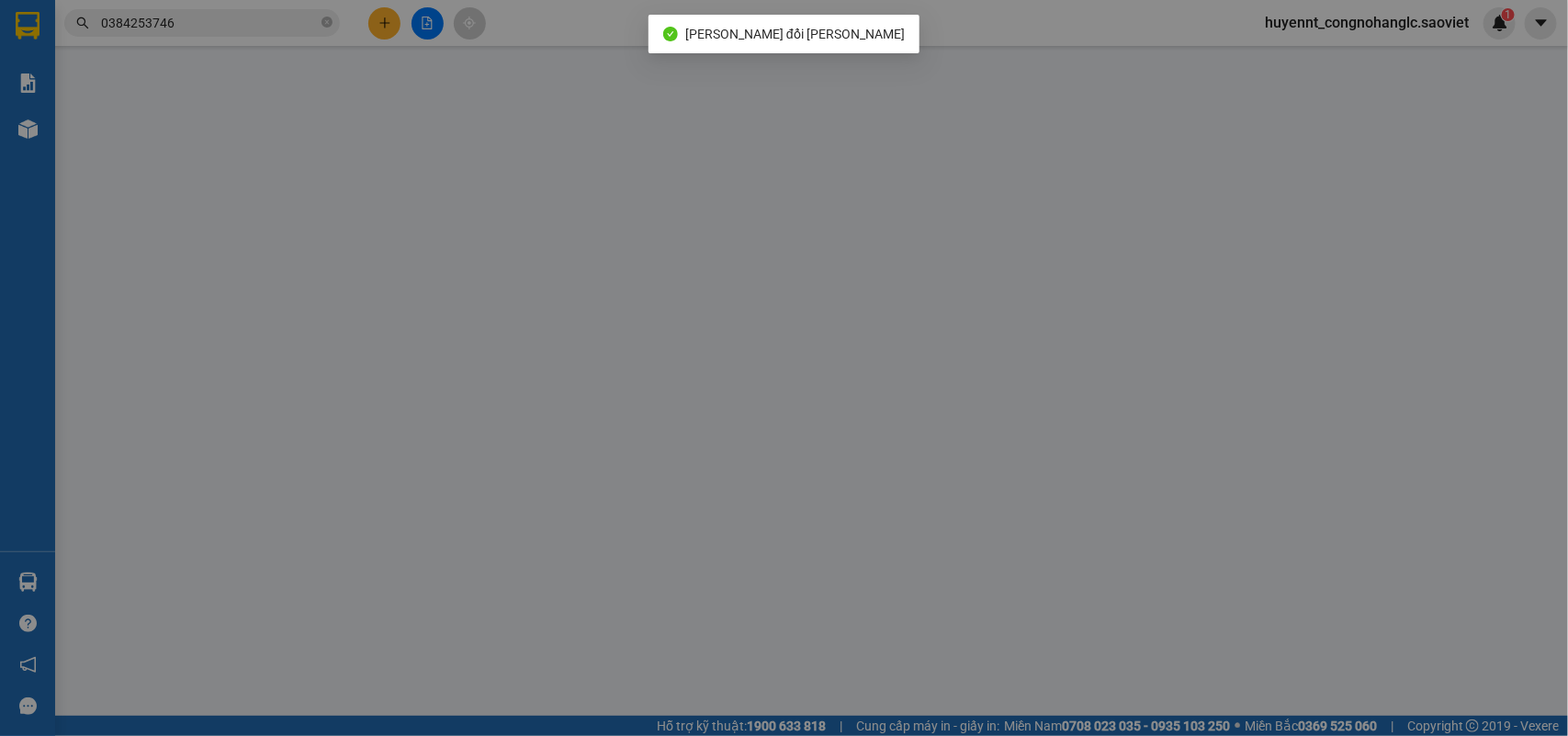
type input "100.000"
type input "400.000"
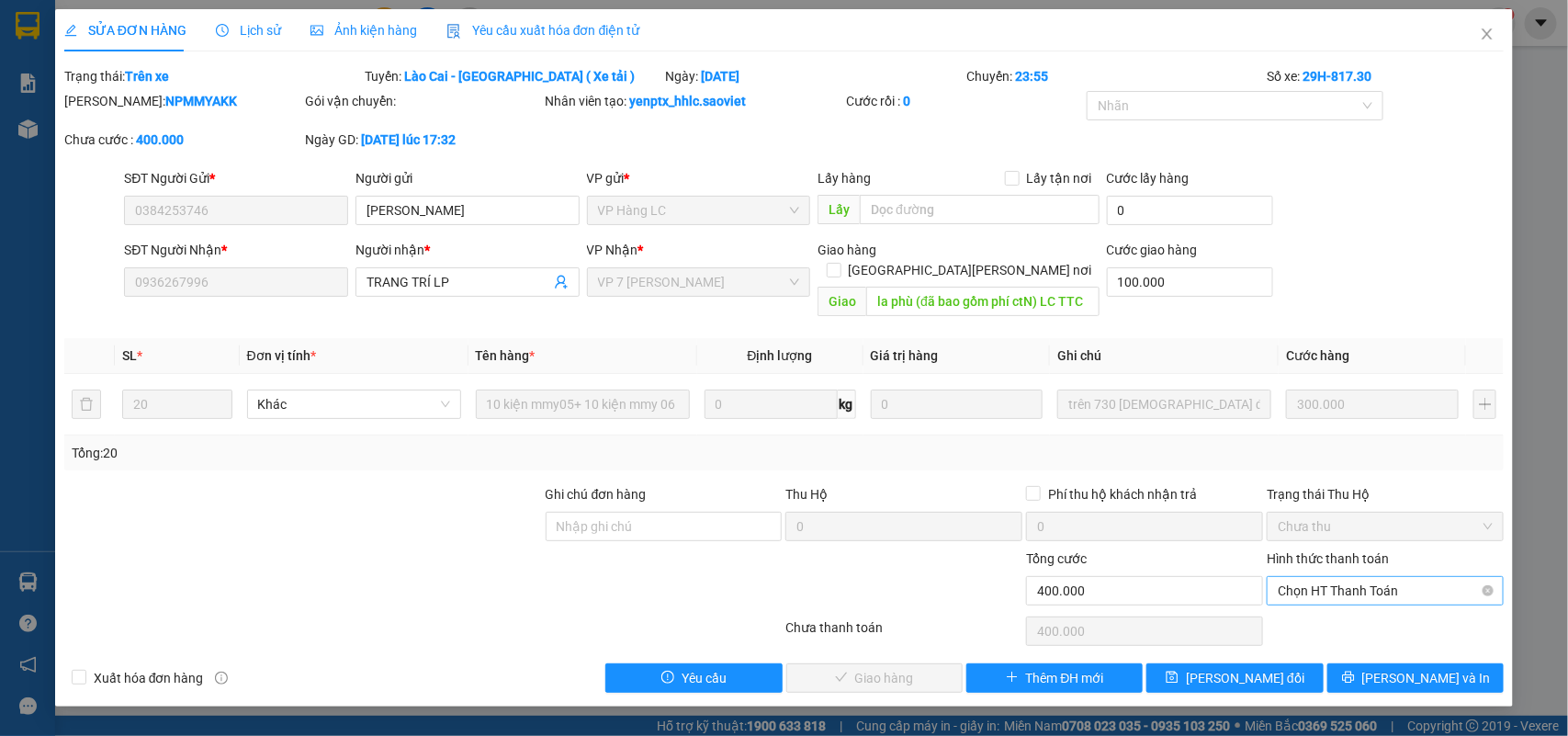
click at [1312, 576] on span "Chọn HT Thanh Toán" at bounding box center [1386, 590] width 215 height 27
click at [1316, 632] on div "Chuyển khoản" at bounding box center [1386, 637] width 215 height 21
type input "0"
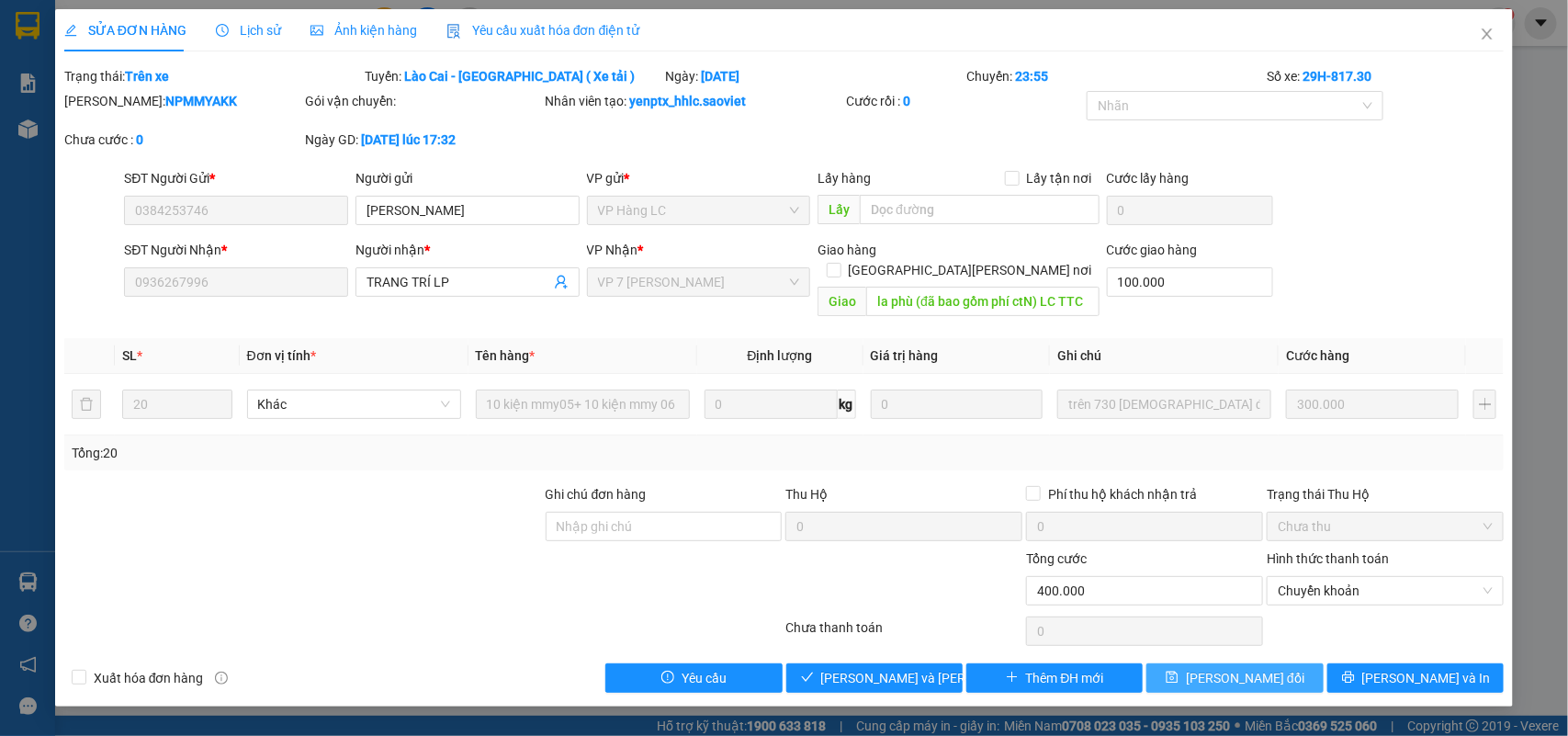
click at [1247, 667] on span "[PERSON_NAME] đổi" at bounding box center [1245, 677] width 118 height 21
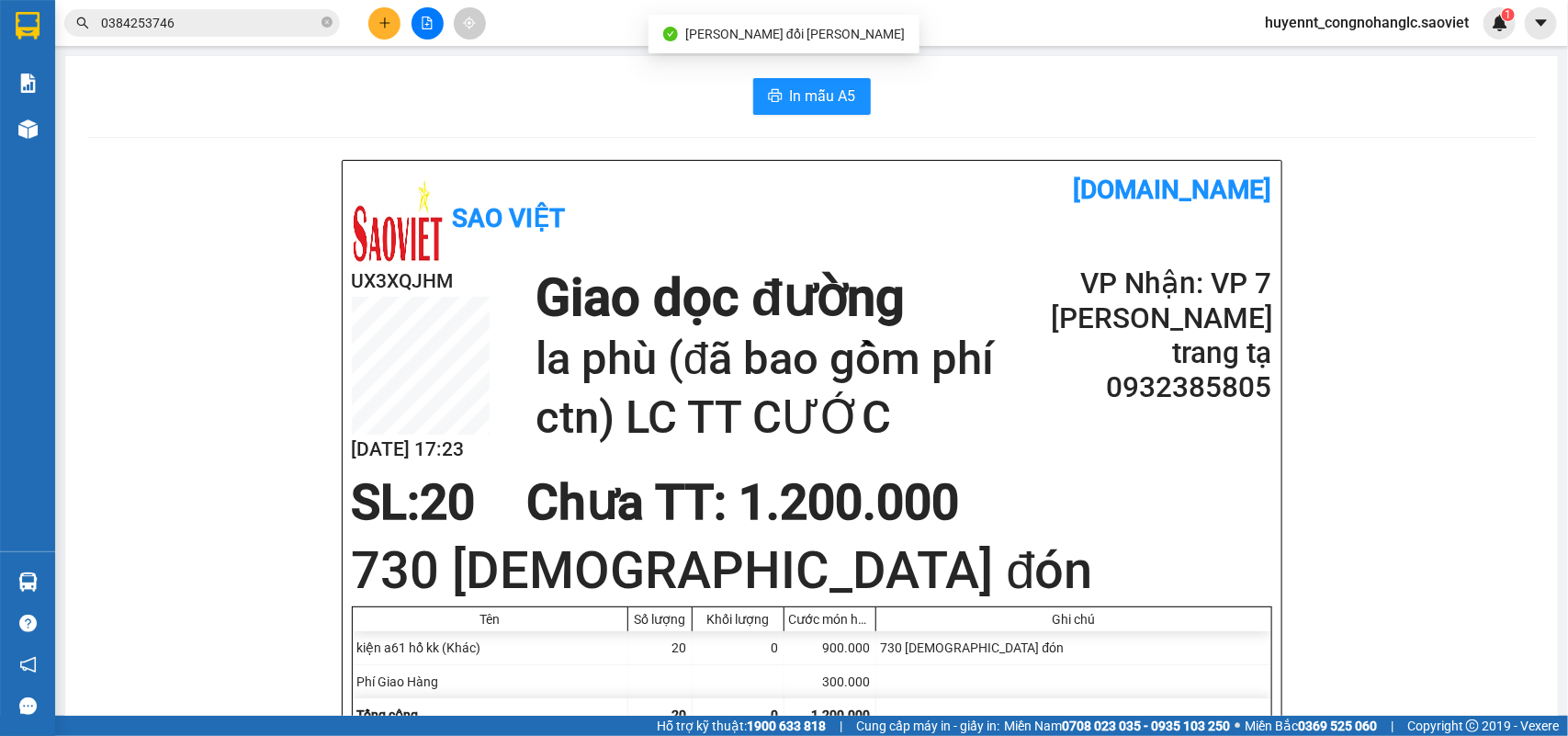
click at [194, 0] on div "Kết quả [PERSON_NAME] ( 3266 ) Bộ lọc Mã ĐH Trạng thái Món hàng Thu hộ Tổng [PE…" at bounding box center [784, 23] width 1568 height 46
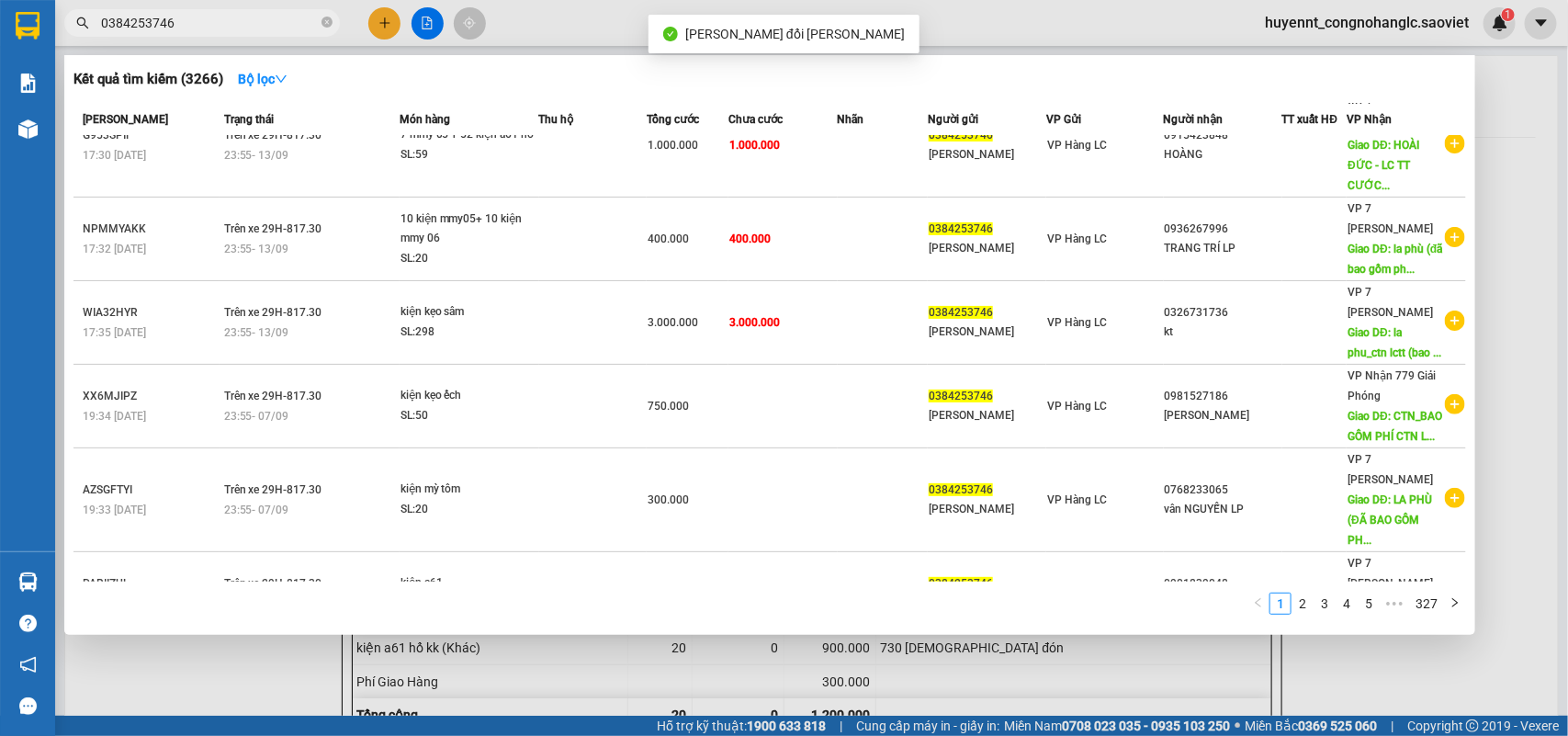
click at [199, 17] on input "0384253746" at bounding box center [209, 23] width 217 height 21
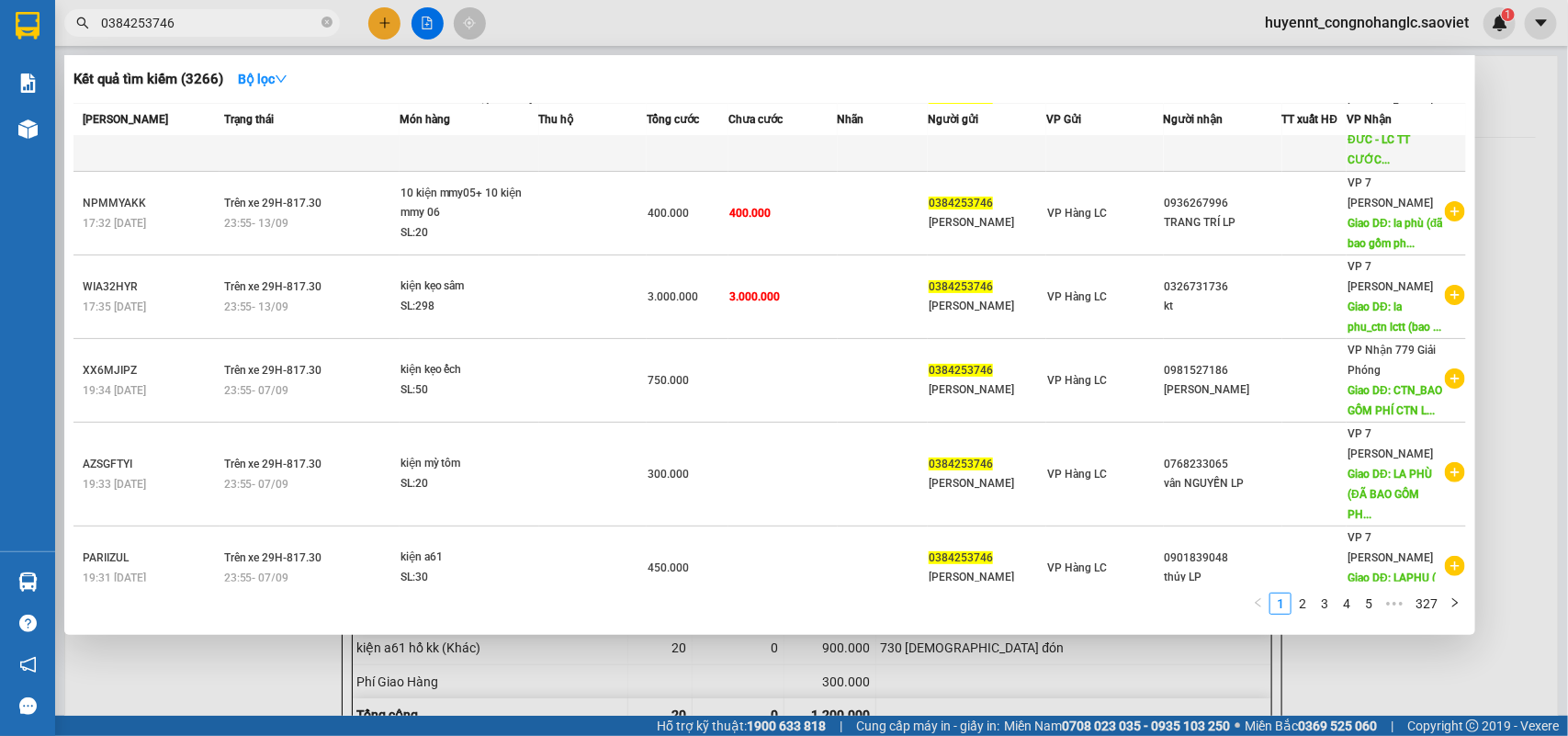
scroll to position [115, 0]
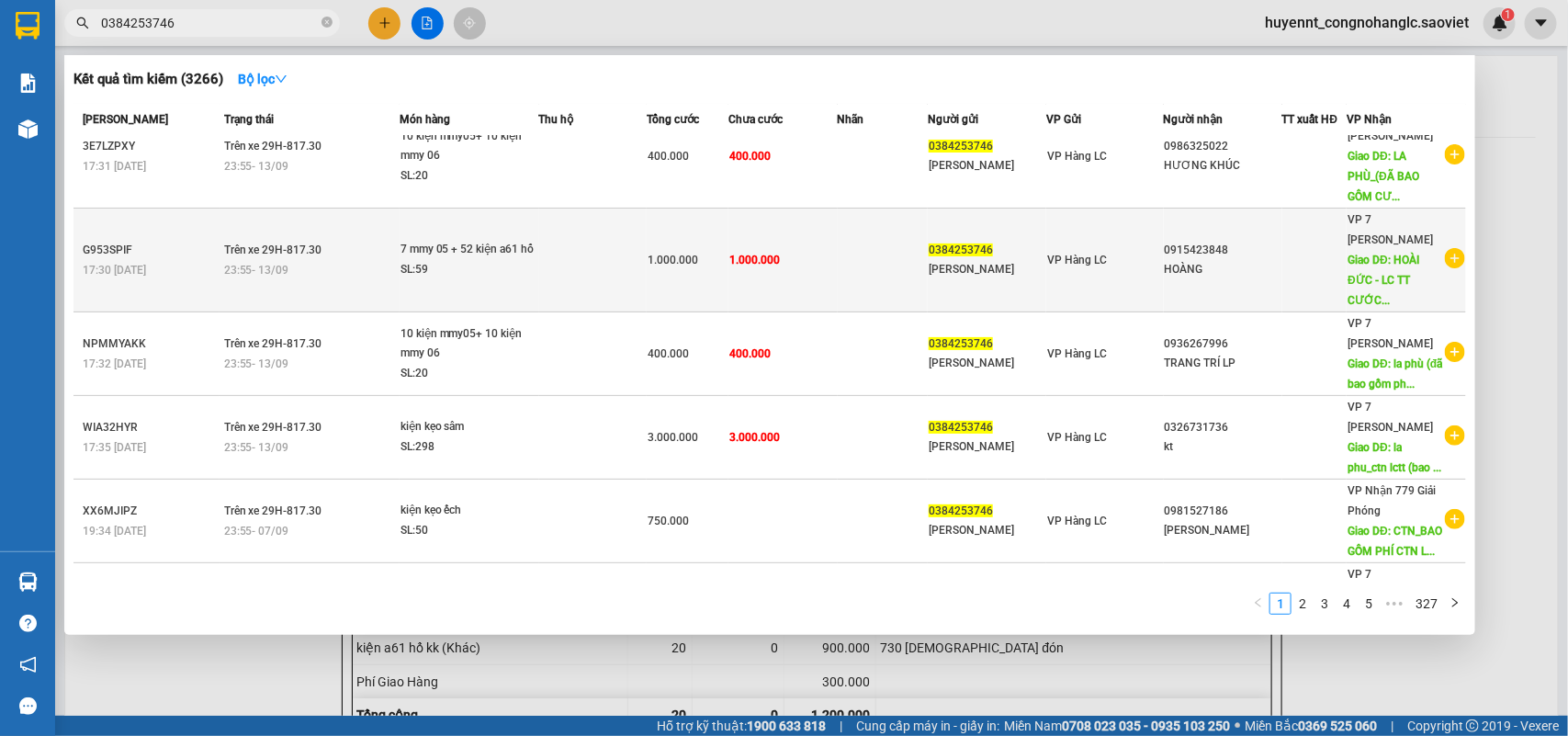
click at [879, 253] on td at bounding box center [883, 260] width 90 height 104
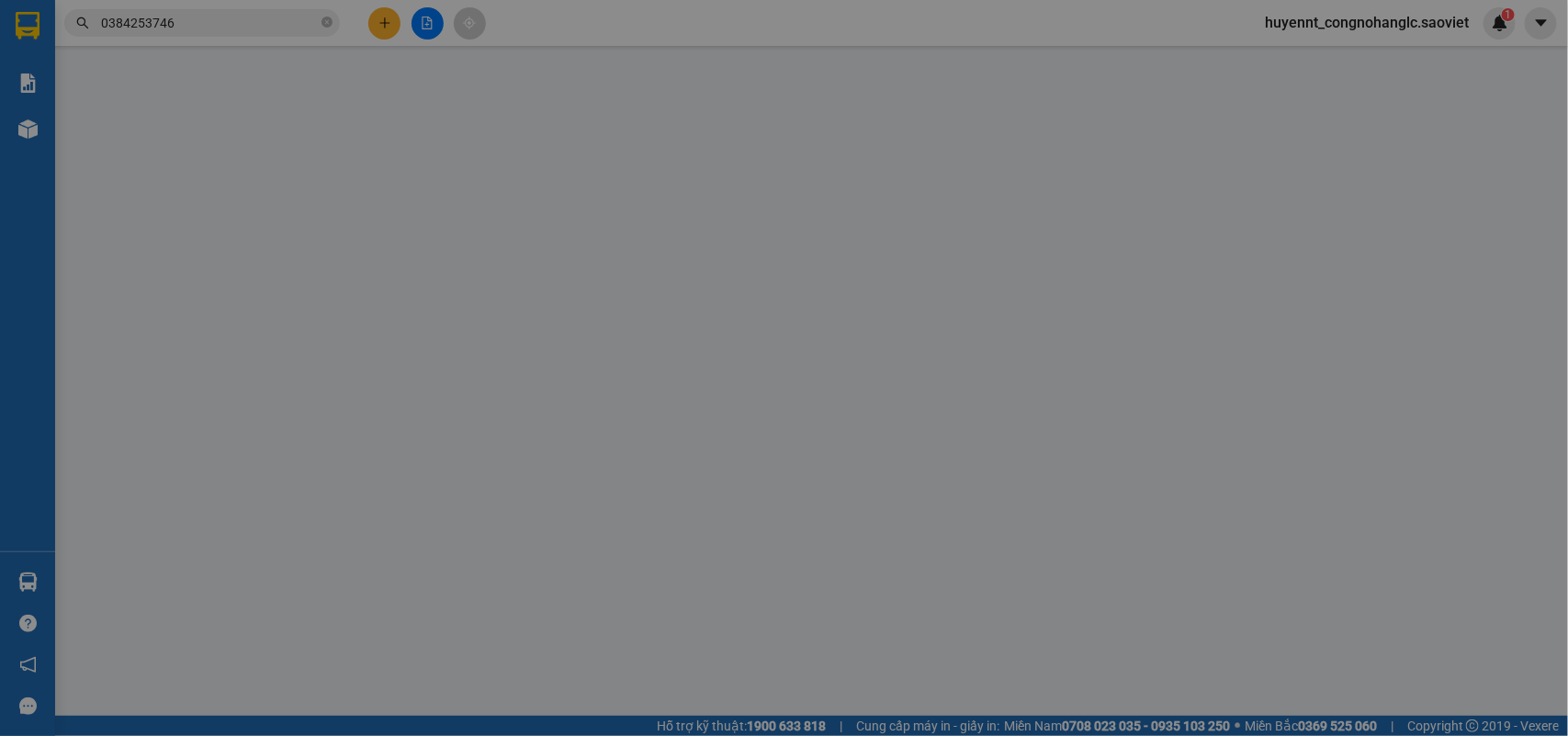
type input "0384253746"
type input "[PERSON_NAME]"
type input "0915423848"
type input "HOÀNG"
type input "HOÀI ĐỨC - LC TT CƯỚC (đã bao gồm phí ctn)"
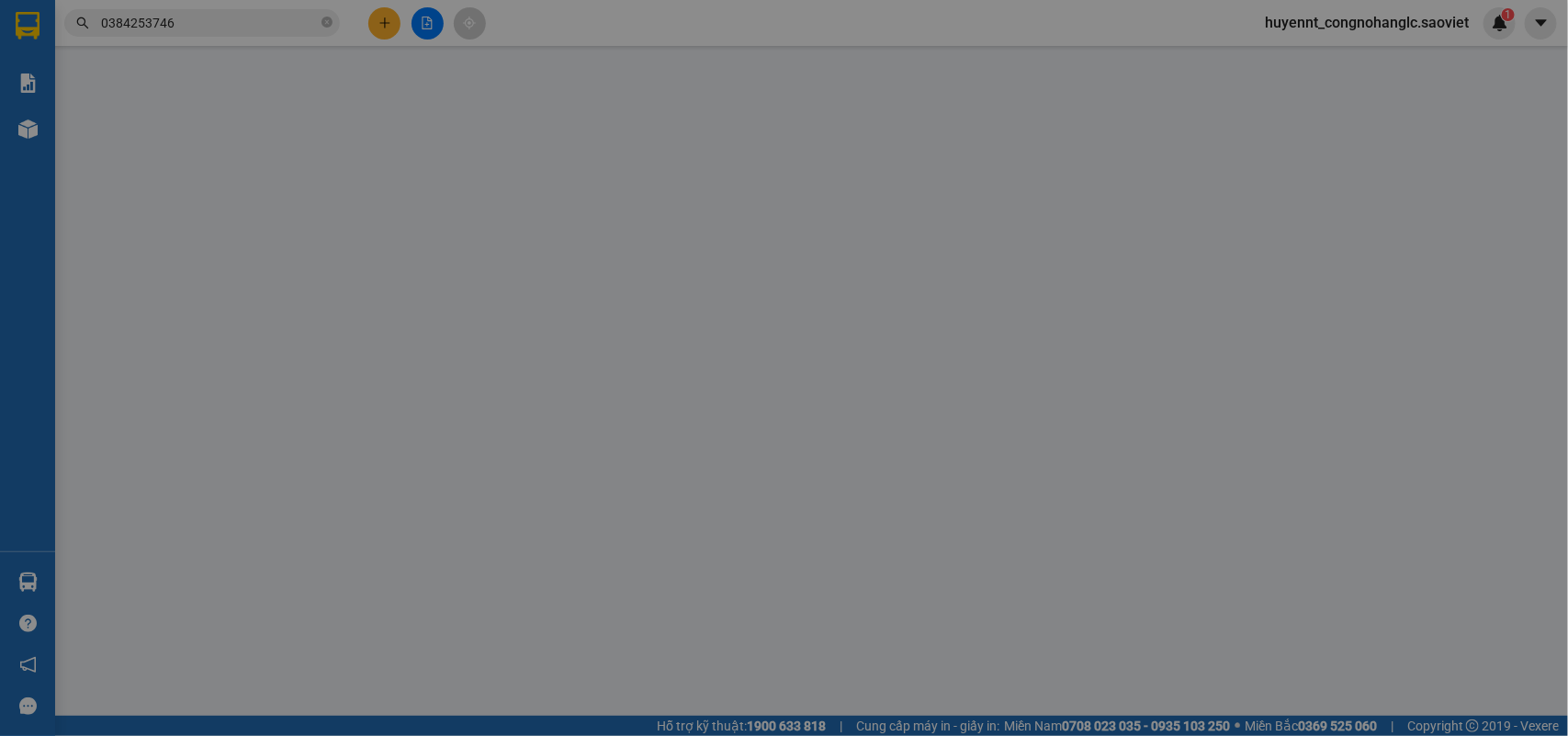
type input "300.000"
type input "1.000.000"
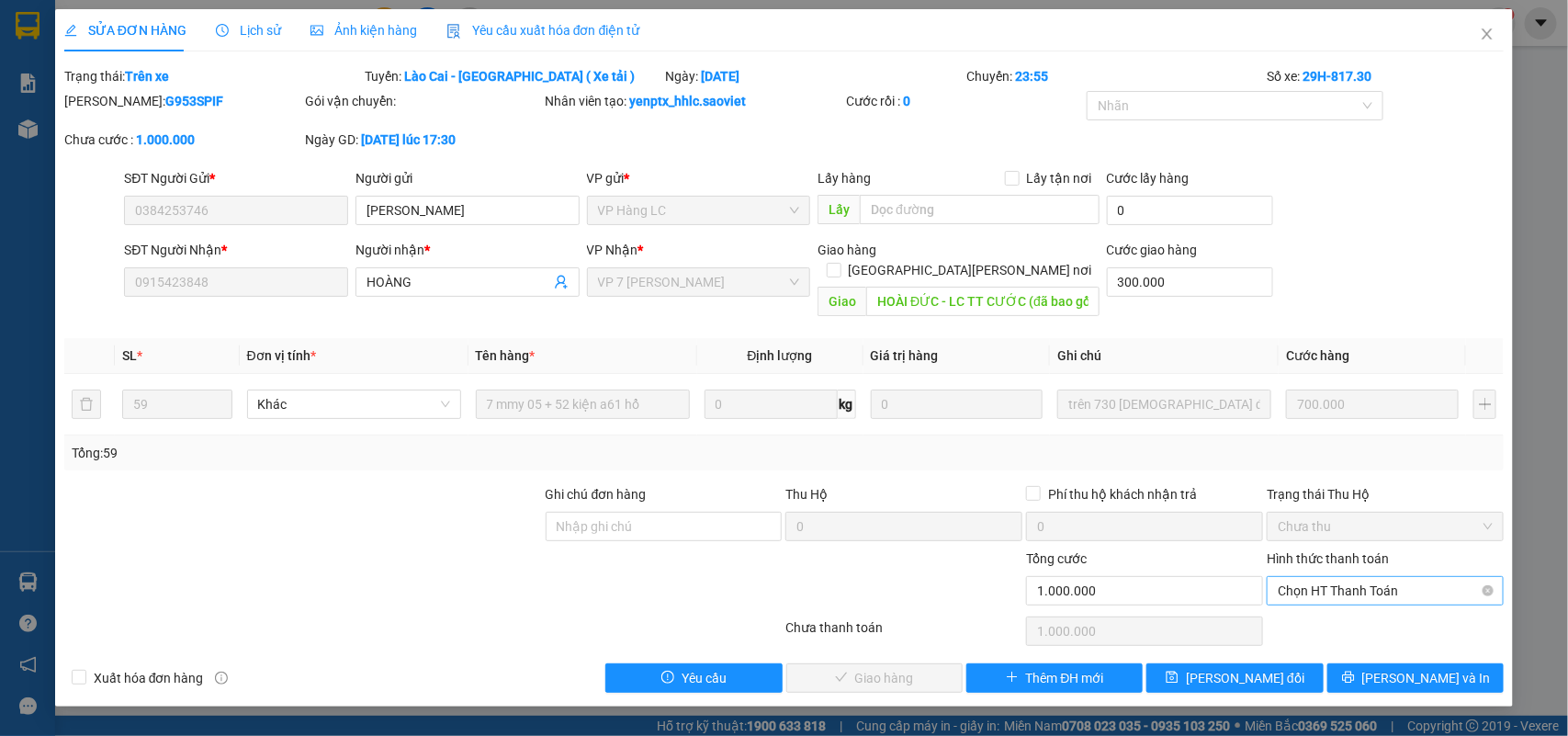
click at [1310, 576] on span "Chọn HT Thanh Toán" at bounding box center [1386, 590] width 215 height 27
click at [1316, 629] on div "Chuyển khoản" at bounding box center [1386, 637] width 215 height 21
type input "0"
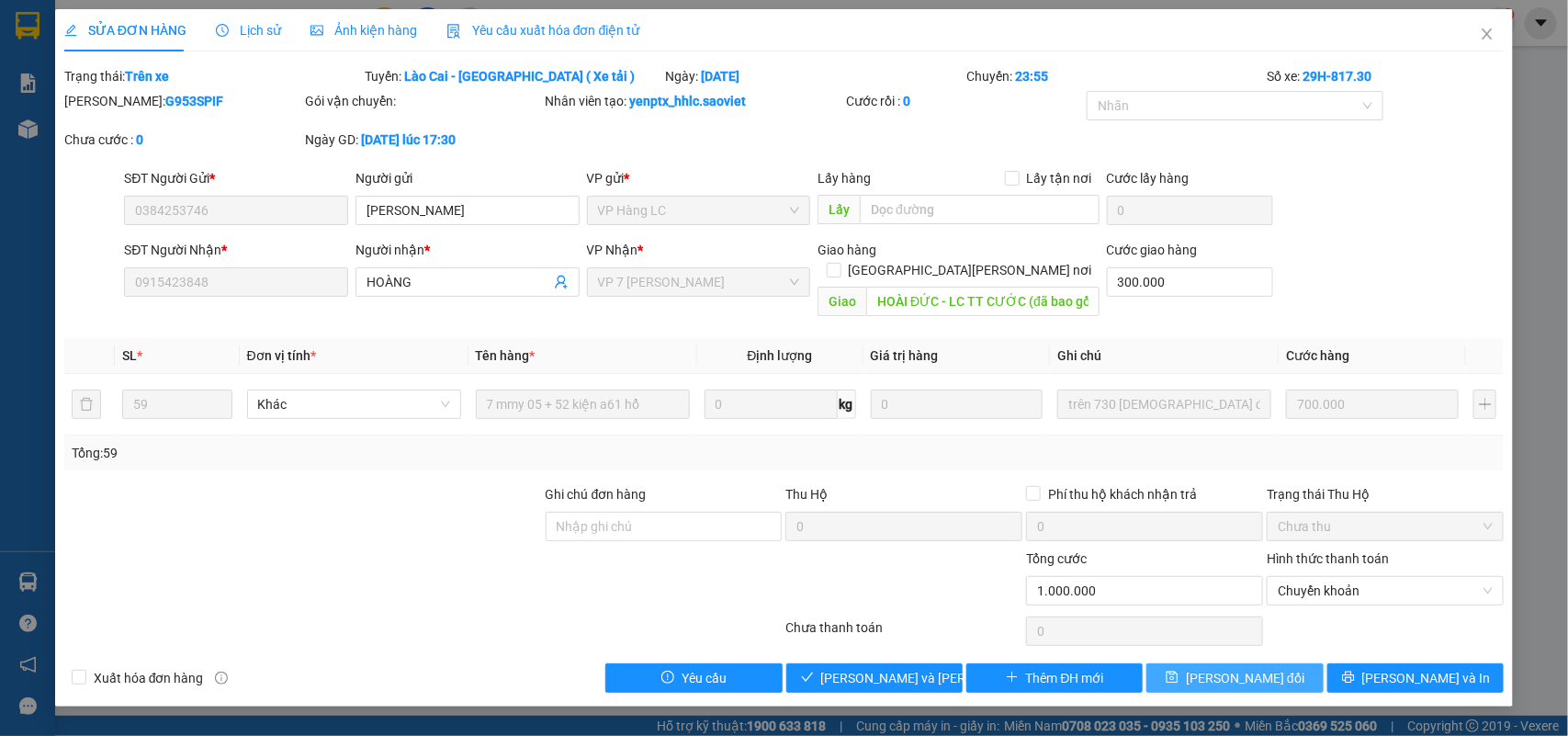
click at [1242, 667] on span "[PERSON_NAME] đổi" at bounding box center [1245, 677] width 118 height 21
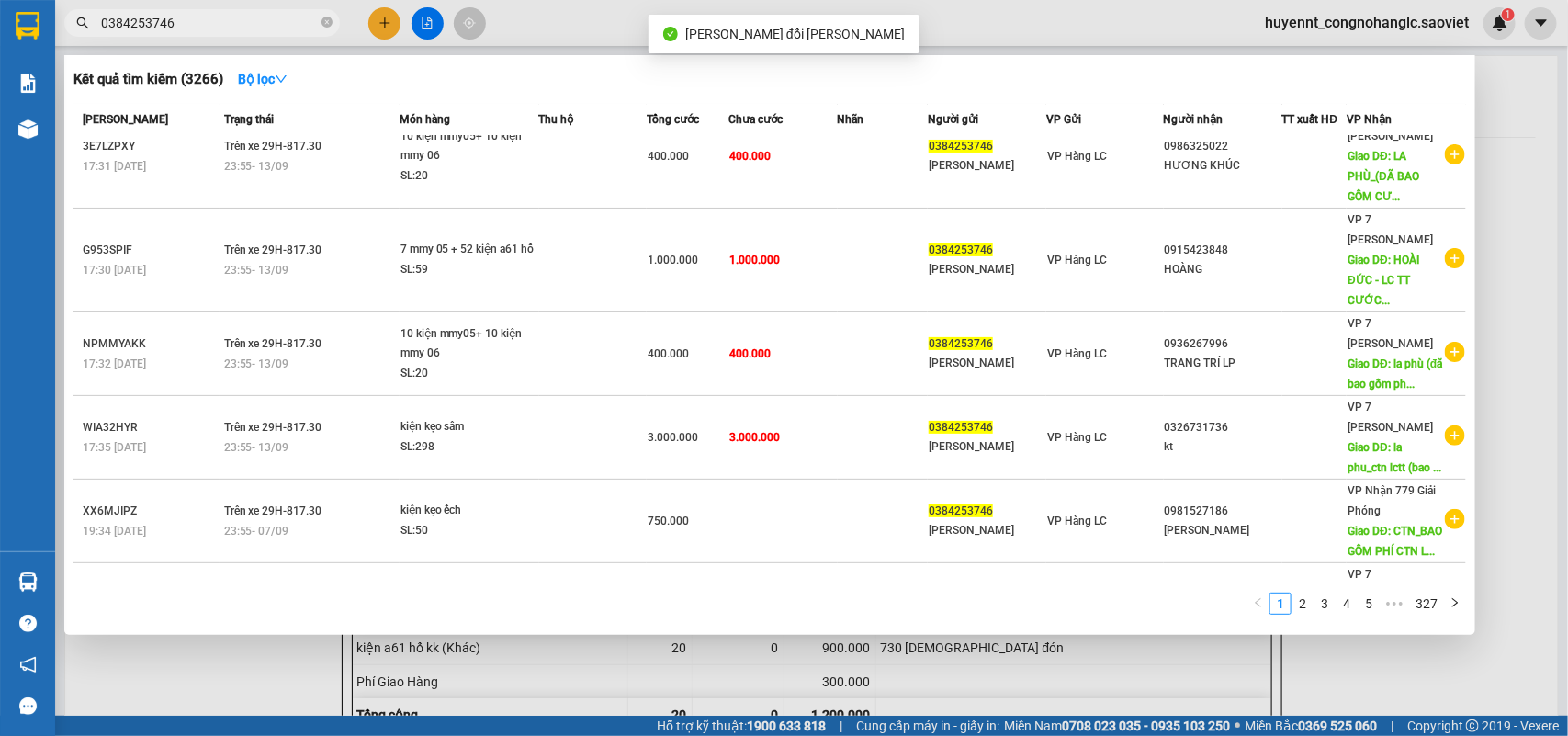
click at [199, 27] on input "0384253746" at bounding box center [209, 23] width 217 height 21
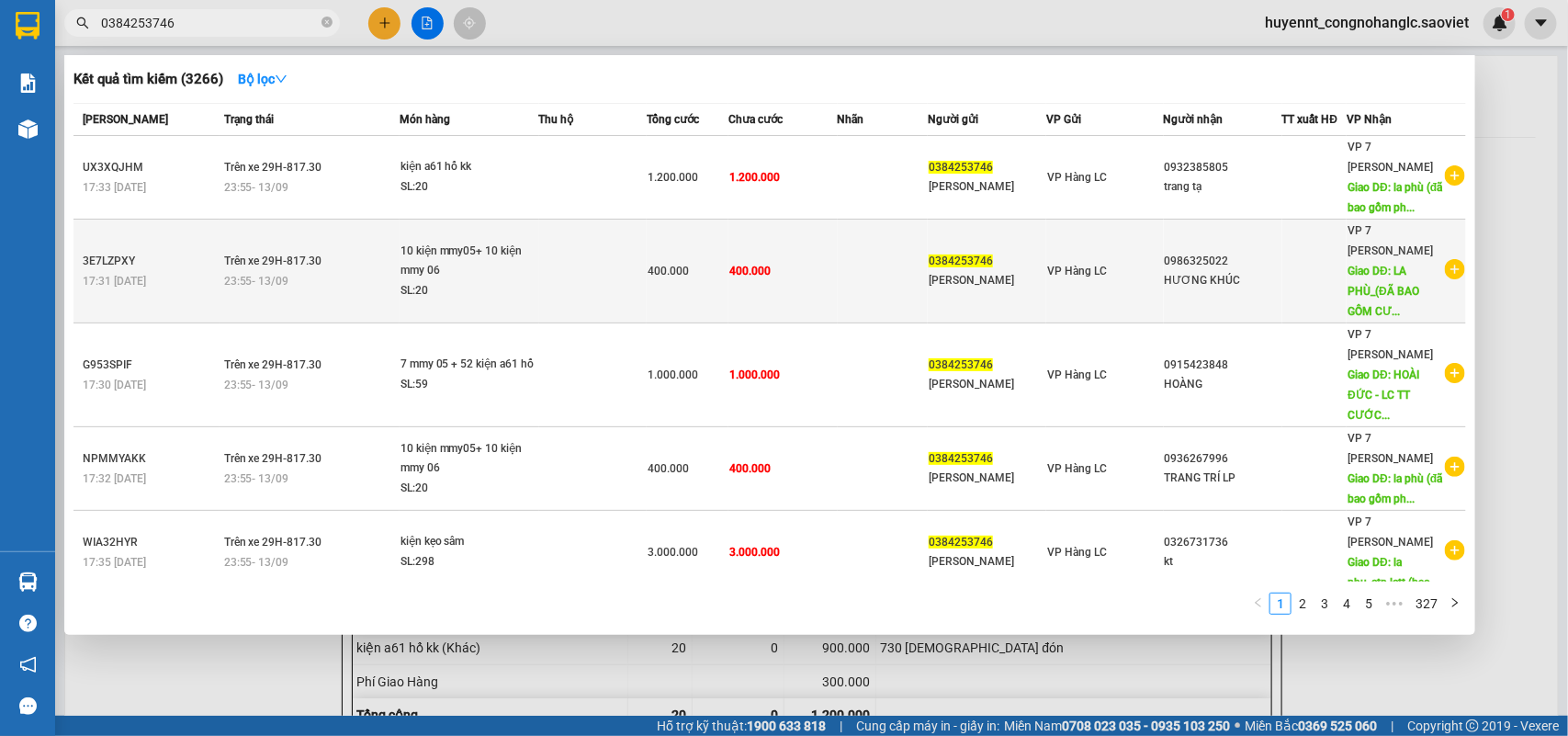
click at [1034, 297] on td "0384253746 [PERSON_NAME]" at bounding box center [987, 271] width 118 height 104
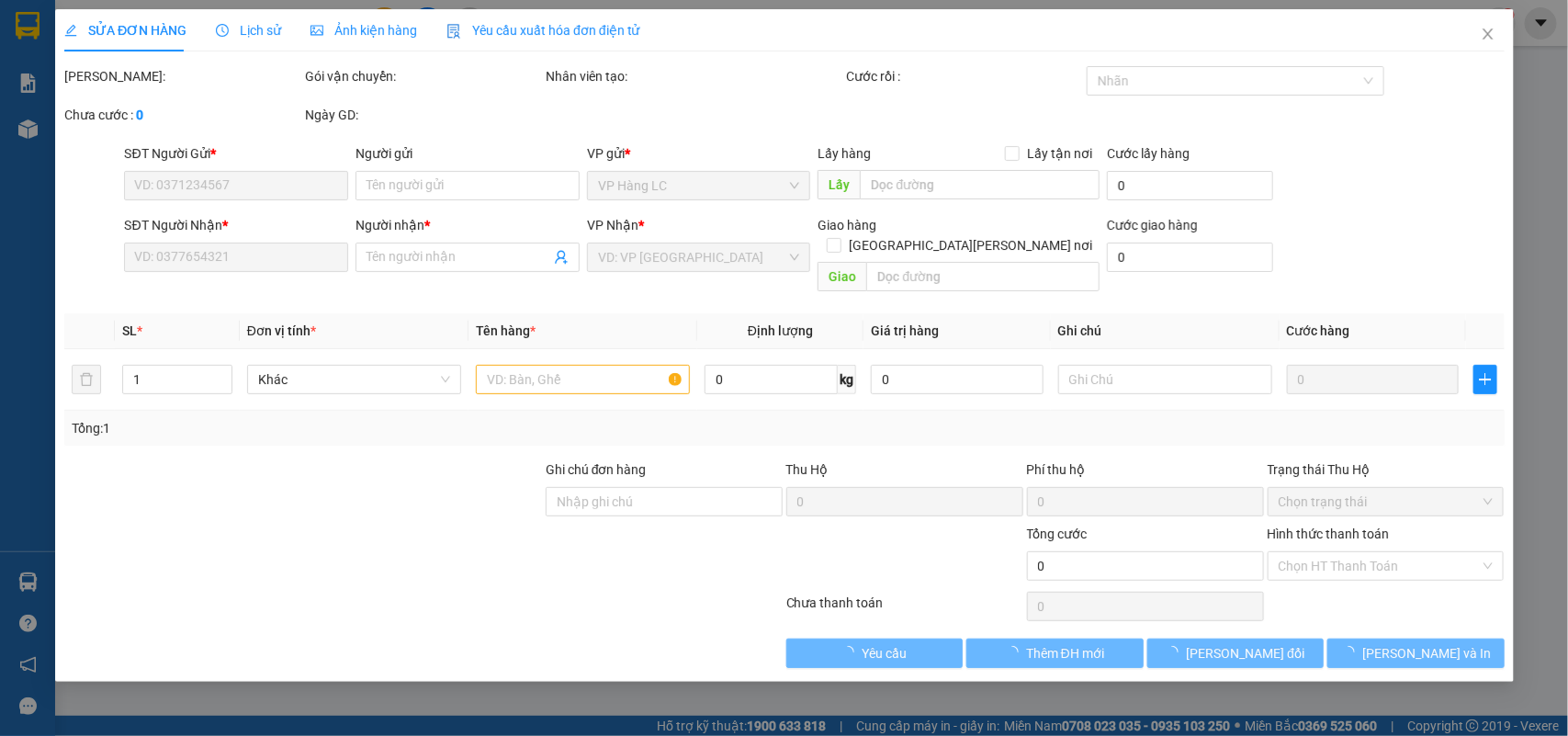
type input "0384253746"
type input "[PERSON_NAME]"
type input "0986325022"
type input "HƯƠNG KHÚC"
type input "LA PHÙ_(ĐÃ BAO GỒM CƯỚC CTN)- LC THANH TOÁN"
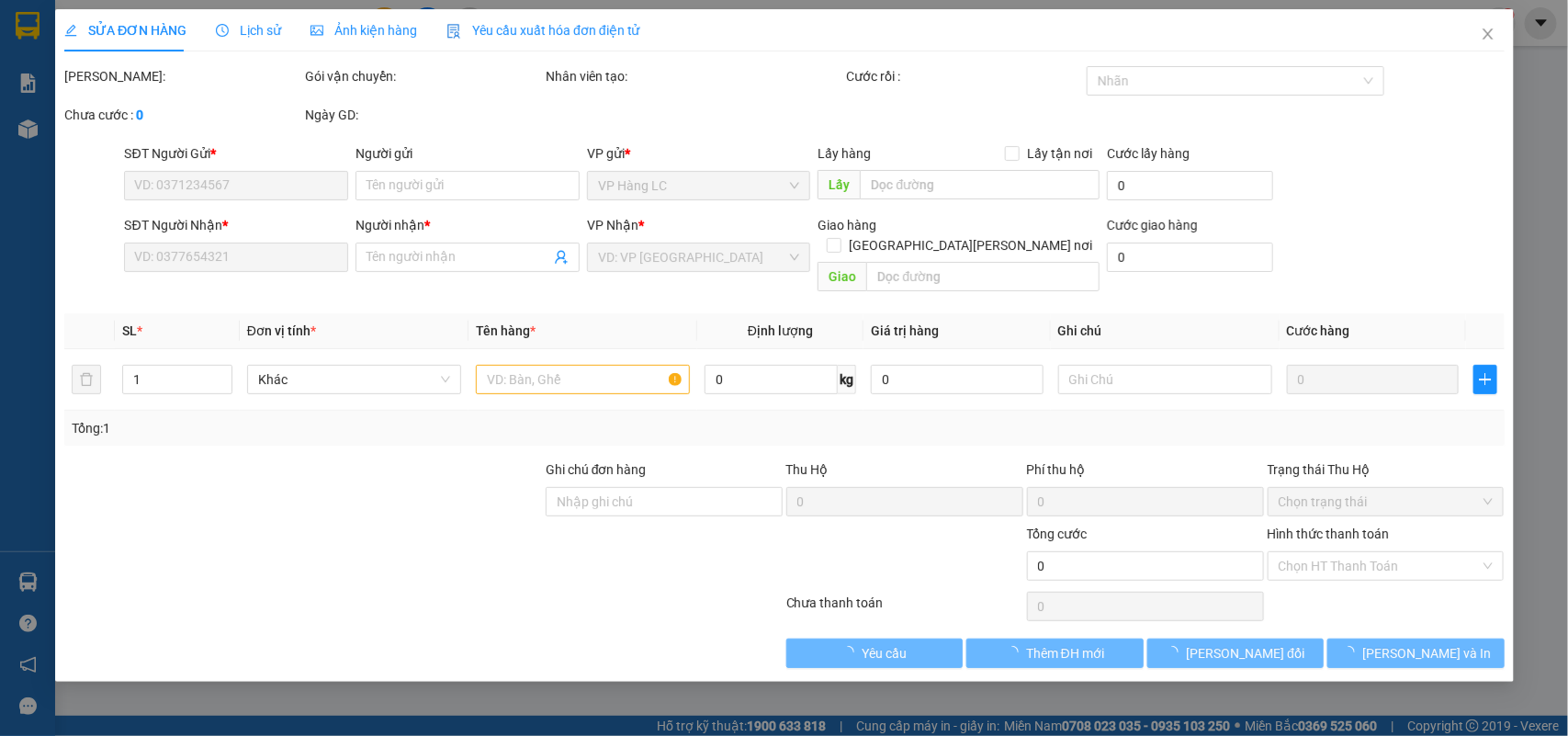
type input "100.000"
type input "400.000"
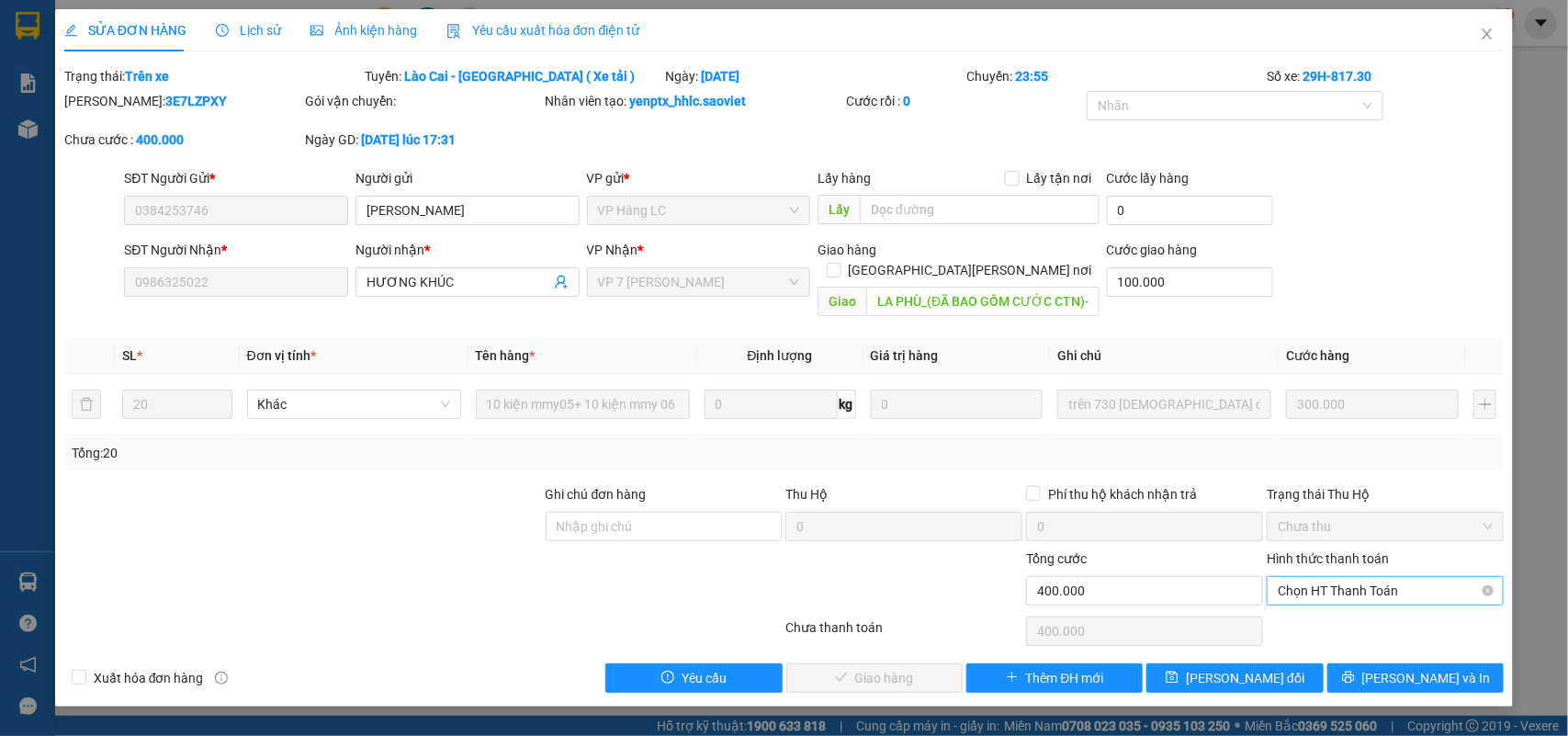
click at [1344, 576] on span "Chọn HT Thanh Toán" at bounding box center [1386, 590] width 215 height 27
click at [1310, 635] on div "Chuyển khoản" at bounding box center [1386, 637] width 215 height 21
type input "0"
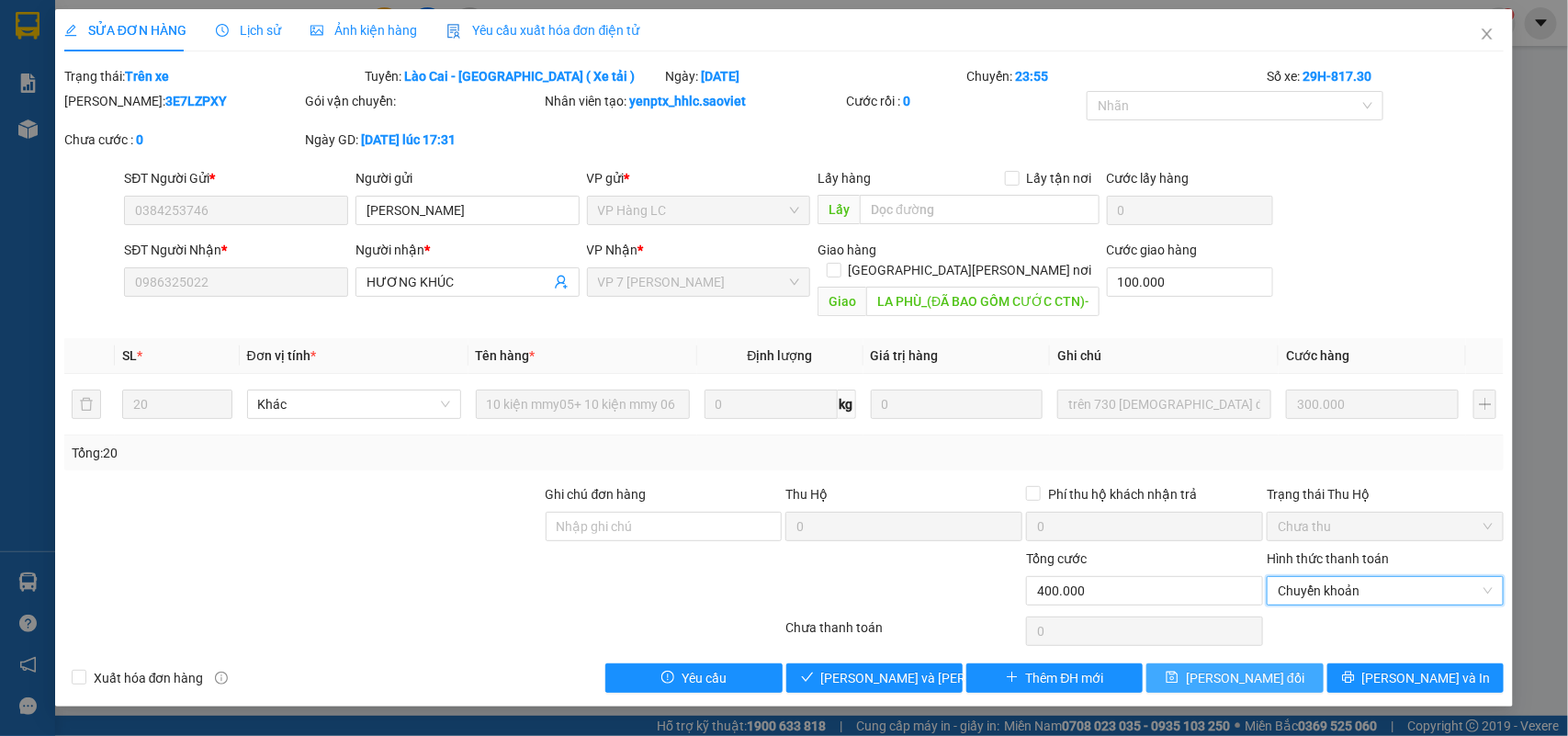
click at [1213, 667] on span "[PERSON_NAME] đổi" at bounding box center [1245, 677] width 118 height 21
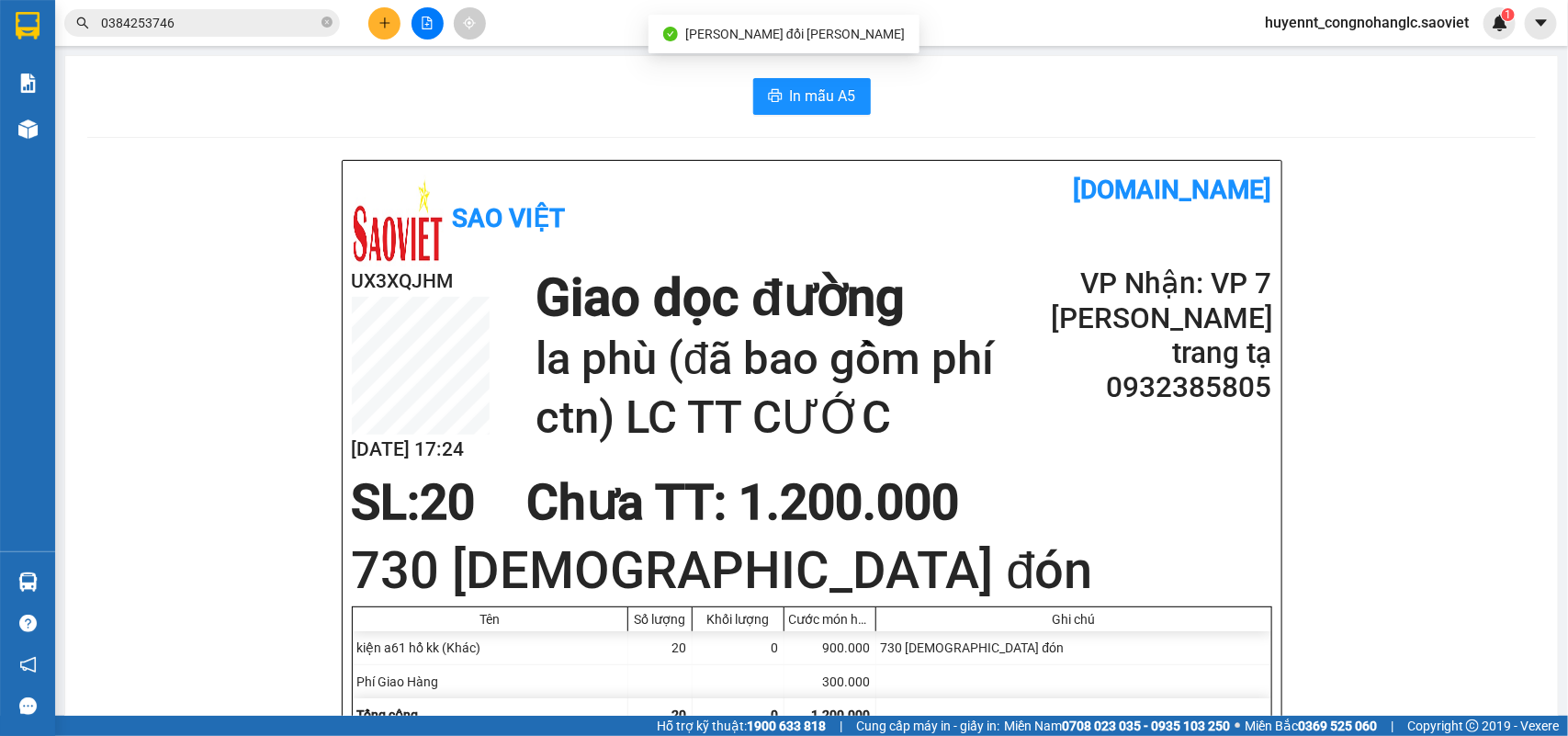
click at [209, 22] on input "0384253746" at bounding box center [209, 23] width 217 height 21
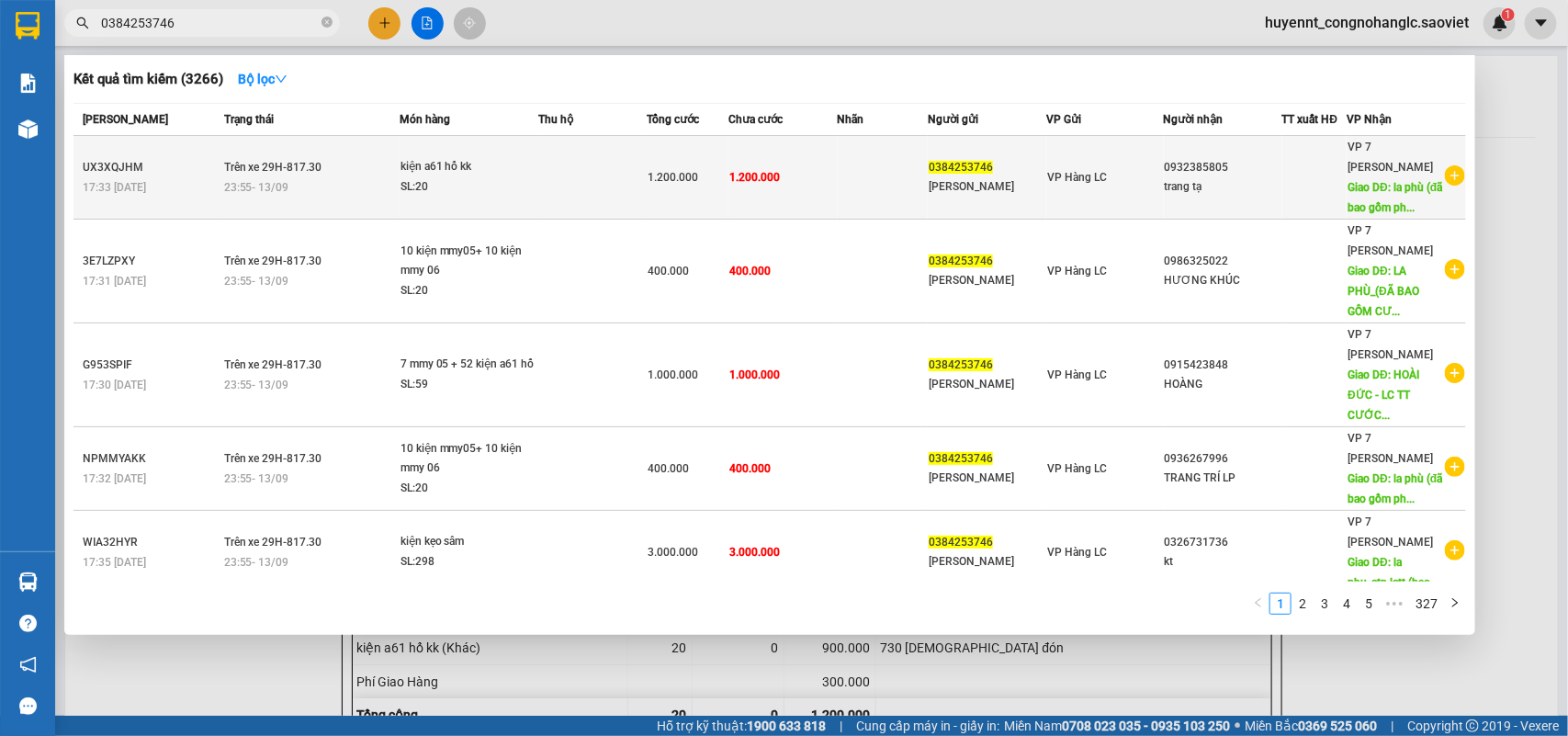
click at [798, 184] on td "1.200.000" at bounding box center [782, 177] width 109 height 83
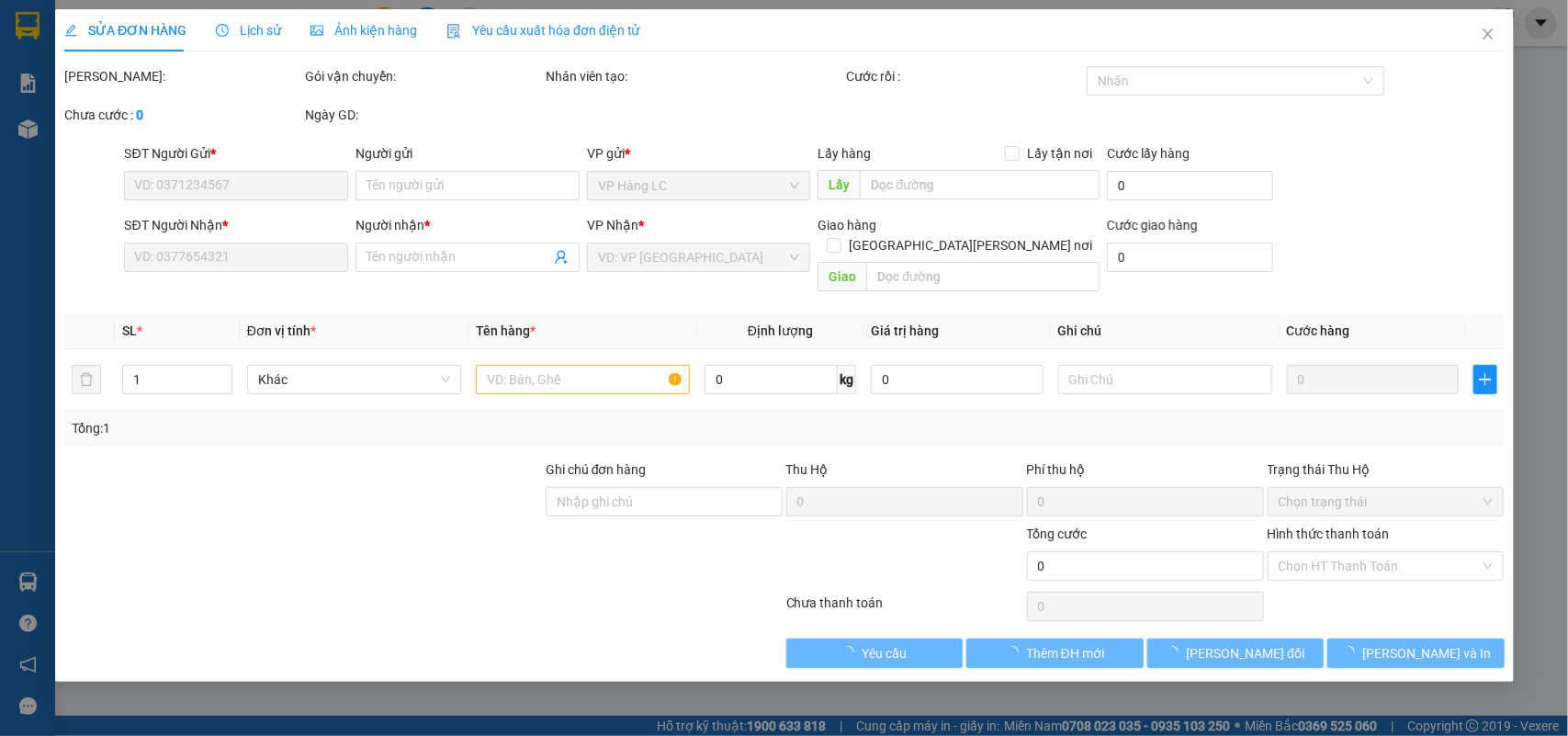
type input "0384253746"
type input "[PERSON_NAME]"
type input "0932385805"
type input "trang tạ"
type input "la phù (đã bao gồm phí ctn) LC TT CƯỚC"
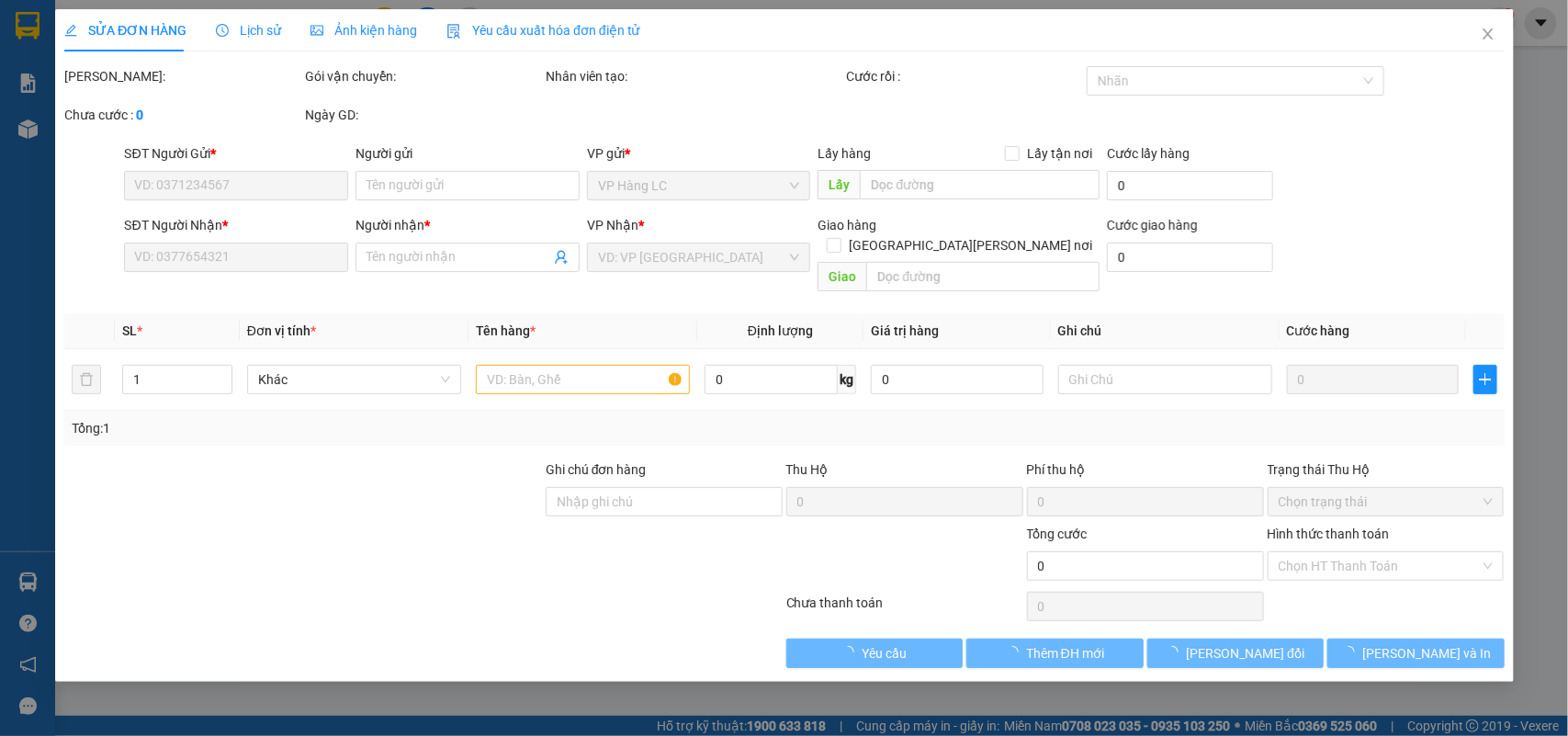
type input "300.000"
type input "1.200.000"
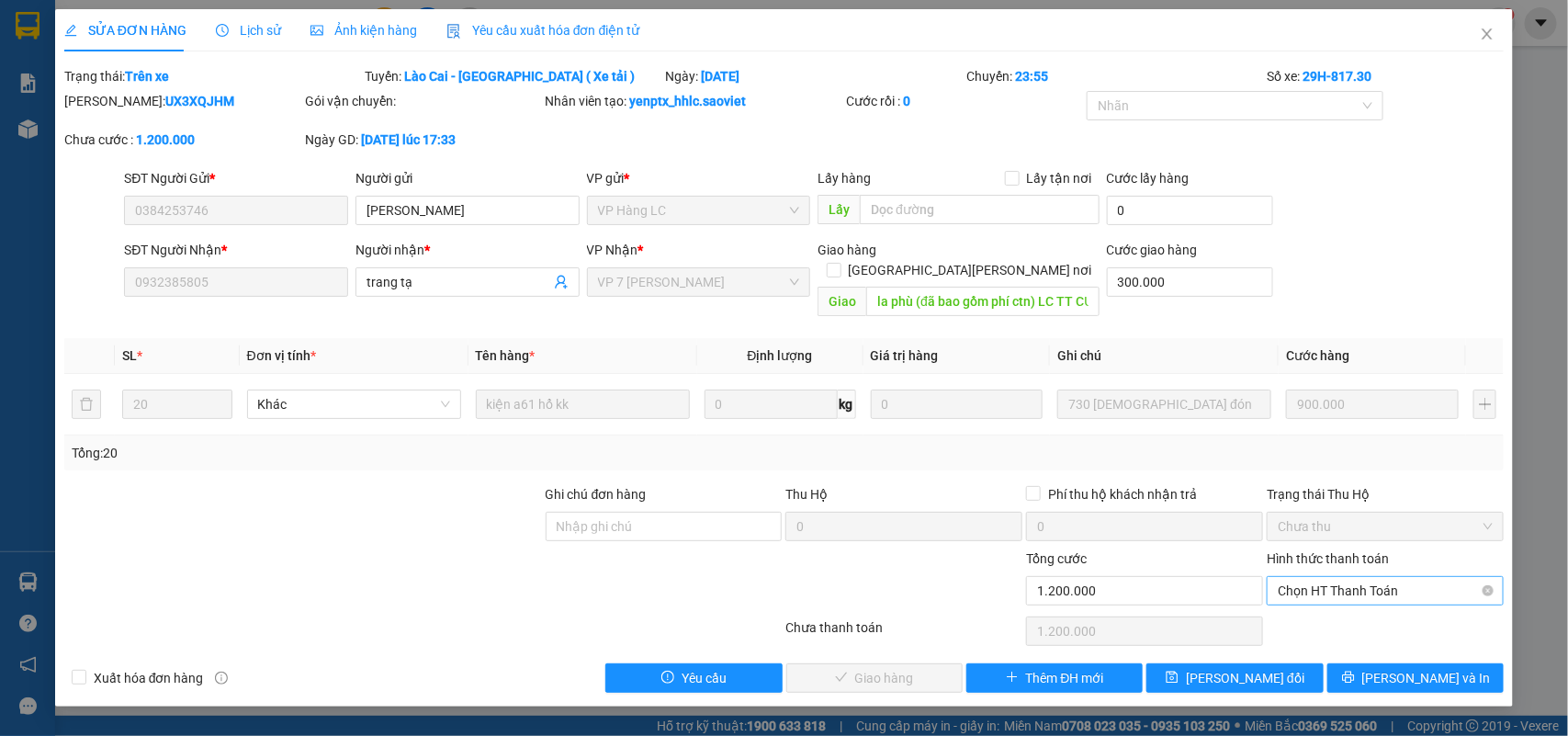
click at [1286, 576] on span "Chọn HT Thanh Toán" at bounding box center [1386, 590] width 215 height 27
click at [1303, 635] on div "Chuyển khoản" at bounding box center [1386, 637] width 215 height 21
type input "0"
drag, startPoint x: 883, startPoint y: 655, endPoint x: 1362, endPoint y: 351, distance: 567.3
click at [894, 667] on span "[PERSON_NAME] và [PERSON_NAME] hàng" at bounding box center [945, 677] width 248 height 21
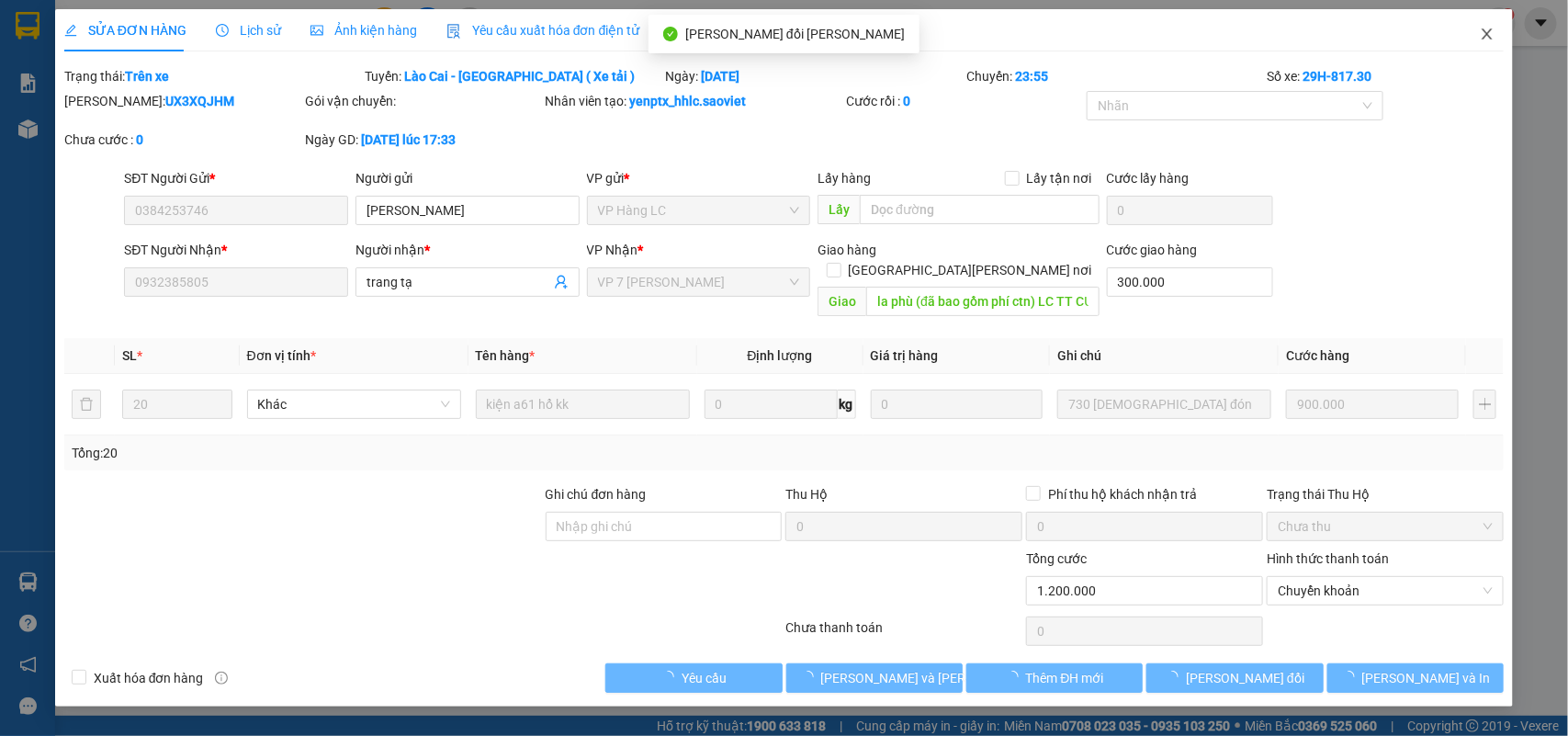
click at [1485, 32] on icon "close" at bounding box center [1487, 33] width 15 height 15
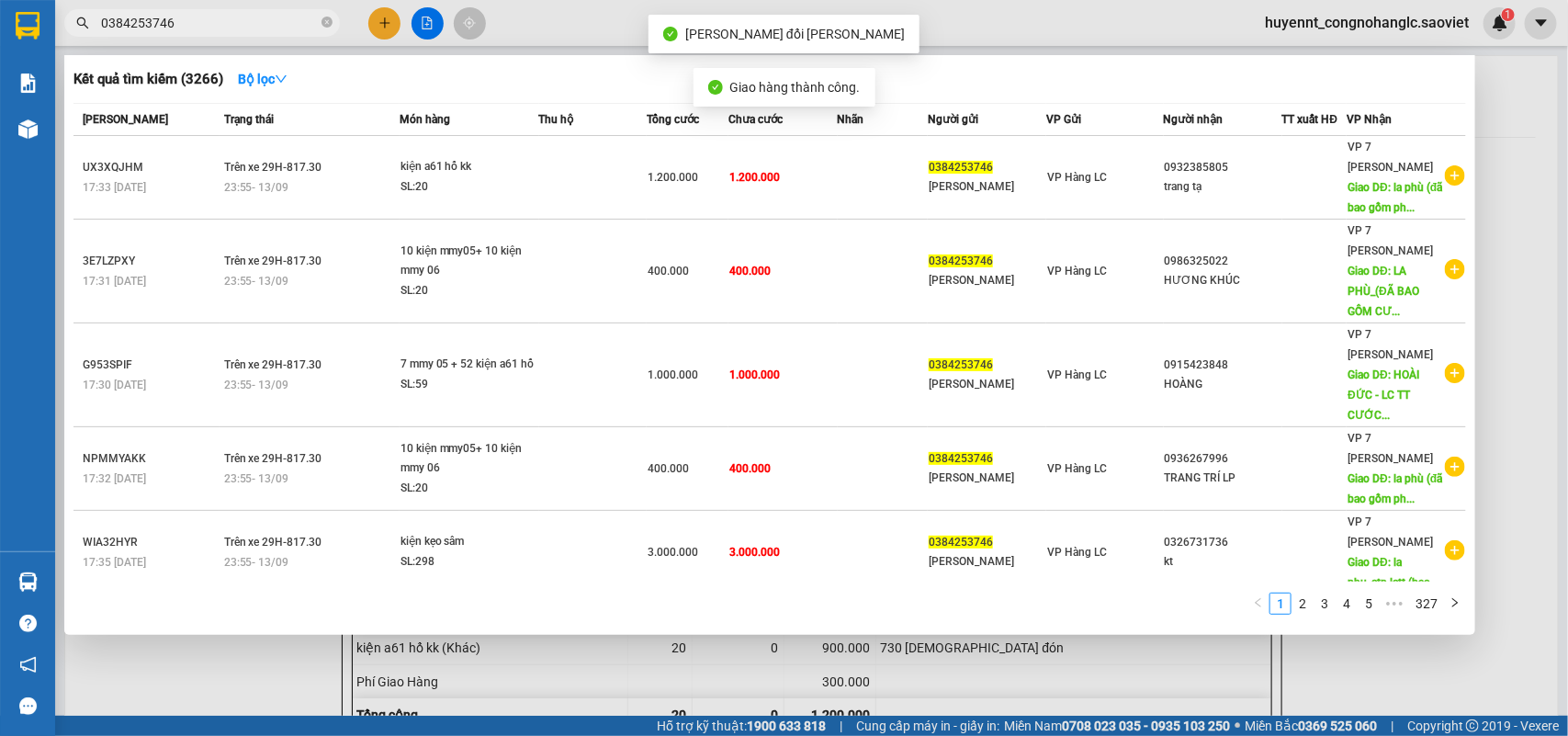
click at [213, 24] on input "0384253746" at bounding box center [209, 23] width 217 height 21
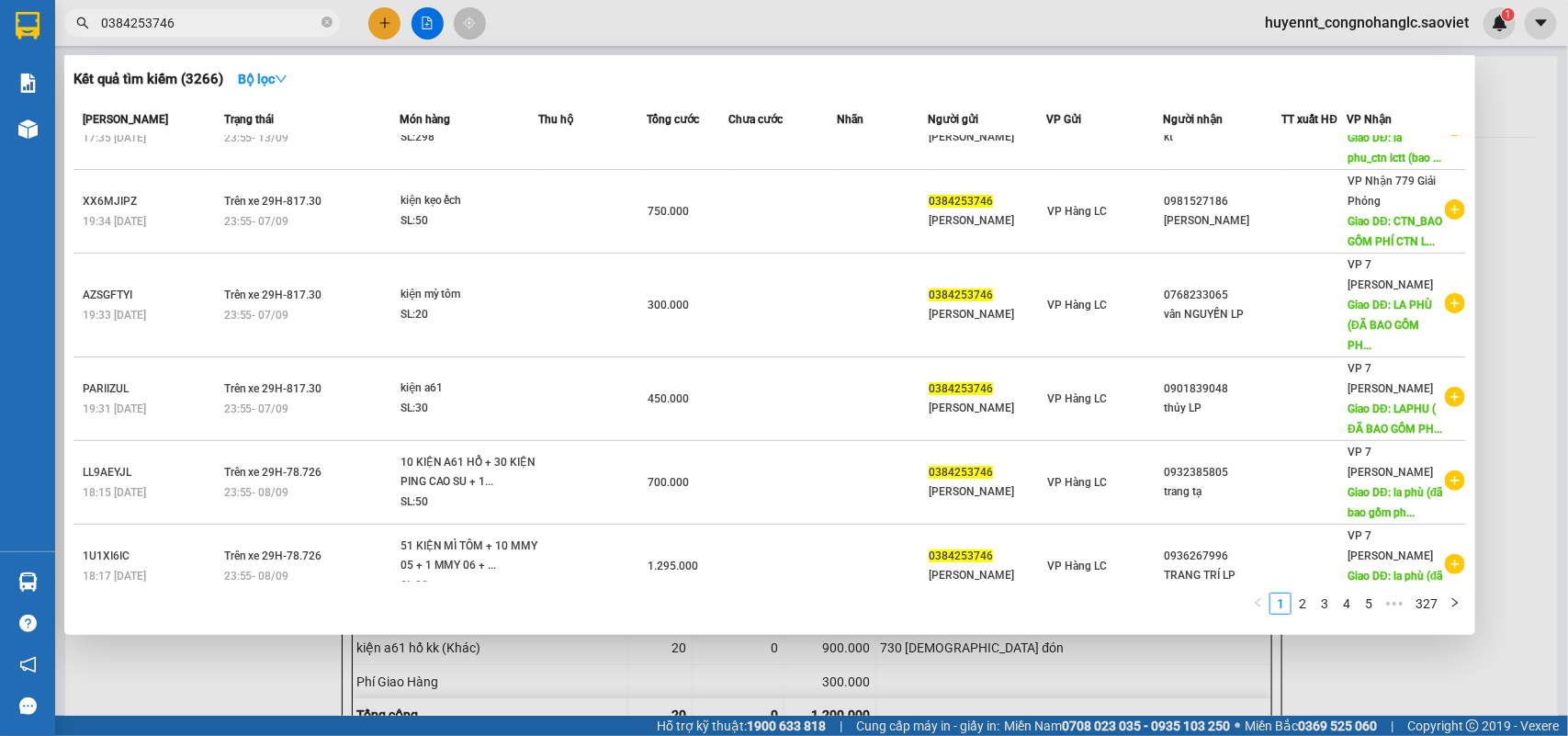
scroll to position [471, 0]
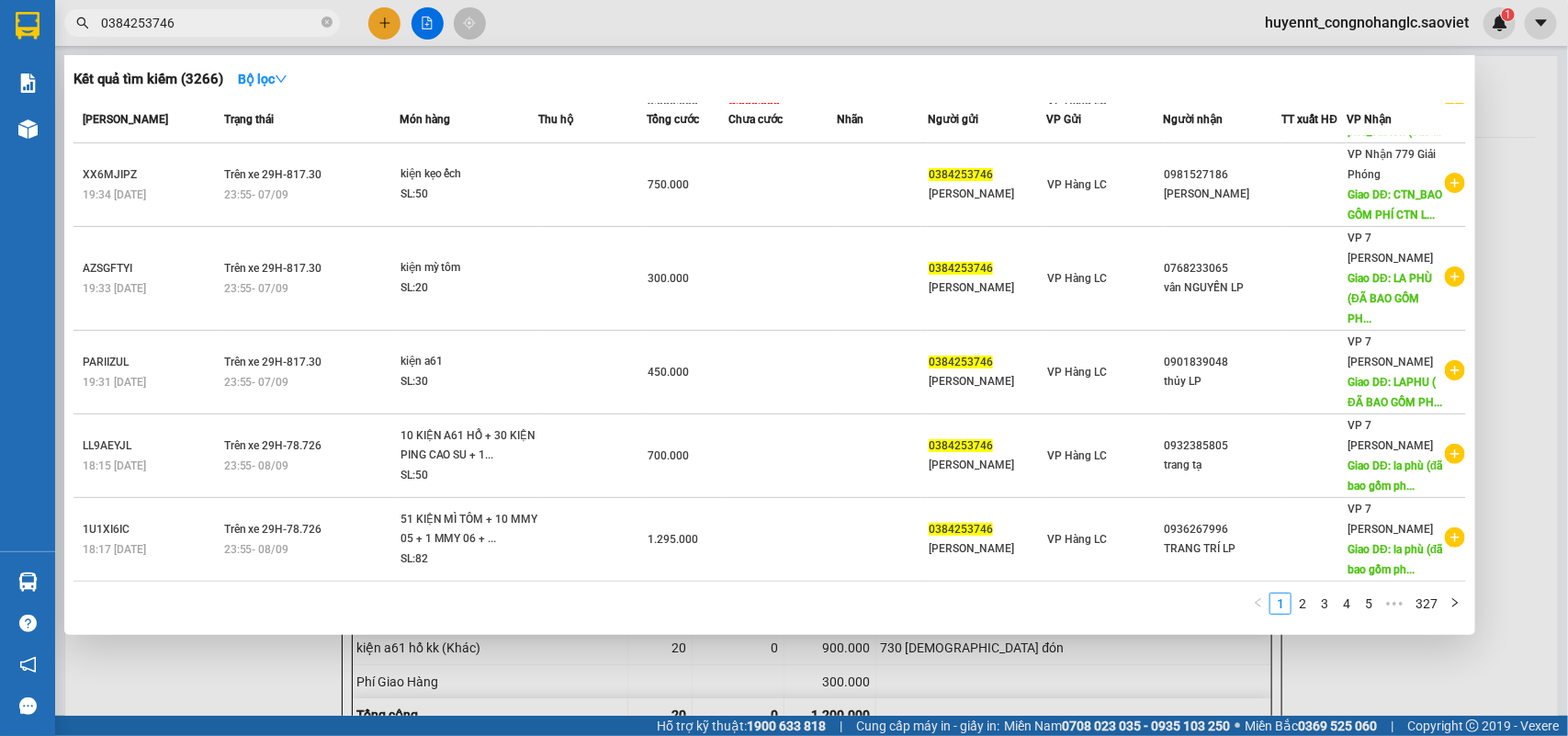
drag, startPoint x: 1311, startPoint y: 606, endPoint x: 1281, endPoint y: 593, distance: 32.7
click at [1306, 603] on link "2" at bounding box center [1303, 603] width 21 height 21
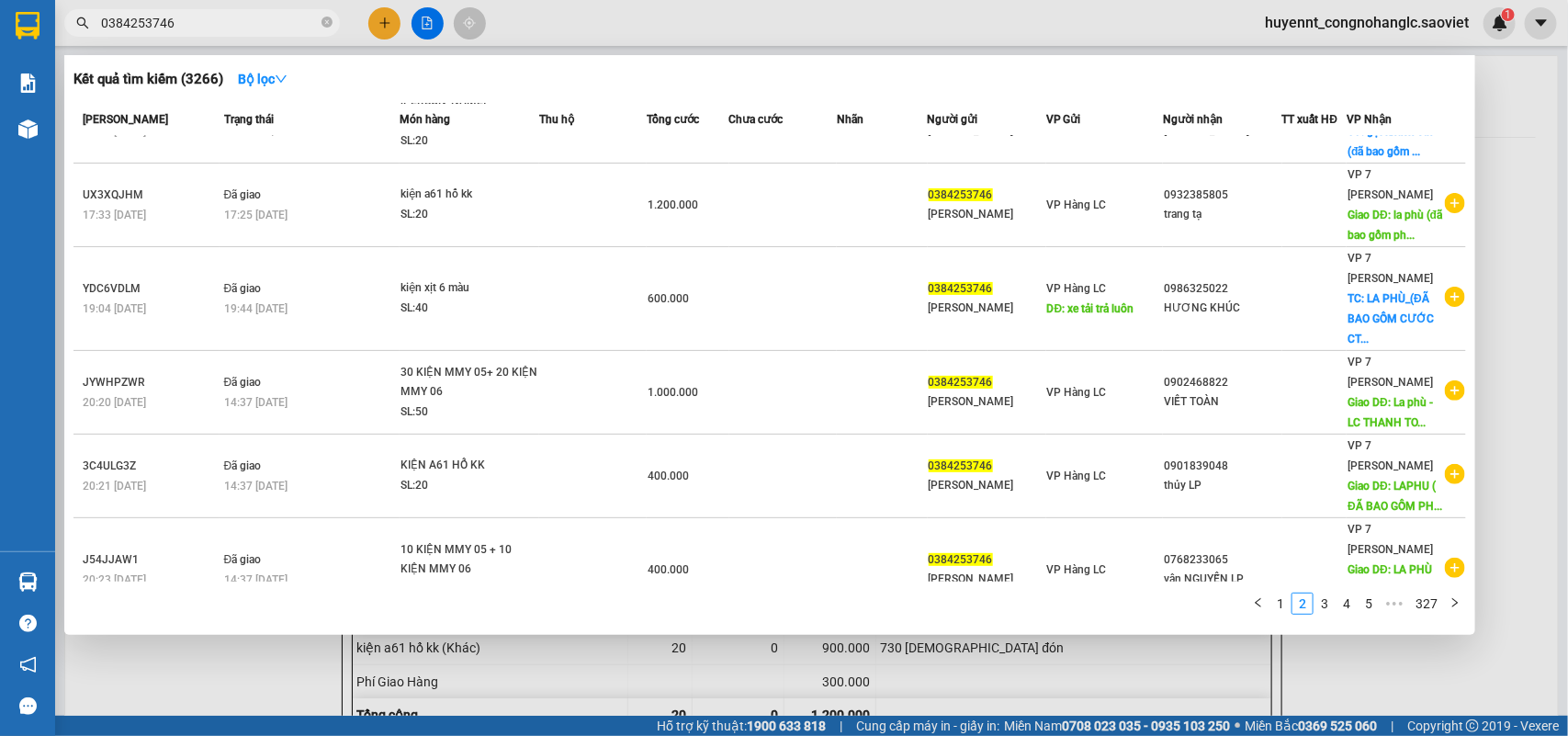
click at [1293, 23] on div at bounding box center [784, 368] width 1568 height 736
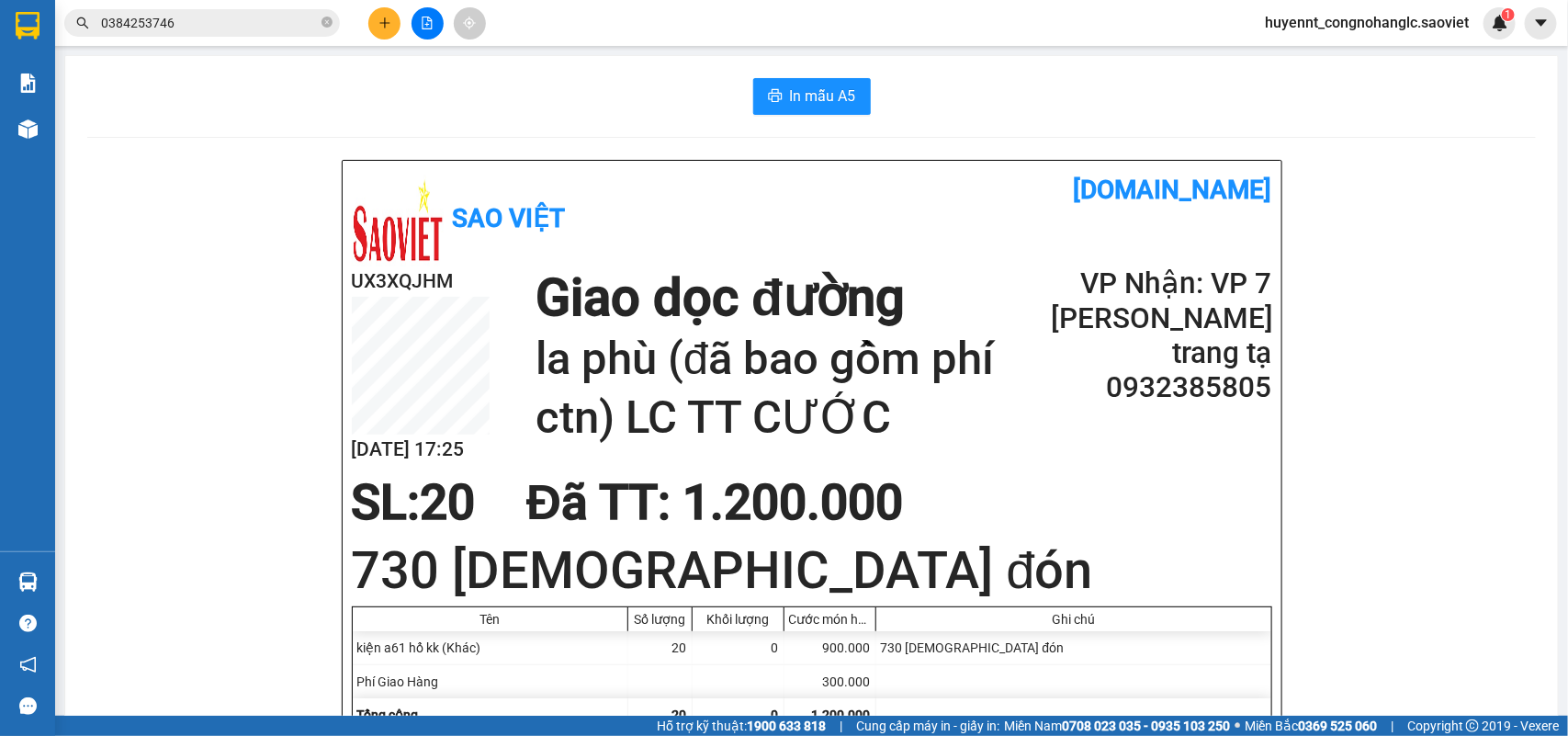
click at [1303, 24] on span "huyennt_congnohanglc.saoviet" at bounding box center [1366, 22] width 233 height 23
click at [1312, 52] on span "Đăng xuất" at bounding box center [1376, 57] width 196 height 21
